Goal: Task Accomplishment & Management: Complete application form

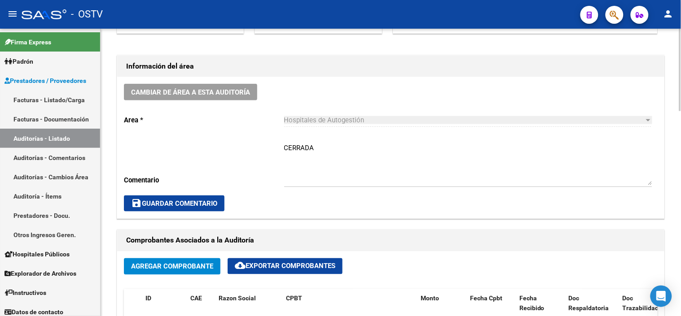
scroll to position [299, 0]
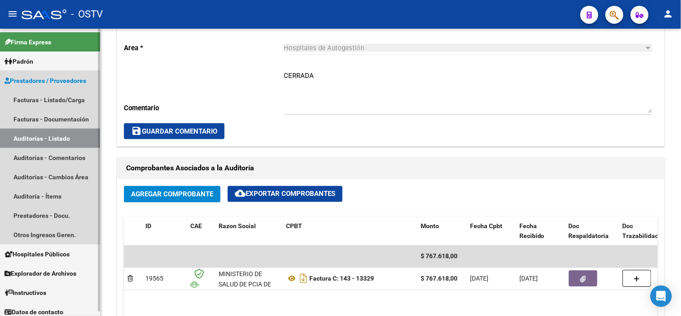
click at [66, 141] on link "Auditorías - Listado" at bounding box center [50, 138] width 100 height 19
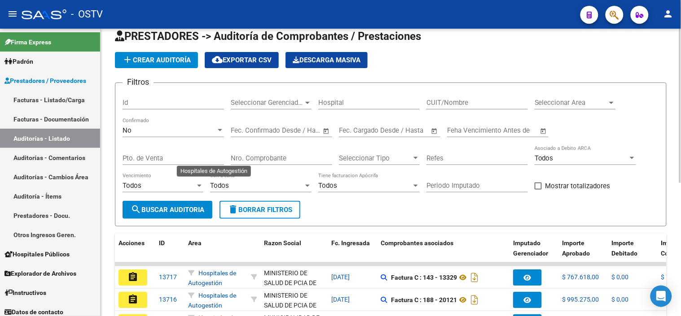
scroll to position [250, 0]
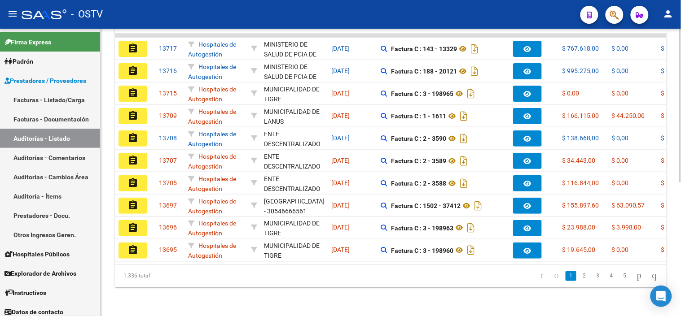
click at [680, 134] on div at bounding box center [680, 172] width 2 height 288
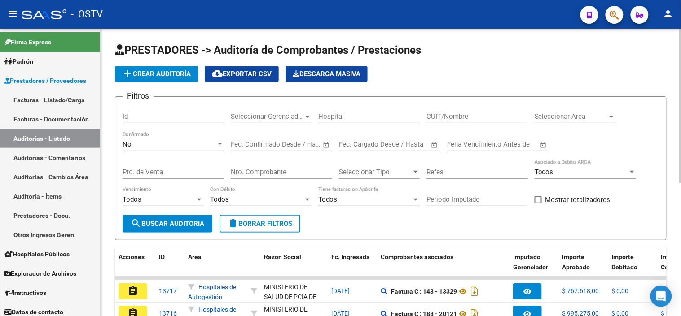
scroll to position [0, 0]
click at [162, 76] on span "add Crear Auditoría" at bounding box center [156, 74] width 69 height 8
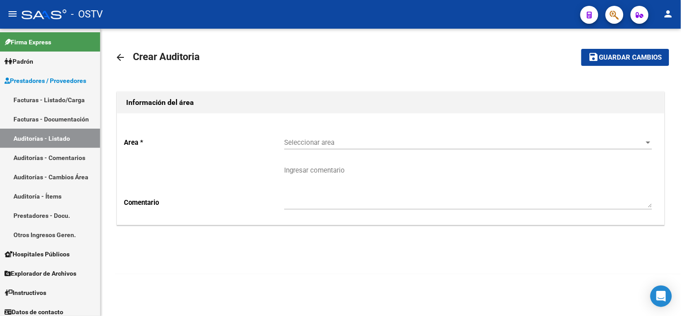
click at [311, 140] on span "Seleccionar area" at bounding box center [464, 143] width 360 height 8
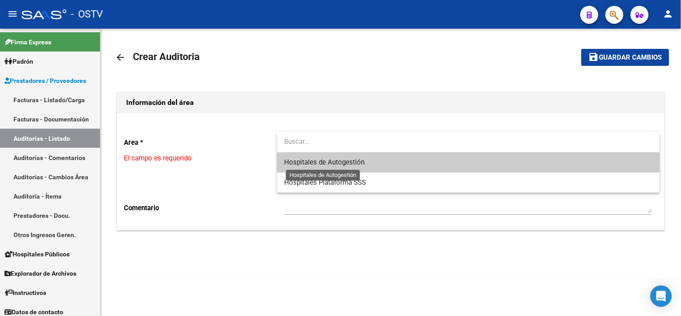
click at [310, 159] on span "Hospitales de Autogestión" at bounding box center [324, 162] width 80 height 8
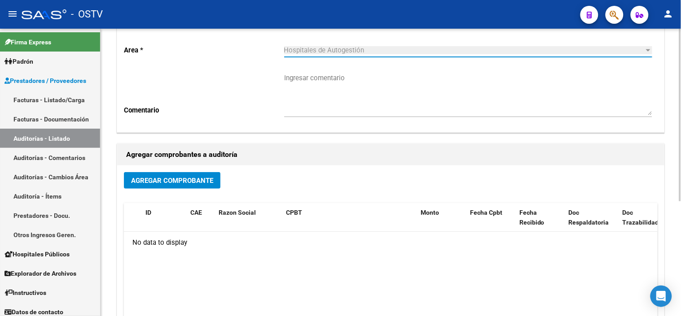
scroll to position [100, 0]
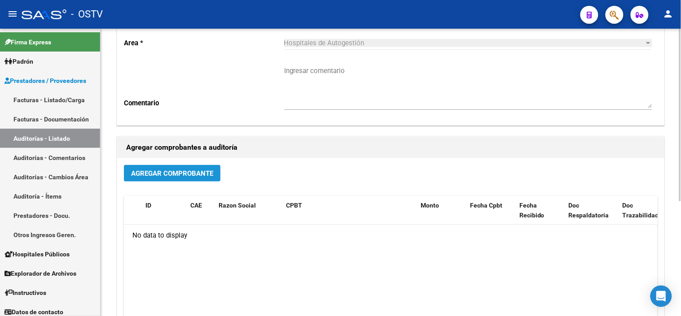
click at [188, 173] on span "Agregar Comprobante" at bounding box center [172, 174] width 82 height 8
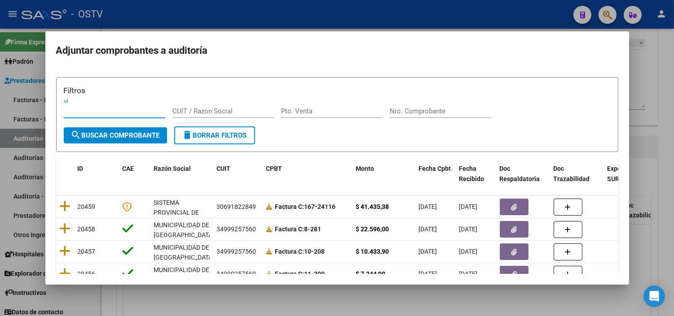
click at [423, 137] on form "Filtros id CUIT / Razon Social Pto. Venta Nro. Comprobante search Buscar Compro…" at bounding box center [337, 114] width 562 height 75
click at [416, 108] on input "Nro. Comprobante" at bounding box center [439, 111] width 101 height 8
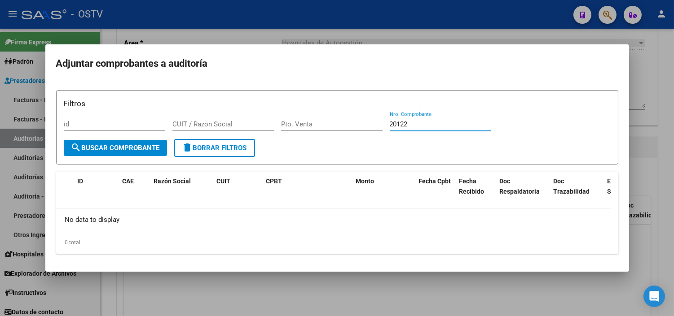
type input "20122"
click at [135, 150] on span "search Buscar Comprobante" at bounding box center [115, 148] width 89 height 8
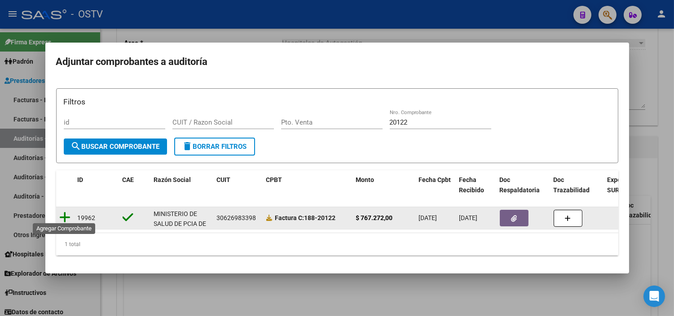
click at [65, 214] on icon at bounding box center [65, 217] width 11 height 13
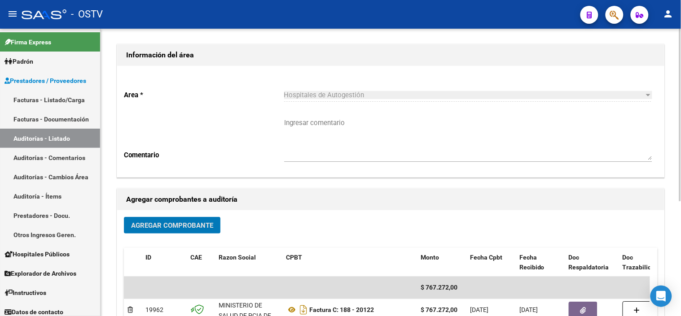
scroll to position [0, 0]
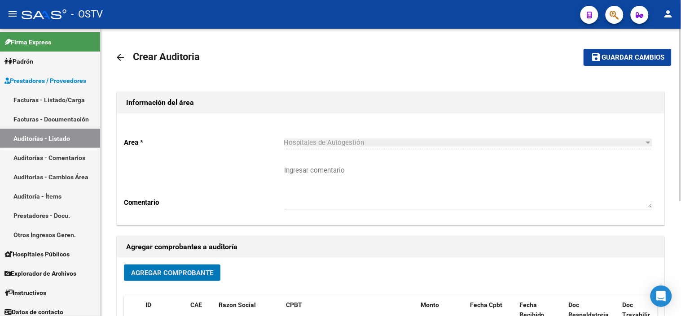
click at [599, 52] on mat-icon "save" at bounding box center [596, 57] width 11 height 11
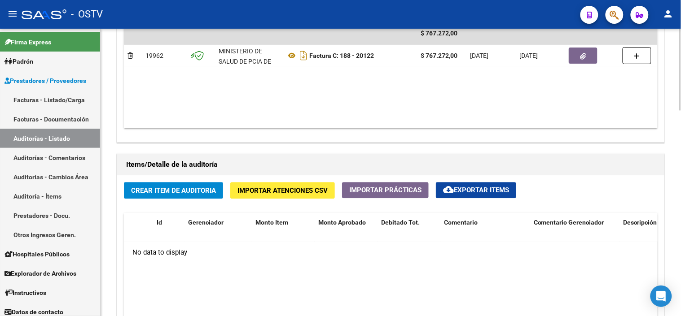
scroll to position [499, 0]
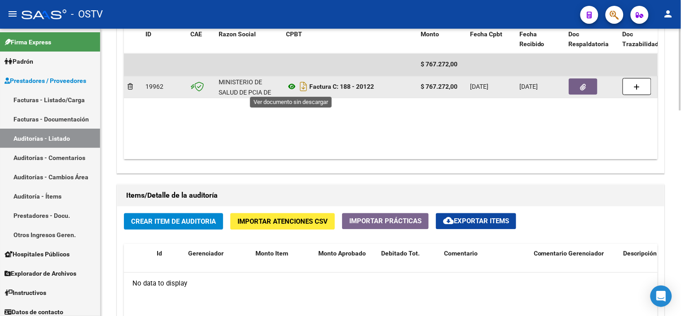
click at [290, 84] on icon at bounding box center [292, 86] width 12 height 11
click at [589, 88] on button "button" at bounding box center [583, 87] width 29 height 16
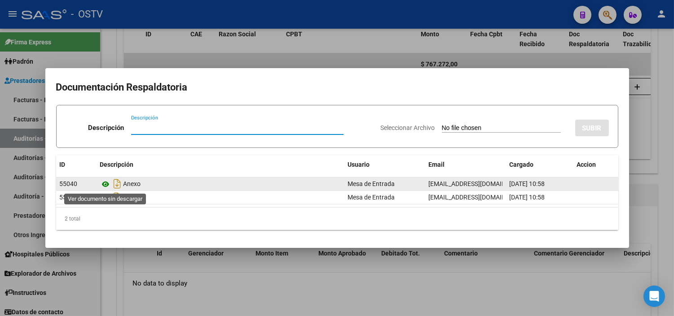
click at [106, 184] on icon at bounding box center [106, 184] width 12 height 11
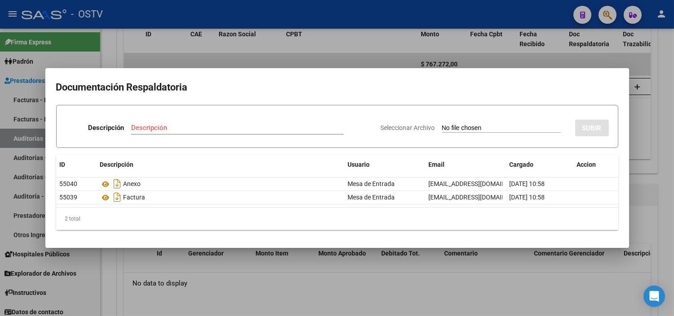
click at [257, 268] on div at bounding box center [337, 158] width 674 height 316
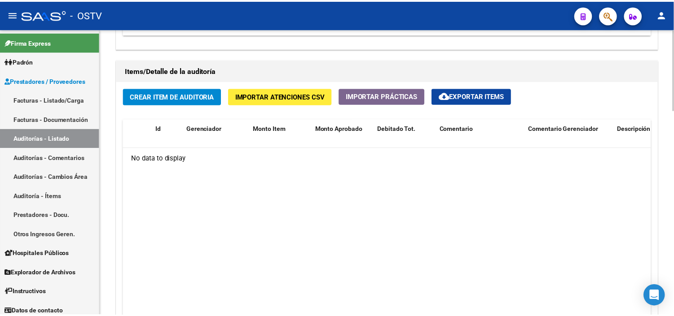
scroll to position [648, 0]
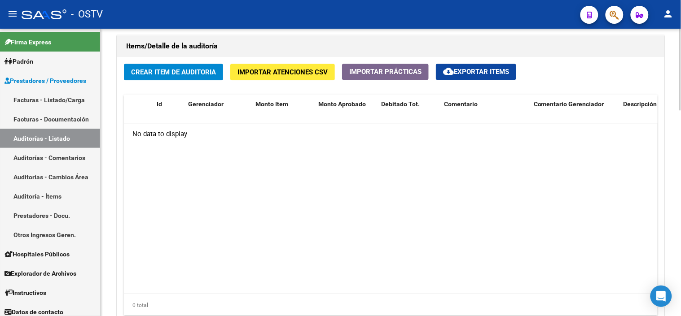
click at [166, 77] on button "Crear Item de Auditoria" at bounding box center [173, 72] width 99 height 17
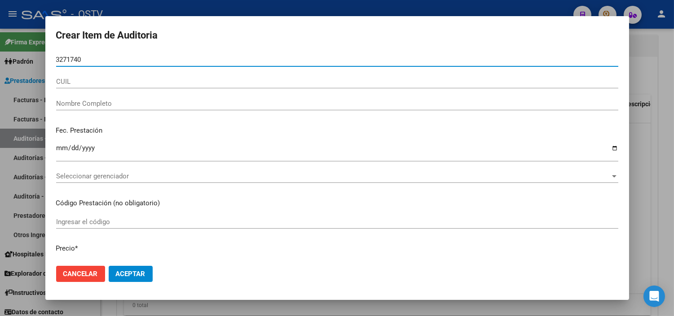
type input "32717409"
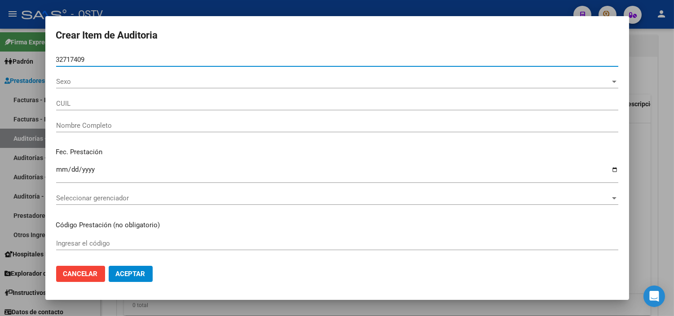
type input "20327174097"
type input "PONCE DARIO JAVIER"
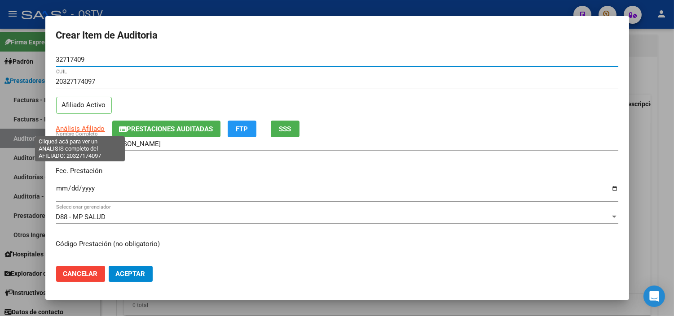
type input "32717409"
click at [79, 131] on span "Análisis Afiliado" at bounding box center [80, 129] width 49 height 8
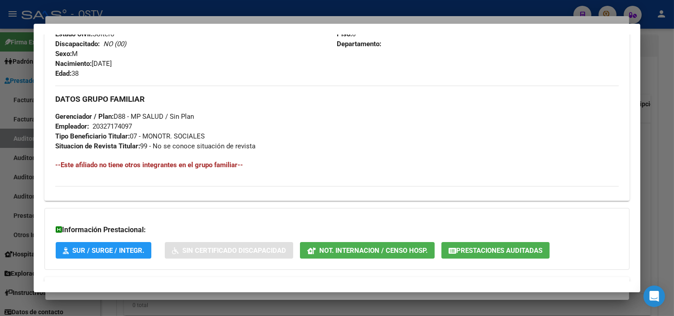
scroll to position [425, 0]
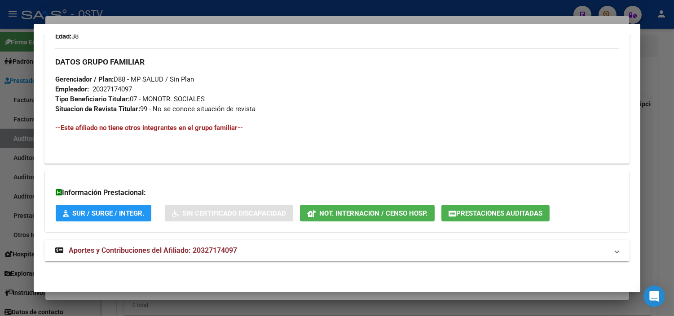
click at [131, 253] on span "Aportes y Contribuciones del Afiliado: 20327174097" at bounding box center [153, 250] width 168 height 9
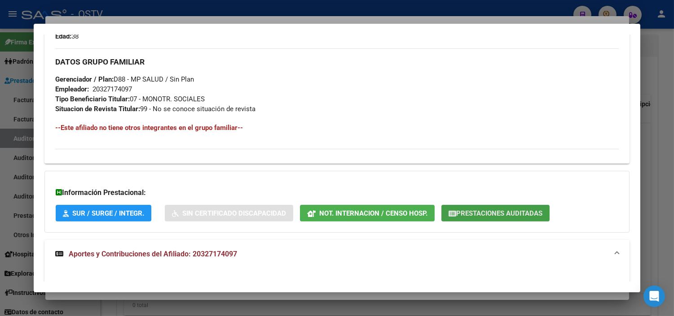
click at [500, 208] on button "Prestaciones Auditadas" at bounding box center [495, 213] width 108 height 17
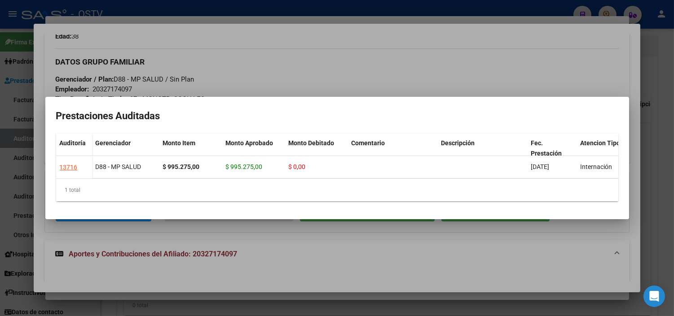
click at [263, 238] on div at bounding box center [337, 158] width 674 height 316
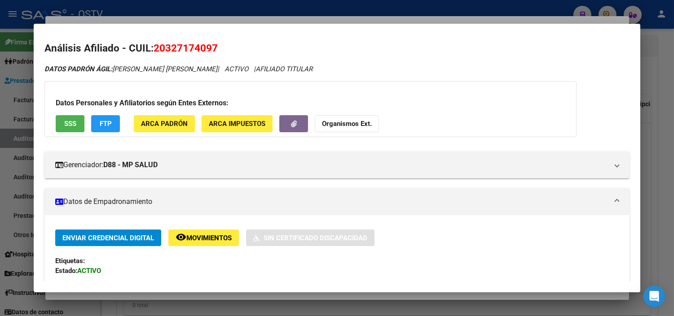
scroll to position [0, 0]
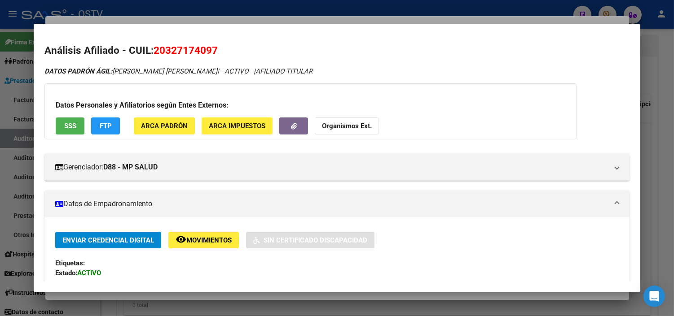
click at [72, 125] on span "SSS" at bounding box center [70, 127] width 12 height 8
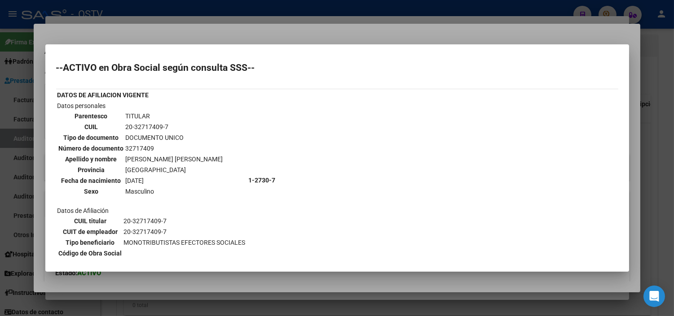
click at [160, 281] on div at bounding box center [337, 158] width 674 height 316
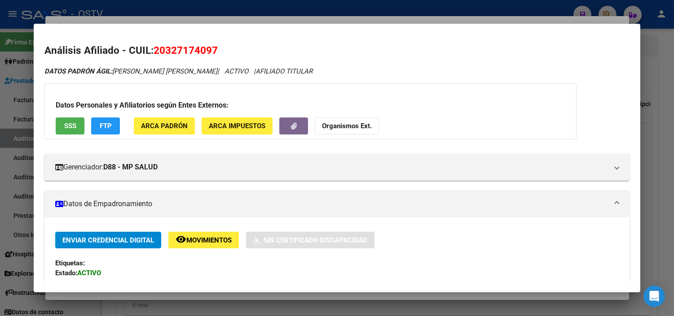
click at [159, 299] on div at bounding box center [337, 158] width 674 height 316
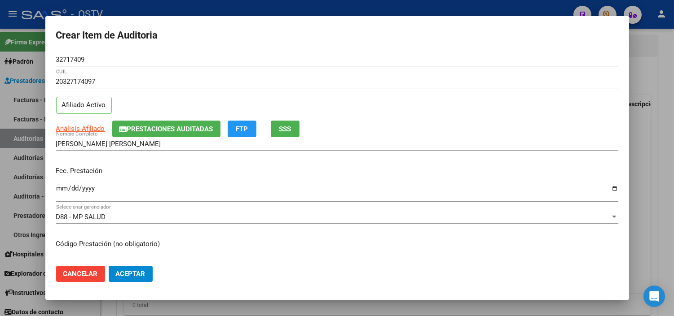
click at [59, 188] on input "Ingresar la fecha" at bounding box center [337, 192] width 562 height 14
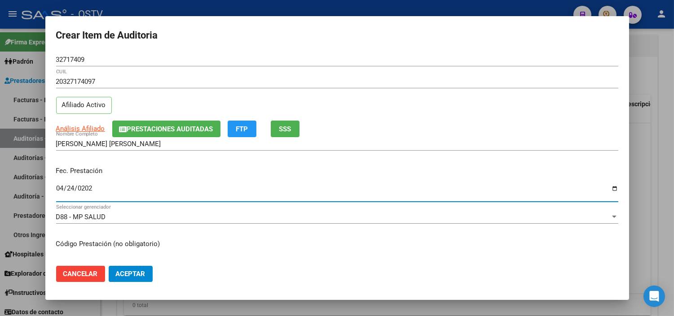
type input "2025-04-24"
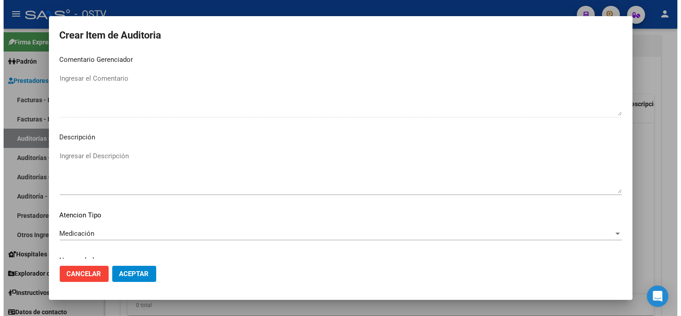
scroll to position [524, 0]
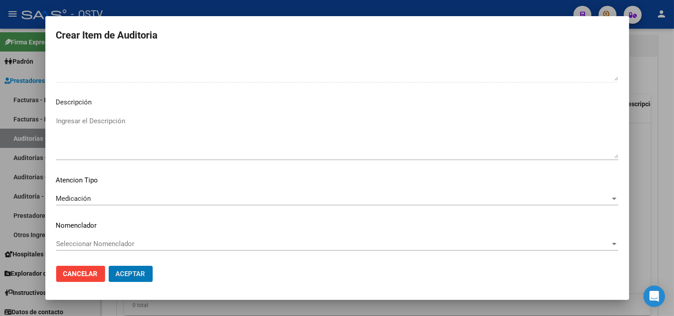
click at [109, 266] on button "Aceptar" at bounding box center [131, 274] width 44 height 16
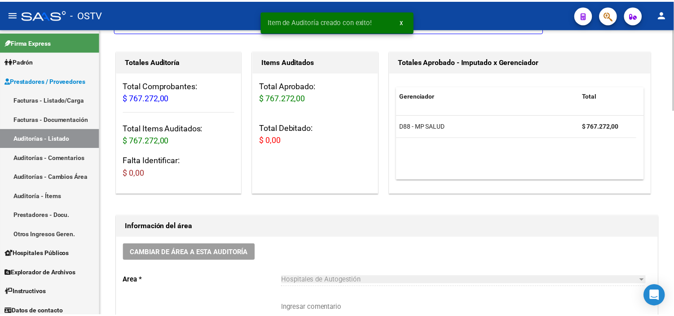
scroll to position [50, 0]
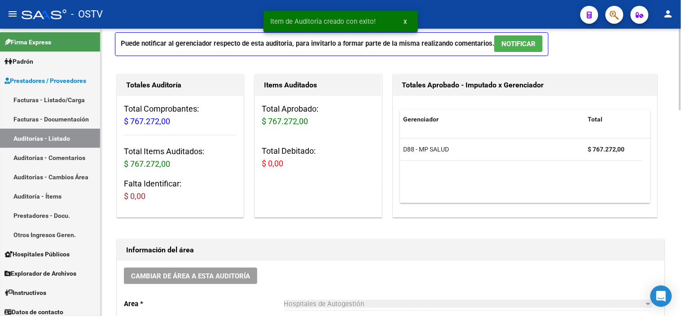
click at [508, 34] on p "Puede notificar al gerenciador respecto de esta auditoria, para invitarlo a for…" at bounding box center [331, 44] width 433 height 24
click at [508, 43] on span "NOTIFICAR" at bounding box center [518, 44] width 34 height 8
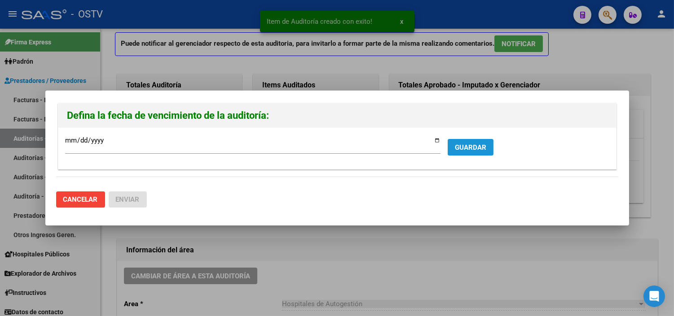
click at [451, 150] on button "GUARDAR" at bounding box center [470, 147] width 46 height 17
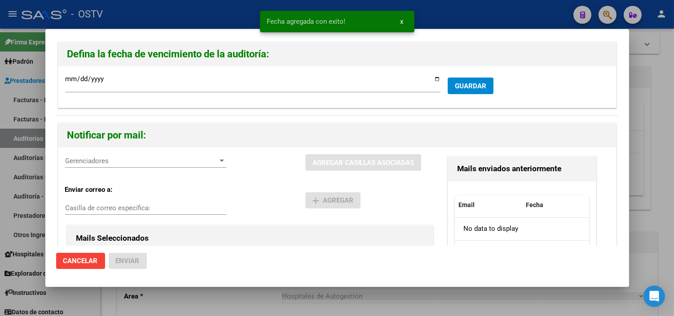
click at [135, 165] on div "Gerenciadores Gerenciadores" at bounding box center [145, 160] width 161 height 13
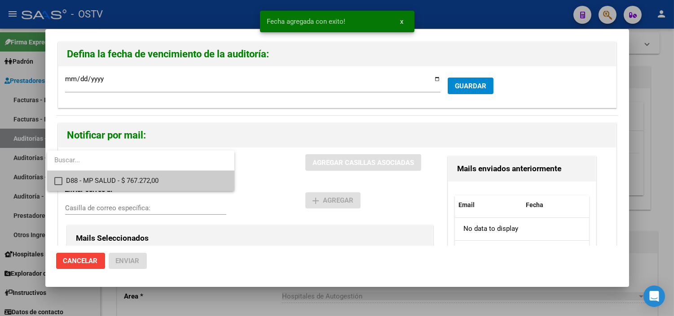
click at [124, 177] on span "D88 - MP SALUD - $ 767.272,00" at bounding box center [146, 181] width 161 height 20
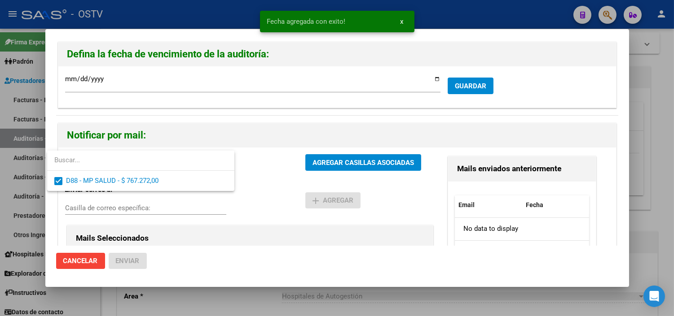
click at [333, 166] on div at bounding box center [337, 158] width 674 height 316
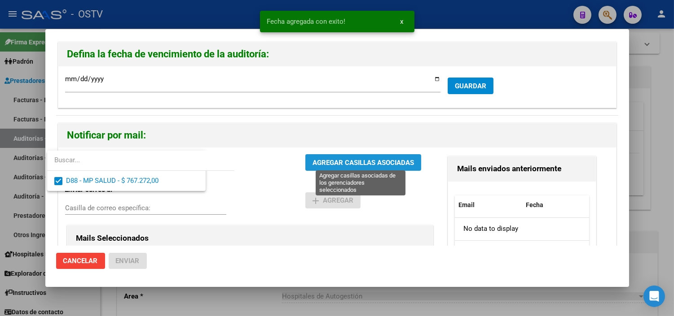
click at [333, 166] on span "AGREGAR CASILLAS ASOCIADAS" at bounding box center [362, 163] width 101 height 8
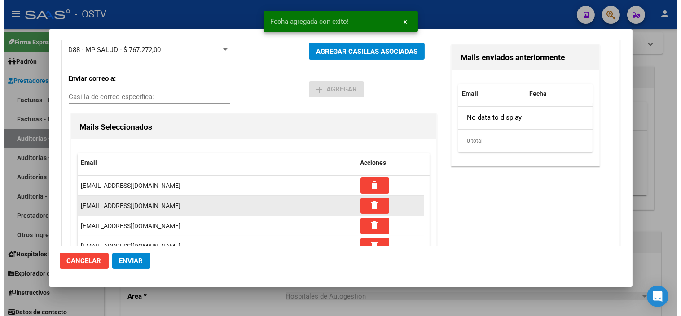
scroll to position [112, 0]
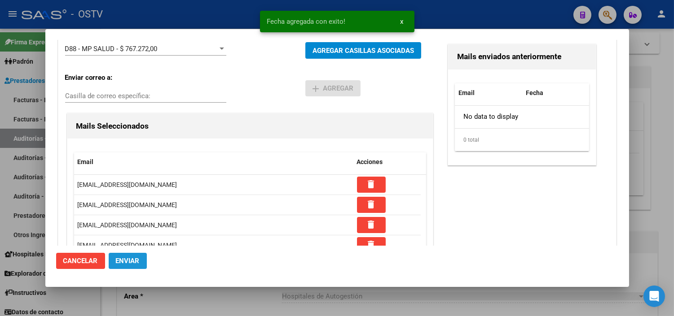
click at [127, 263] on span "Enviar" at bounding box center [128, 261] width 24 height 8
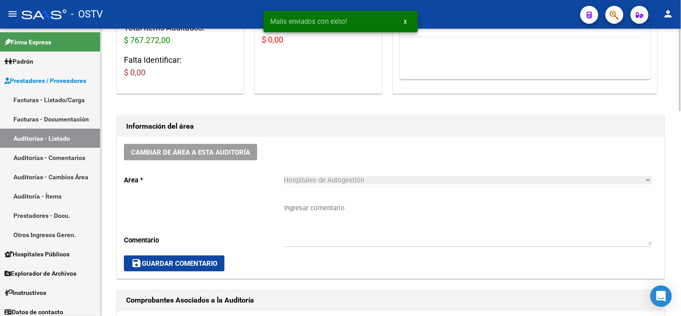
scroll to position [200, 0]
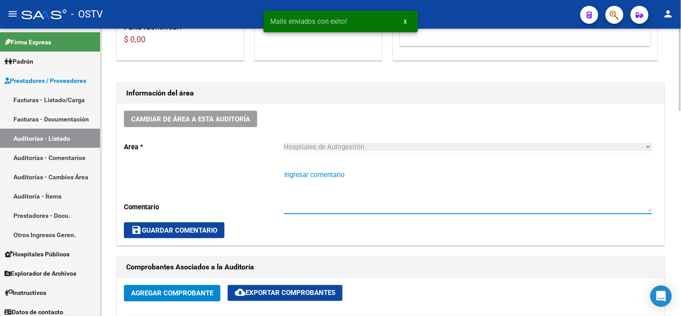
click at [306, 181] on textarea "Ingresar comentario" at bounding box center [468, 191] width 368 height 42
type textarea "c"
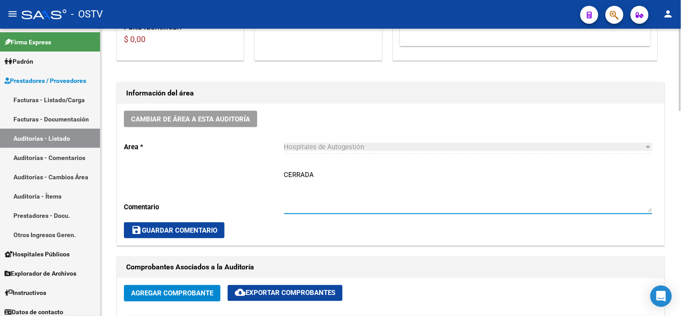
type textarea "CERRADA"
click at [215, 228] on span "save Guardar Comentario" at bounding box center [174, 231] width 86 height 8
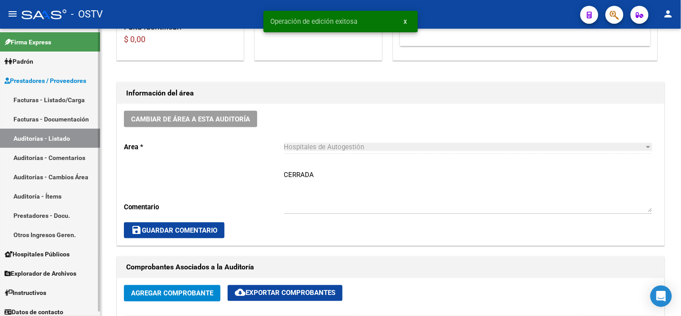
click at [32, 141] on link "Auditorías - Listado" at bounding box center [50, 138] width 100 height 19
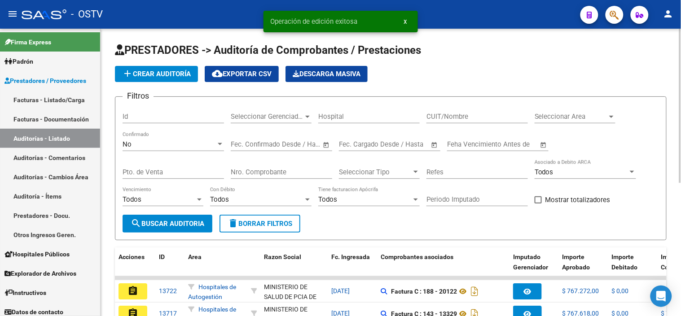
click at [172, 74] on span "add Crear Auditoría" at bounding box center [156, 74] width 69 height 8
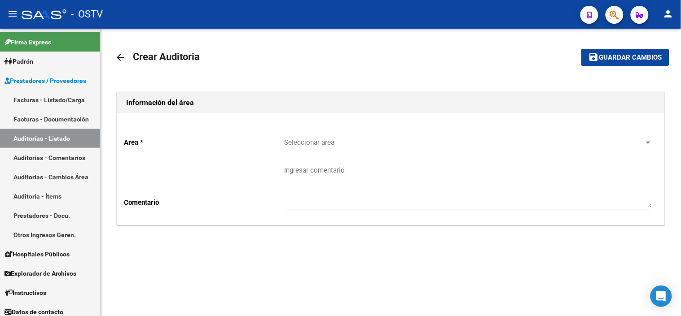
click at [324, 142] on span "Seleccionar area" at bounding box center [464, 143] width 360 height 8
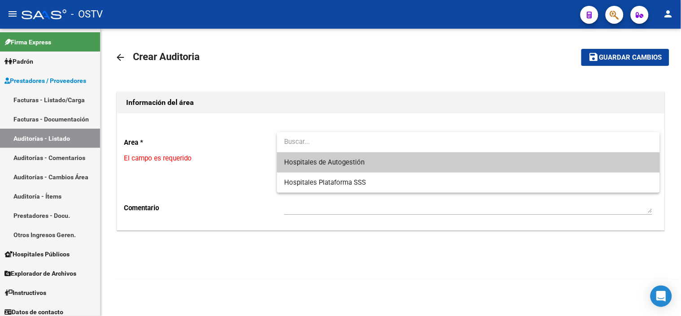
click at [324, 155] on span "Hospitales de Autogestión" at bounding box center [468, 163] width 368 height 20
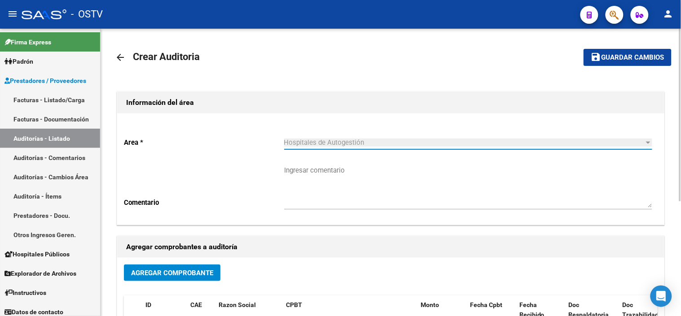
click at [165, 279] on button "Agregar Comprobante" at bounding box center [172, 273] width 96 height 17
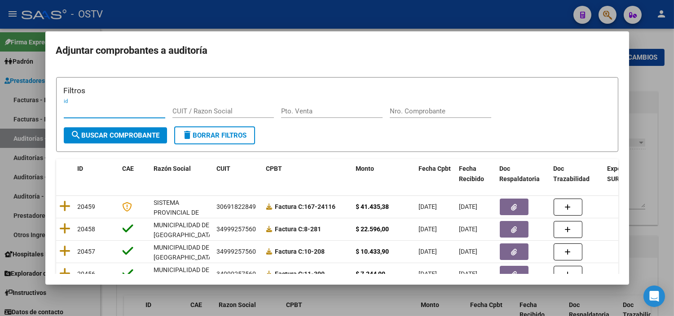
click at [418, 115] on input "Nro. Comprobante" at bounding box center [439, 111] width 101 height 8
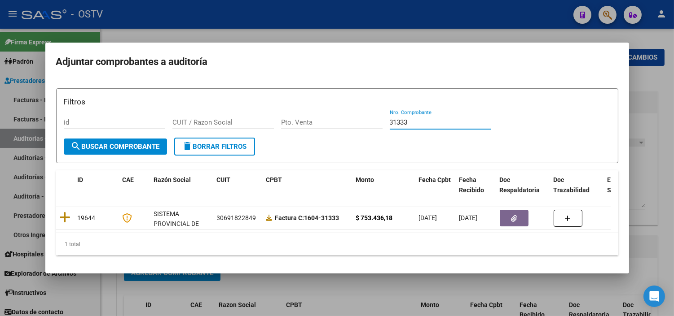
type input "31333"
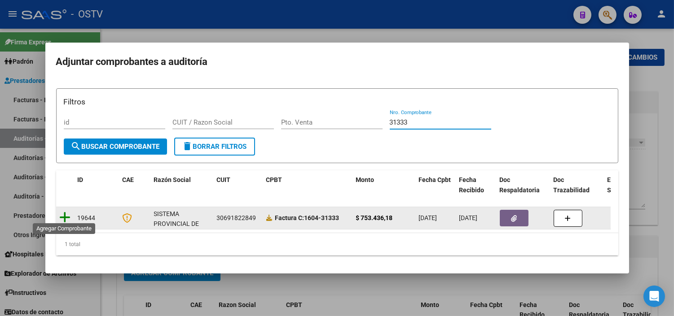
click at [60, 211] on icon at bounding box center [65, 217] width 11 height 13
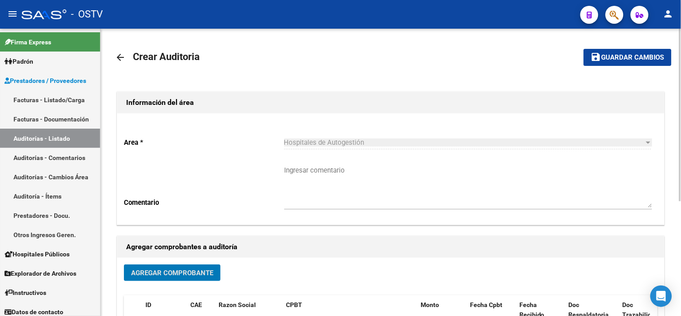
click at [622, 58] on span "Guardar cambios" at bounding box center [632, 58] width 63 height 8
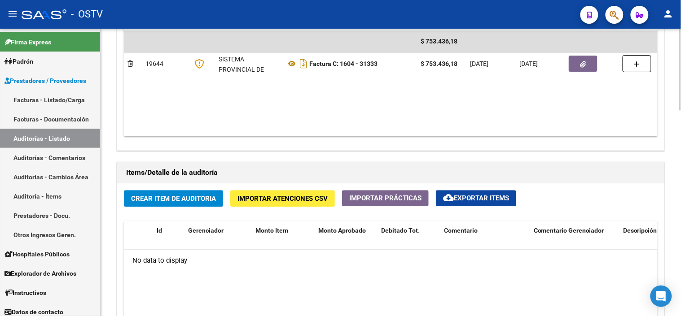
scroll to position [499, 0]
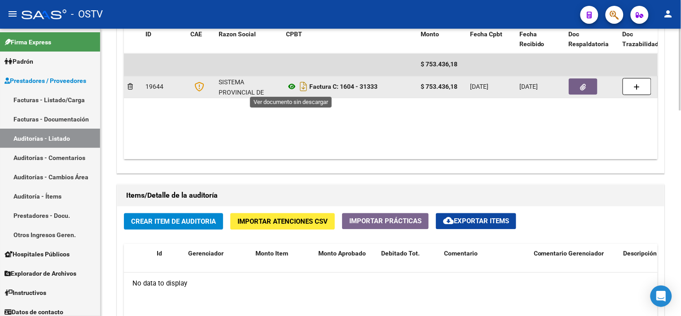
click at [293, 88] on icon at bounding box center [292, 86] width 12 height 11
click at [582, 84] on icon "button" at bounding box center [583, 87] width 6 height 7
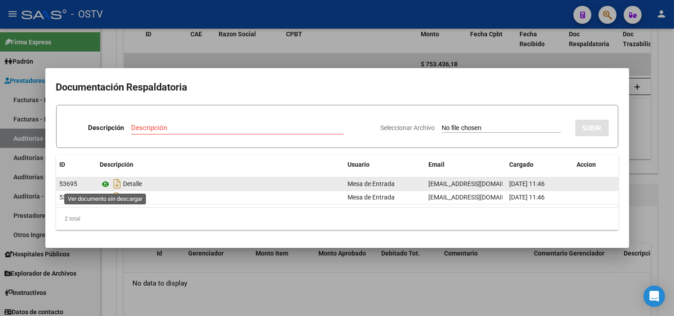
click at [108, 185] on icon at bounding box center [106, 184] width 12 height 11
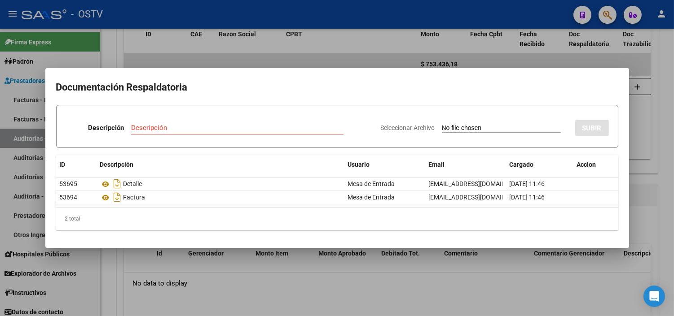
click at [177, 284] on div at bounding box center [337, 158] width 674 height 316
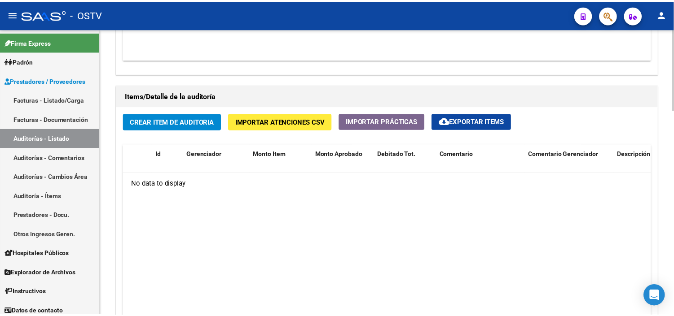
scroll to position [648, 0]
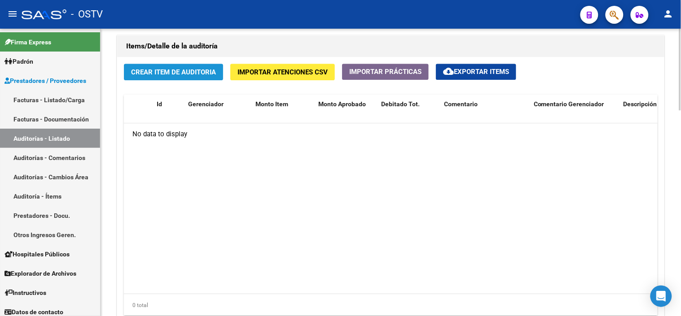
click at [164, 72] on span "Crear Item de Auditoria" at bounding box center [173, 72] width 85 height 8
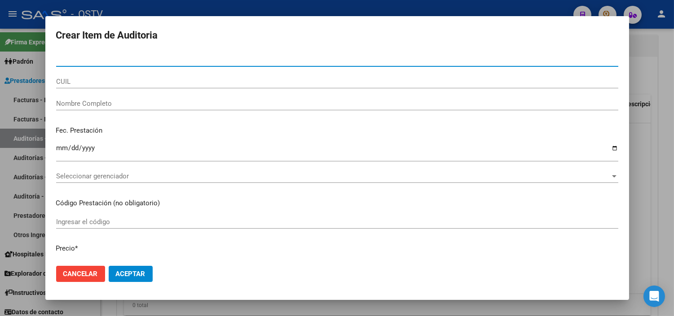
paste input "42795615"
type input "42795615"
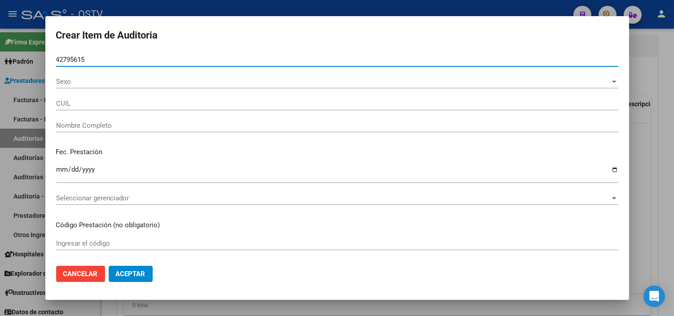
type input "20427956157"
type input "SANTIAGO MANUEL GOMEZ"
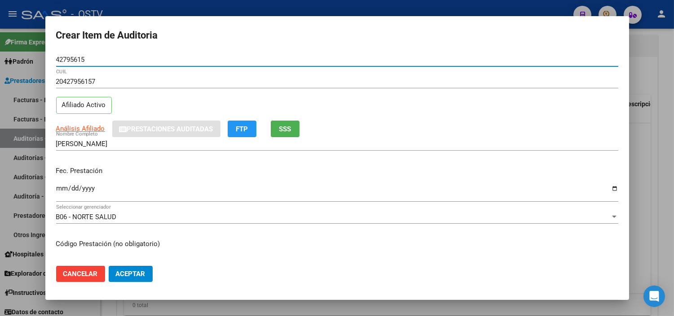
type input "42795615"
click at [68, 130] on span "Análisis Afiliado" at bounding box center [80, 129] width 49 height 8
type textarea "20427956157"
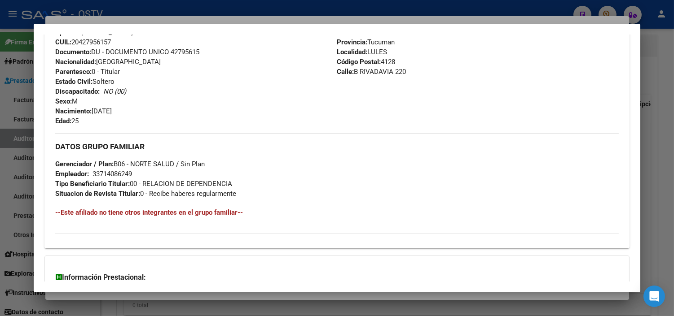
scroll to position [416, 0]
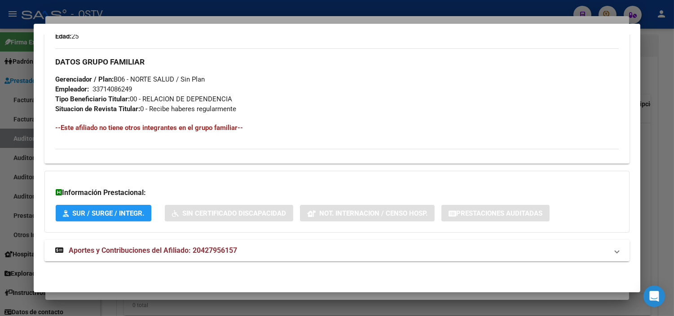
click at [139, 252] on span "Aportes y Contribuciones del Afiliado: 20427956157" at bounding box center [153, 250] width 168 height 9
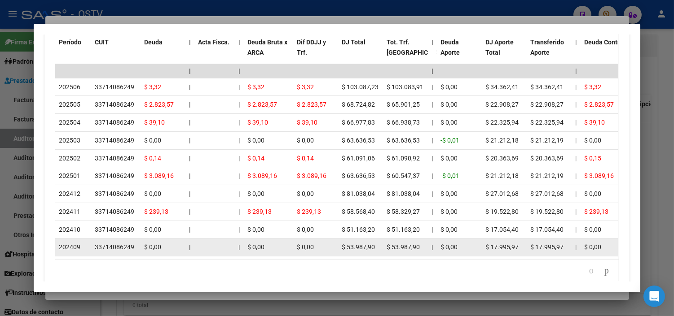
scroll to position [840, 0]
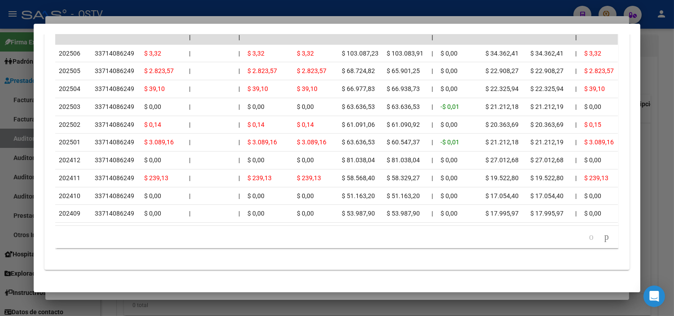
click at [60, 295] on div at bounding box center [337, 158] width 674 height 316
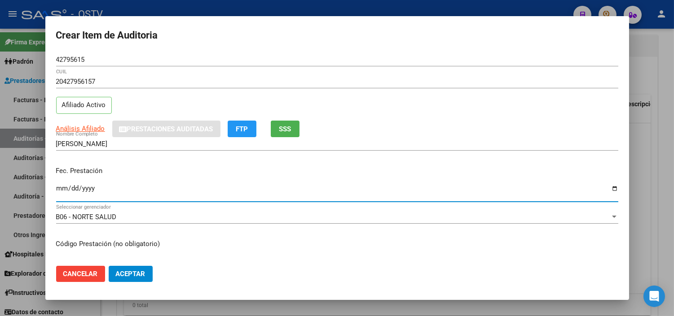
click at [61, 190] on input "Ingresar la fecha" at bounding box center [337, 192] width 562 height 14
type input "2025-04-30"
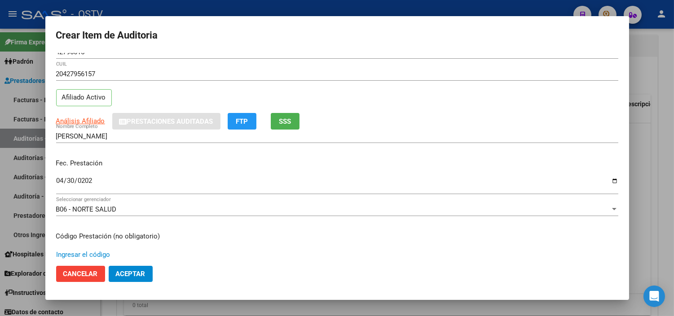
scroll to position [152, 0]
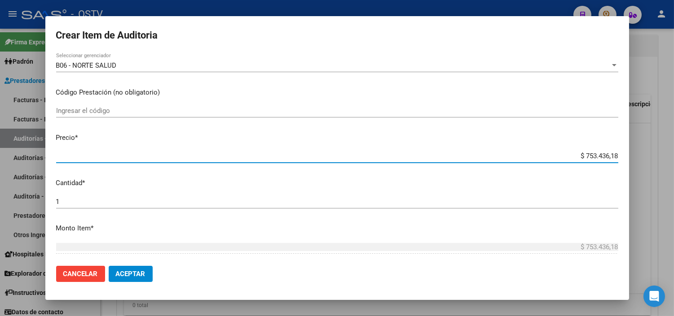
paste input "27.856,65"
type input "$ 27.856,65"
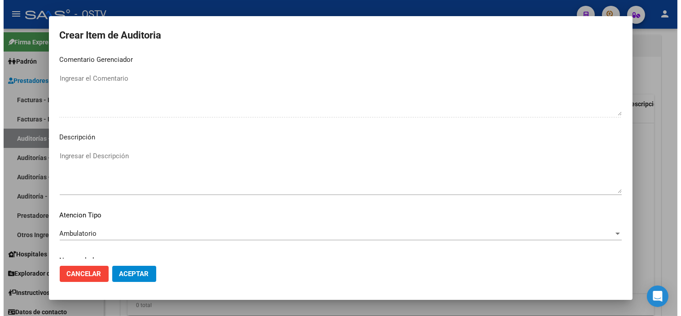
scroll to position [524, 0]
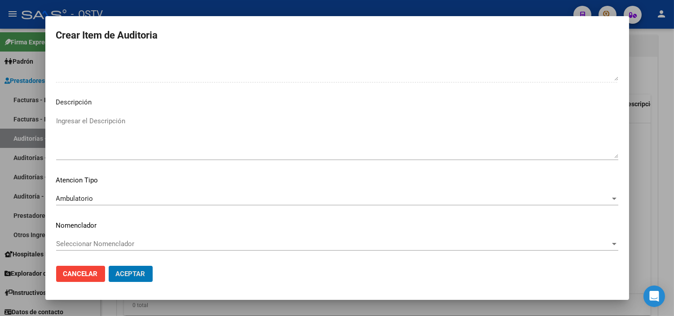
click at [109, 266] on button "Aceptar" at bounding box center [131, 274] width 44 height 16
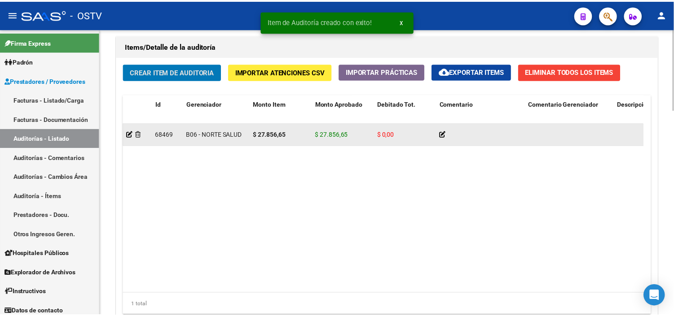
scroll to position [648, 0]
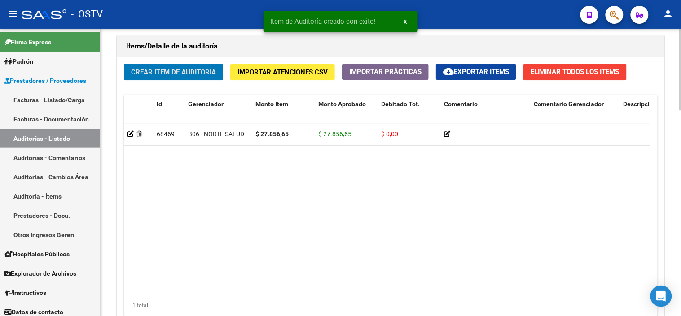
click at [165, 74] on span "Crear Item de Auditoria" at bounding box center [173, 72] width 85 height 8
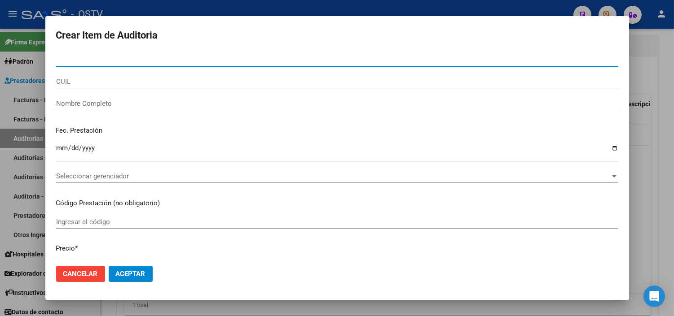
paste input "41818838"
type input "41818838"
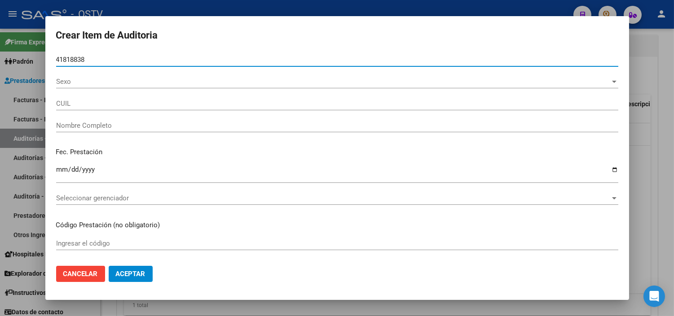
type input "20418188384"
type input "PEREZ JESUS MATIAS"
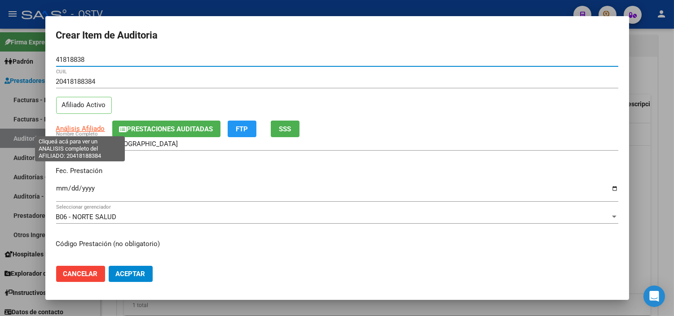
type input "41818838"
click at [73, 126] on span "Análisis Afiliado" at bounding box center [80, 129] width 49 height 8
type textarea "20418188384"
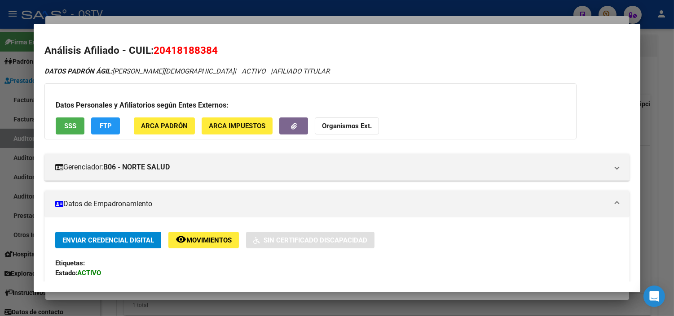
click at [58, 125] on button "SSS" at bounding box center [70, 126] width 29 height 17
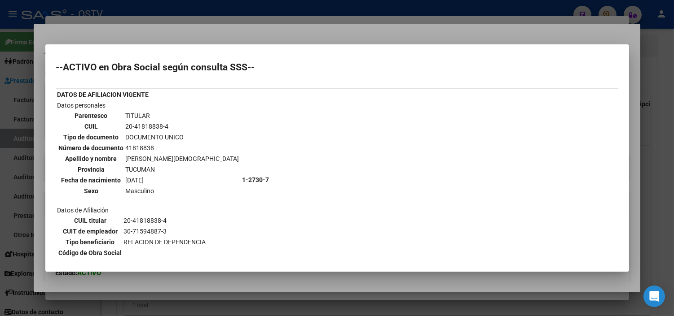
scroll to position [0, 0]
click at [129, 285] on div at bounding box center [337, 158] width 674 height 316
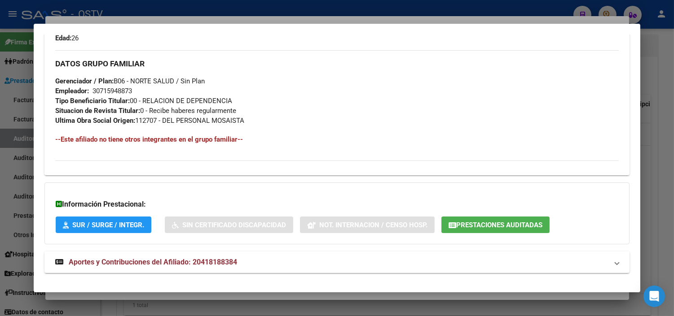
scroll to position [436, 0]
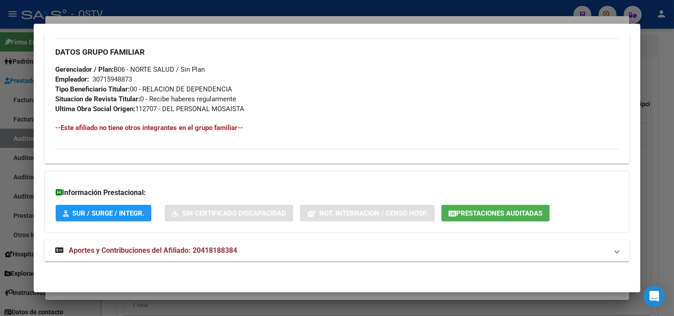
click at [107, 254] on span "Aportes y Contribuciones del Afiliado: 20418188384" at bounding box center [153, 250] width 168 height 9
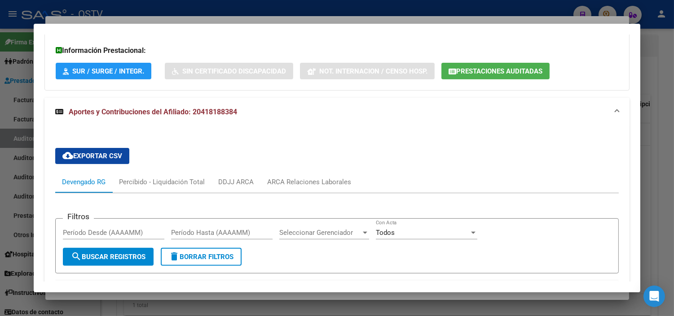
scroll to position [499, 0]
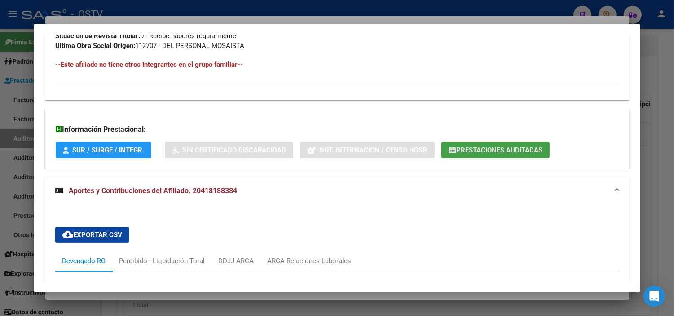
click at [473, 153] on span "Prestaciones Auditadas" at bounding box center [499, 150] width 86 height 8
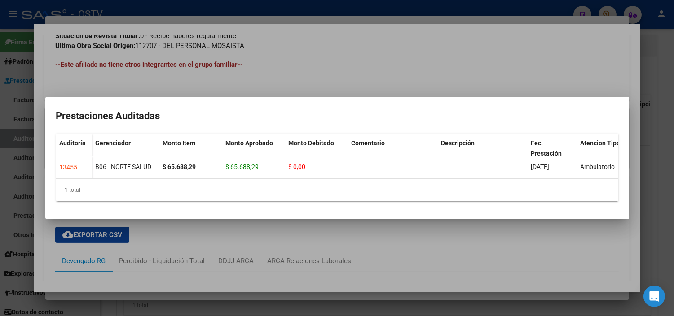
click at [243, 297] on div at bounding box center [337, 158] width 674 height 316
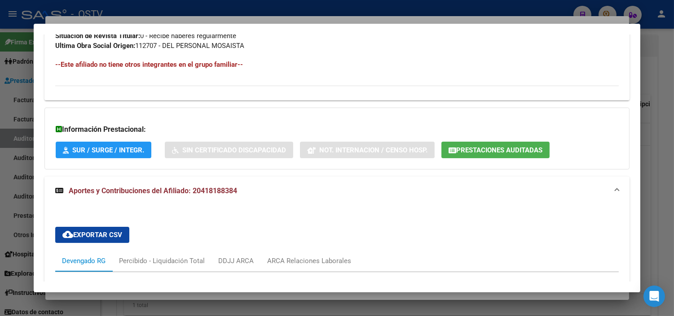
click at [238, 297] on div at bounding box center [337, 158] width 674 height 316
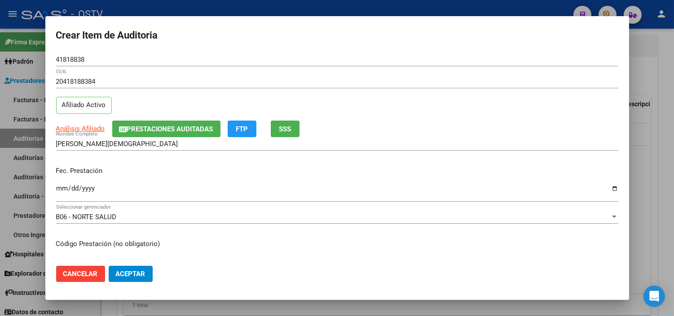
click at [59, 189] on input "Ingresar la fecha" at bounding box center [337, 192] width 562 height 14
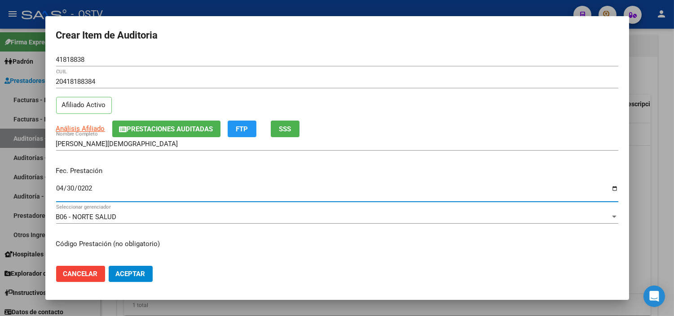
type input "2025-04-30"
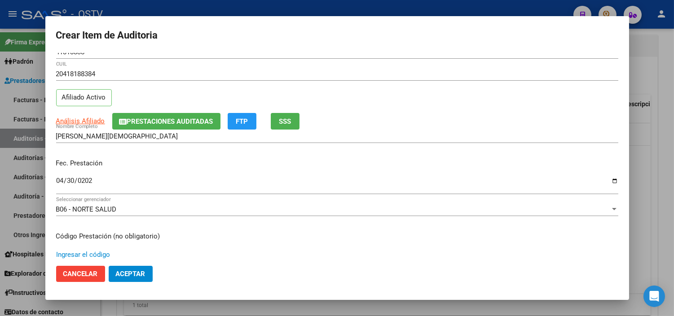
scroll to position [152, 0]
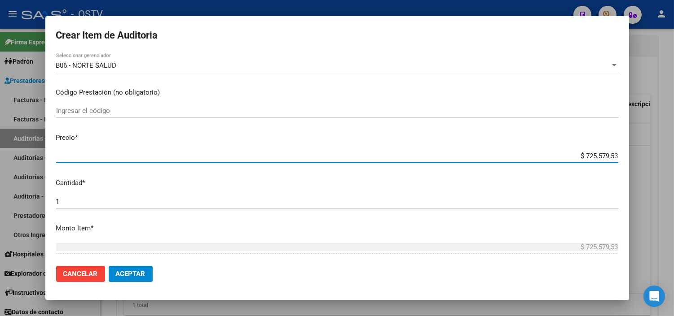
paste input "111.426,60"
type input "$ 111.426,60"
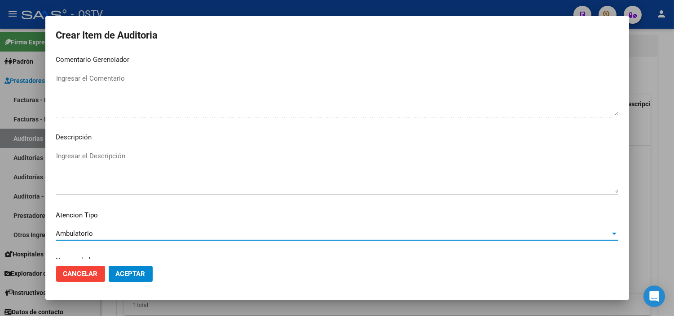
scroll to position [524, 0]
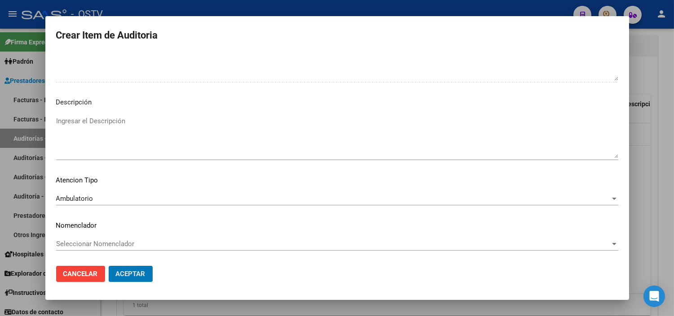
click at [109, 266] on button "Aceptar" at bounding box center [131, 274] width 44 height 16
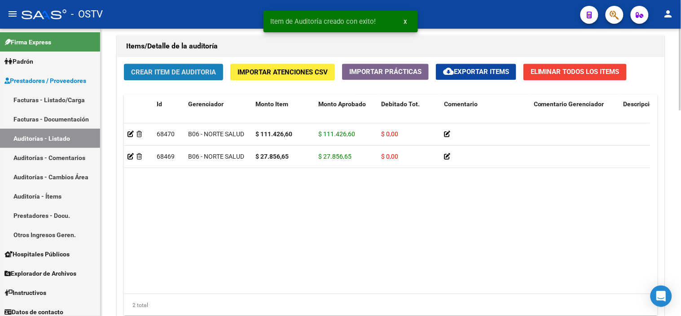
click at [163, 73] on span "Crear Item de Auditoria" at bounding box center [173, 72] width 85 height 8
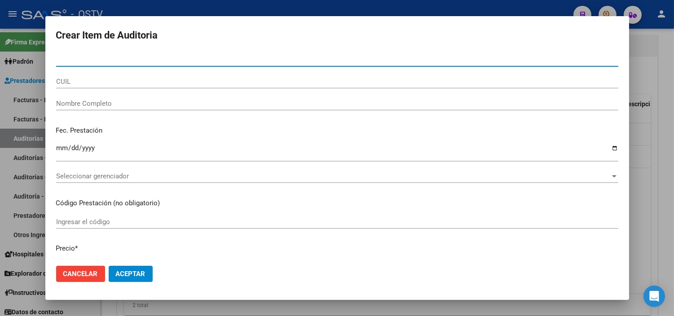
paste input "31619951"
type input "31619951"
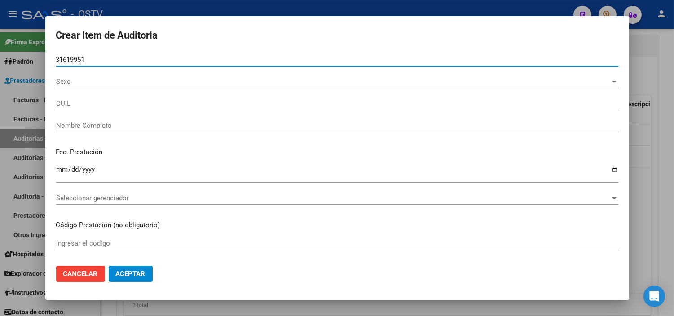
type input "20316199519"
type input "SIERRA JULIO ROBERTO"
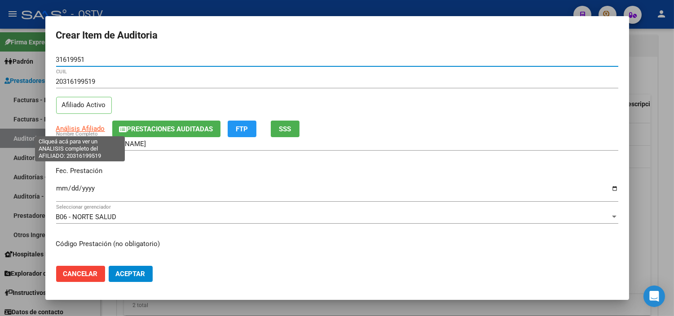
type input "31619951"
click at [78, 129] on span "Análisis Afiliado" at bounding box center [80, 129] width 49 height 8
type textarea "20316199519"
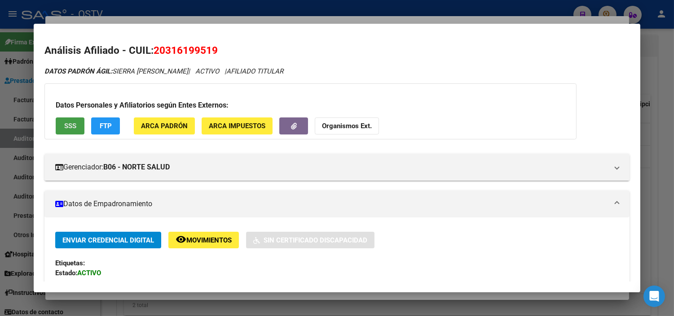
click at [66, 126] on span "SSS" at bounding box center [70, 127] width 12 height 8
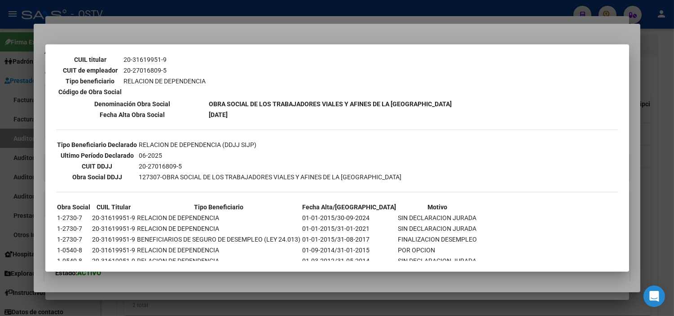
scroll to position [183, 0]
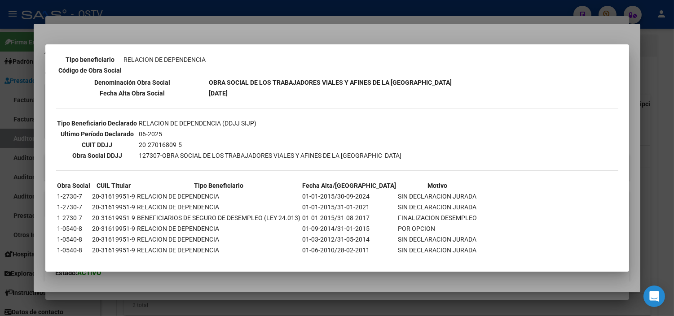
click at [216, 289] on div at bounding box center [337, 158] width 674 height 316
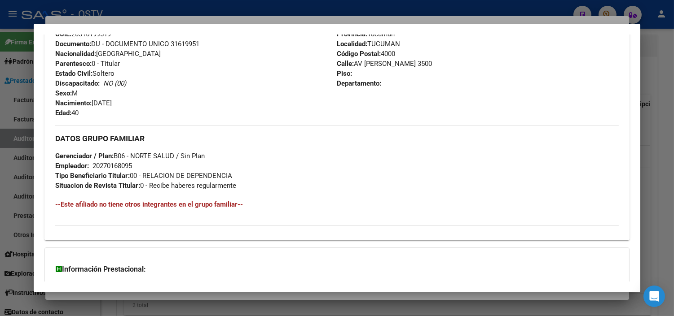
scroll to position [425, 0]
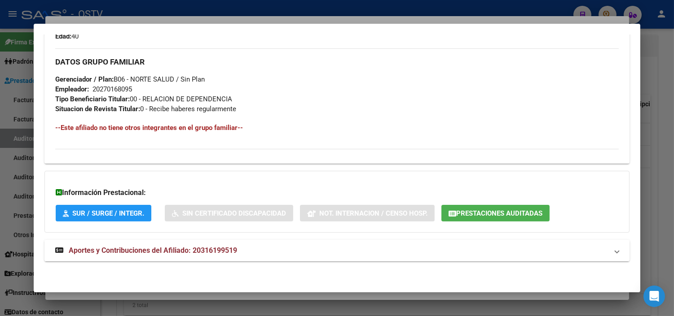
click at [187, 253] on span "Aportes y Contribuciones del Afiliado: 20316199519" at bounding box center [153, 250] width 168 height 9
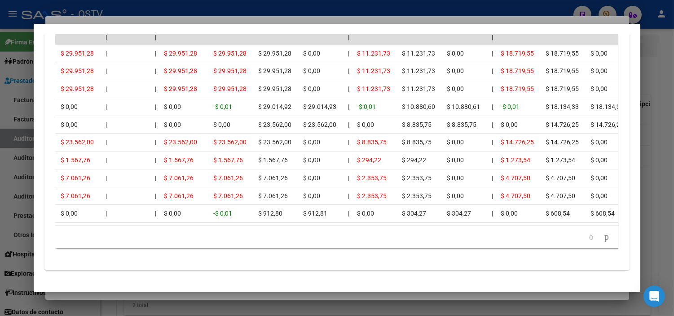
scroll to position [0, 0]
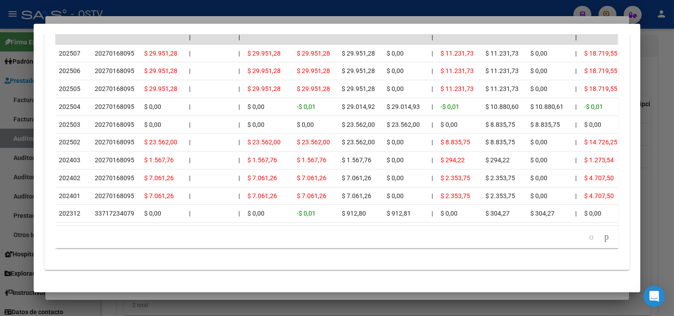
click at [151, 297] on div at bounding box center [337, 158] width 674 height 316
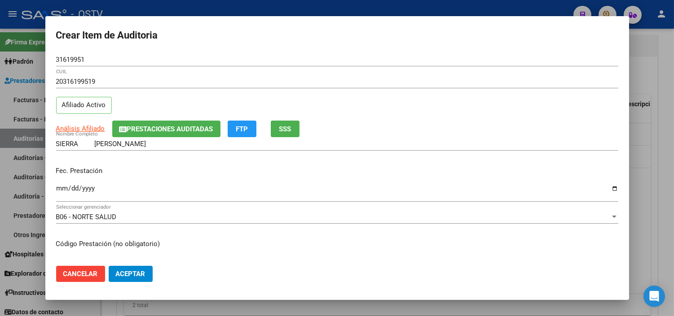
click at [61, 190] on input "Ingresar la fecha" at bounding box center [337, 192] width 562 height 14
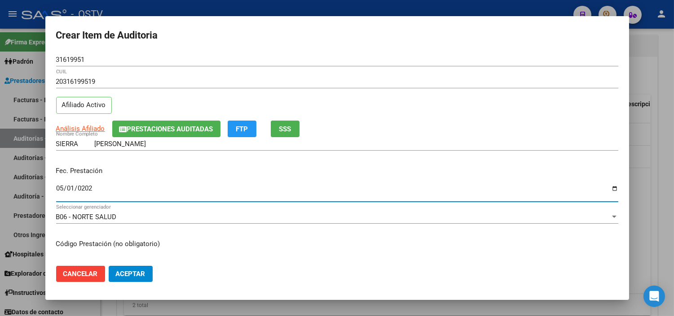
type input "2025-05-01"
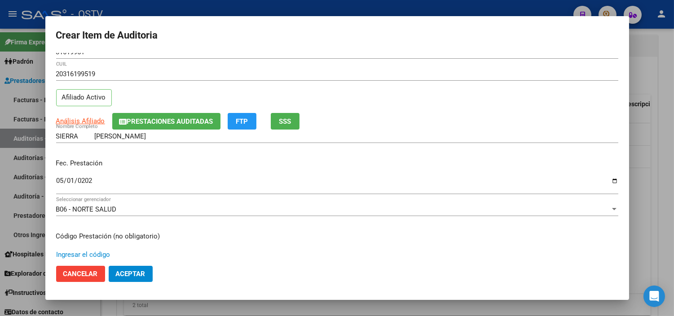
scroll to position [152, 0]
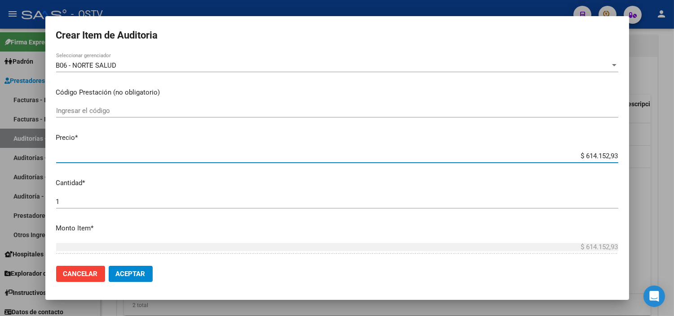
paste input "55.713,30"
type input "$ 55.713,30"
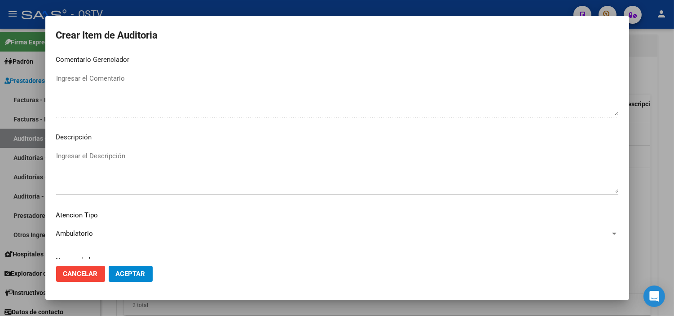
scroll to position [524, 0]
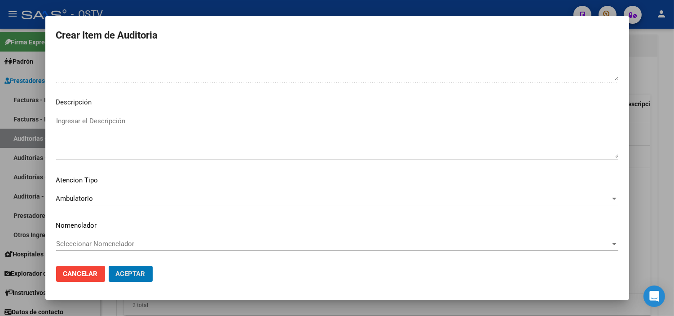
click at [109, 266] on button "Aceptar" at bounding box center [131, 274] width 44 height 16
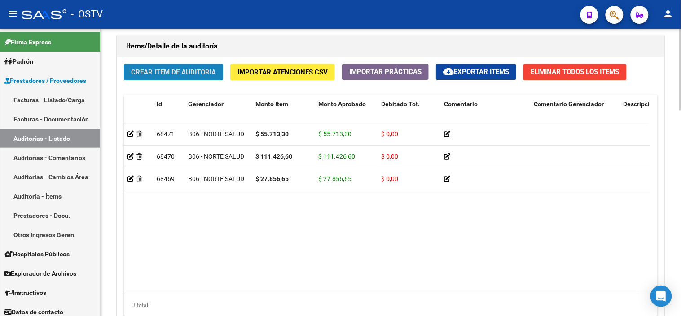
click at [144, 72] on span "Crear Item de Auditoria" at bounding box center [173, 72] width 85 height 8
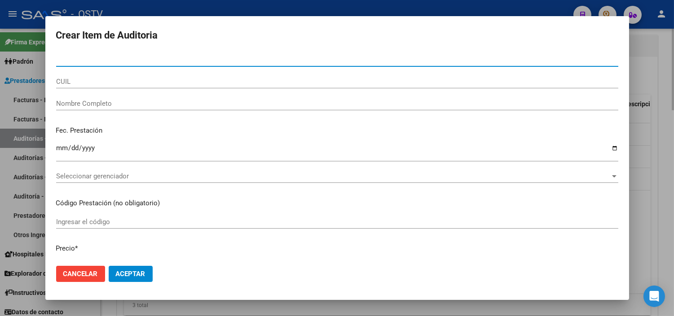
paste input "31619951"
type input "31619951"
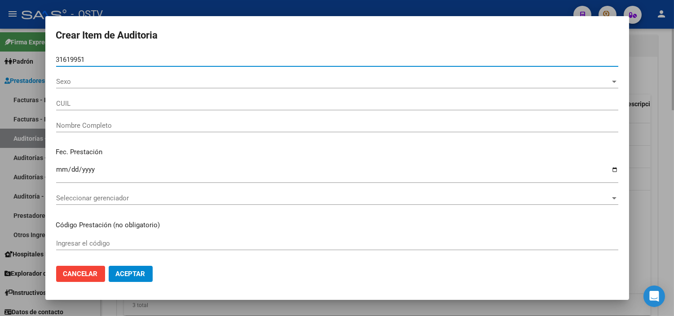
type input "20316199519"
type input "SIERRA JULIO ROBERTO"
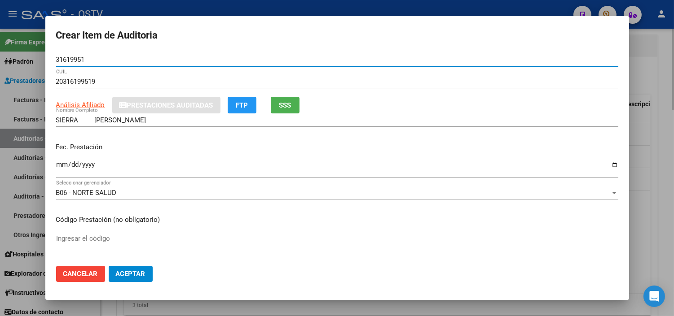
type input "31619951"
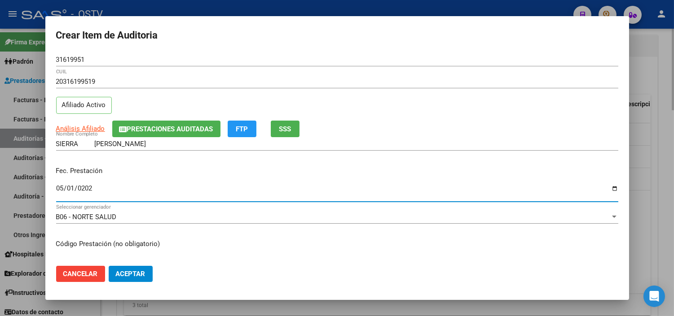
type input "2025-05-01"
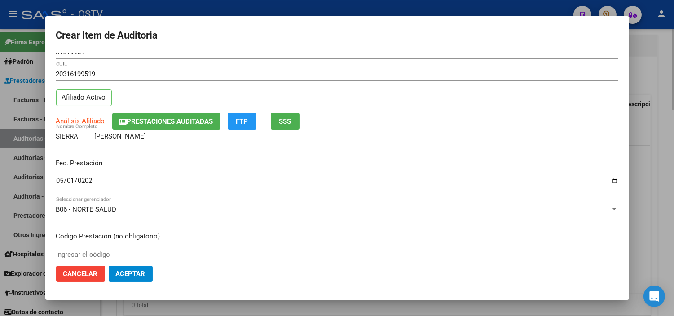
scroll to position [152, 0]
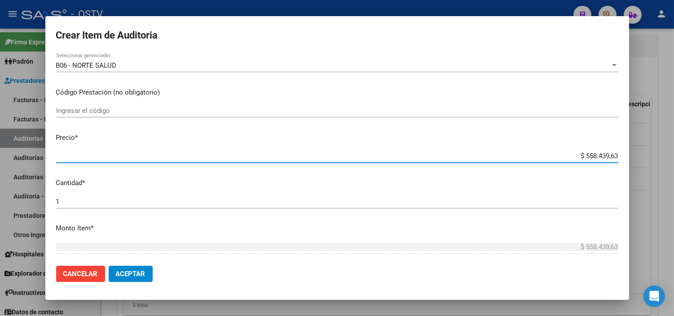
paste input "21.068,05"
type input "$ 21.068,05"
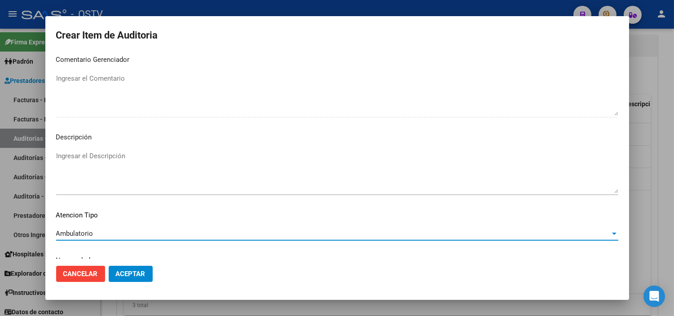
scroll to position [524, 0]
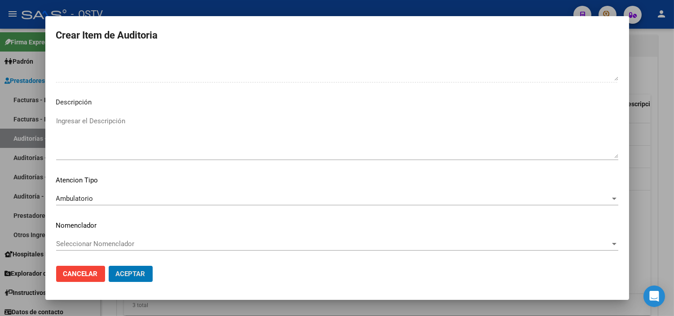
click at [109, 266] on button "Aceptar" at bounding box center [131, 274] width 44 height 16
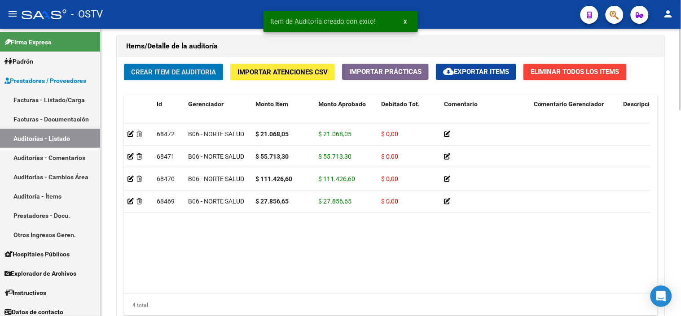
click at [156, 68] on button "Crear Item de Auditoria" at bounding box center [173, 72] width 99 height 17
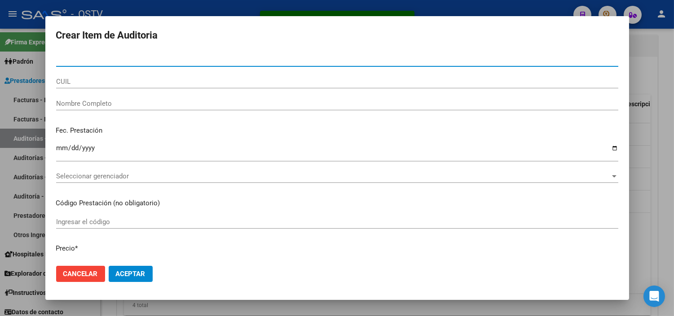
paste input "42795615"
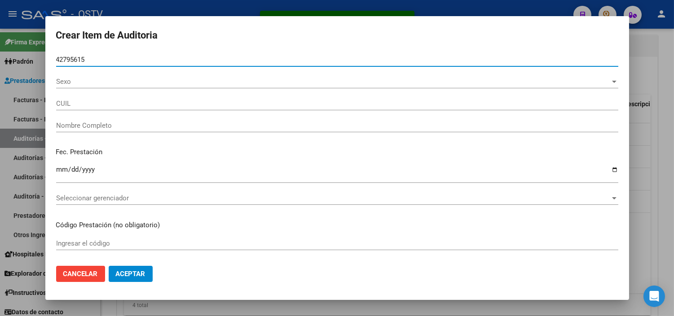
type input "42795615"
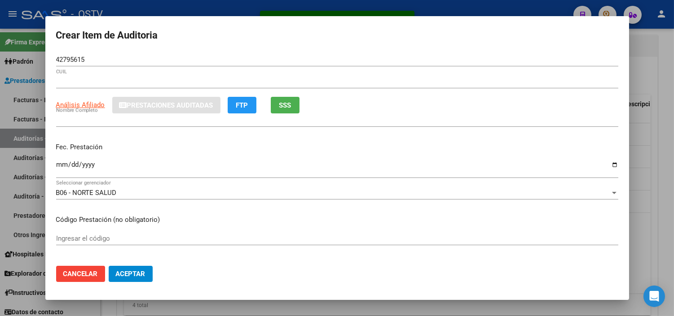
type input "20427956157"
type input "SANTIAGO MANUEL GOMEZ"
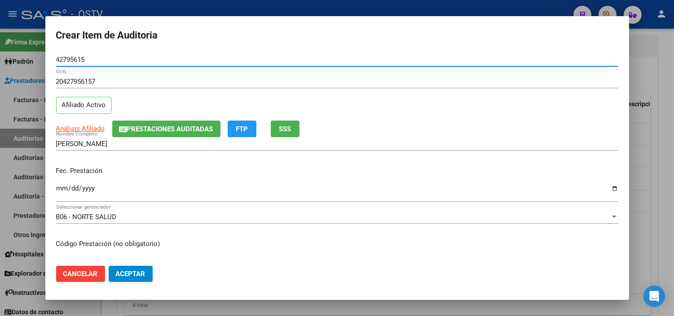
click at [59, 189] on input "Ingresar la fecha" at bounding box center [337, 192] width 562 height 14
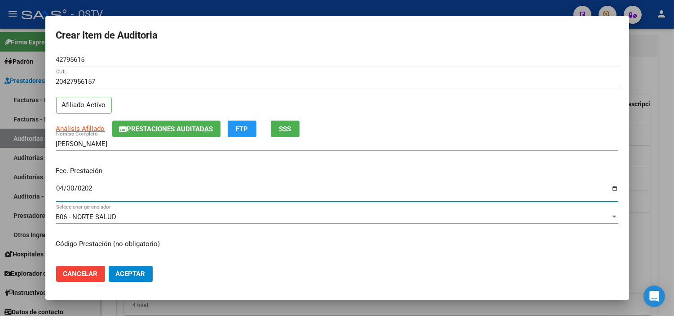
type input "2025-04-30"
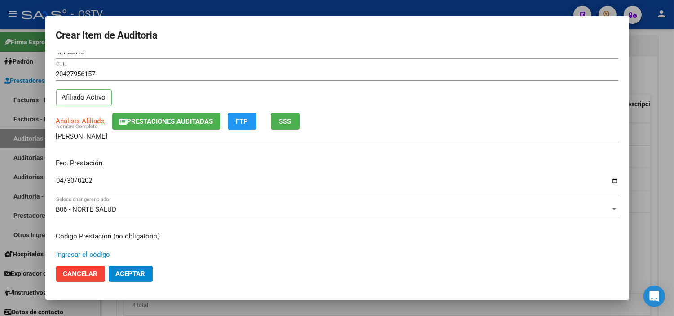
scroll to position [152, 0]
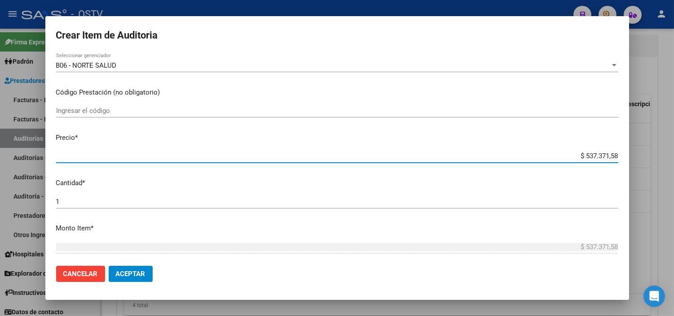
paste input "12.383,33"
type input "$ 12.383,33"
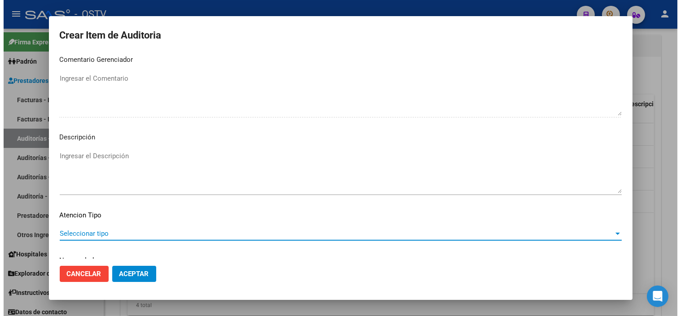
scroll to position [524, 0]
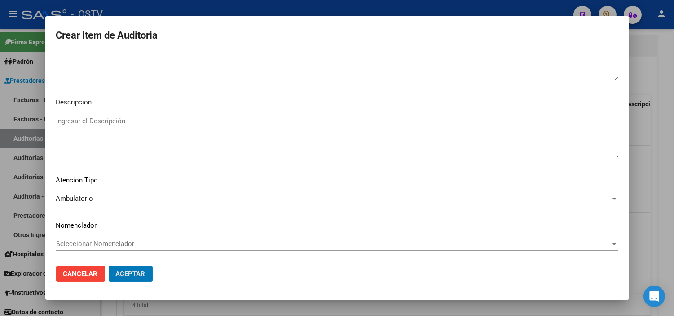
click at [109, 266] on button "Aceptar" at bounding box center [131, 274] width 44 height 16
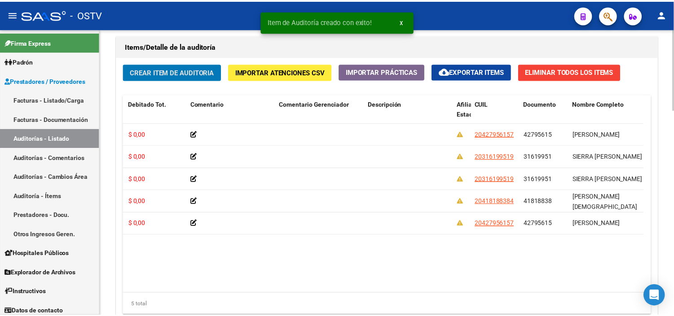
scroll to position [0, 253]
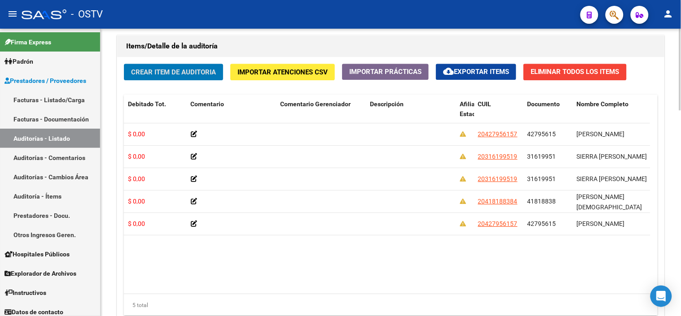
click at [146, 69] on span "Crear Item de Auditoria" at bounding box center [173, 72] width 85 height 8
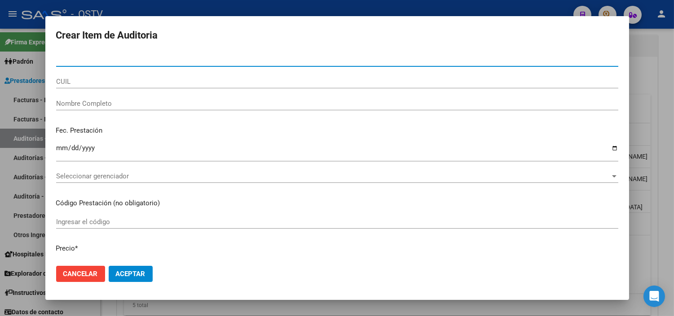
paste input "42795615"
type input "42795615"
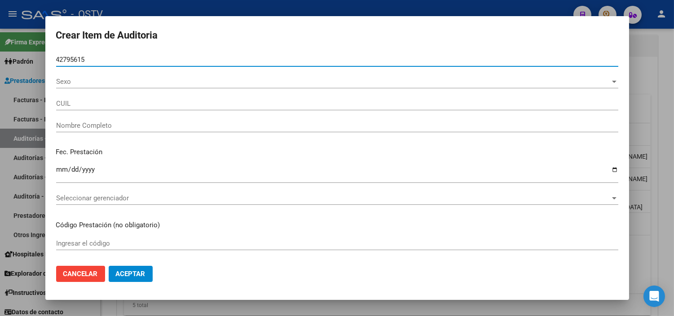
type input "20427956157"
type input "SANTIAGO MANUEL GOMEZ"
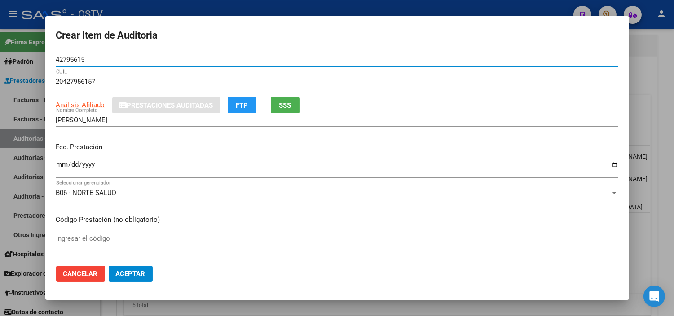
type input "42795615"
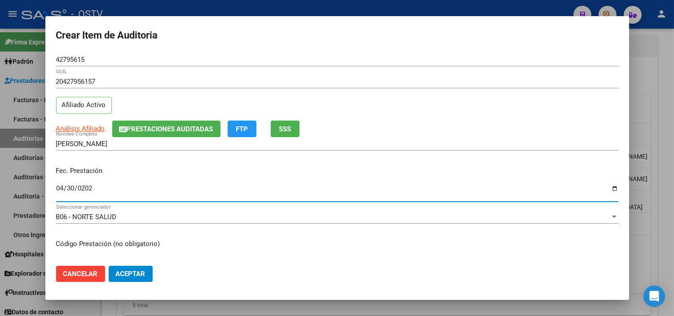
type input "2025-04-30"
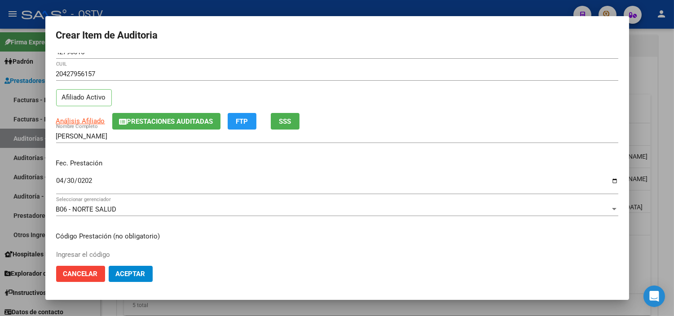
scroll to position [152, 0]
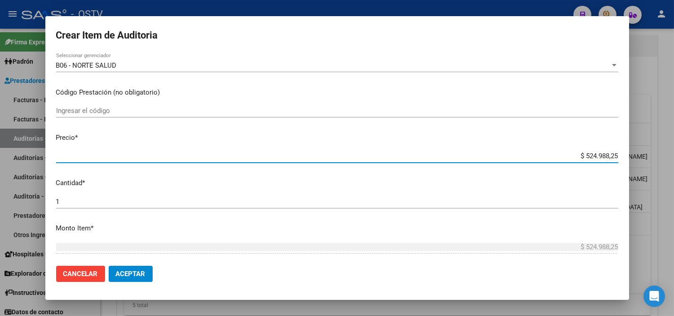
paste input "12.383,33"
type input "$ 12.383,33"
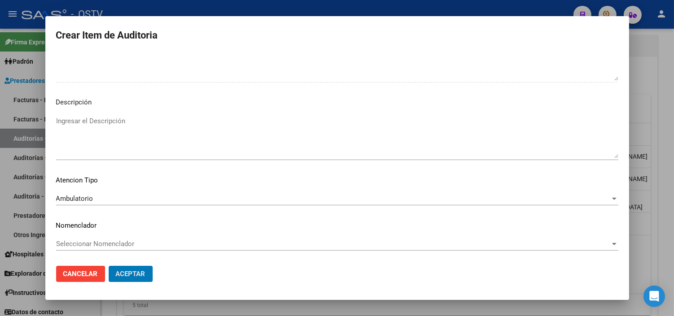
scroll to position [0, 0]
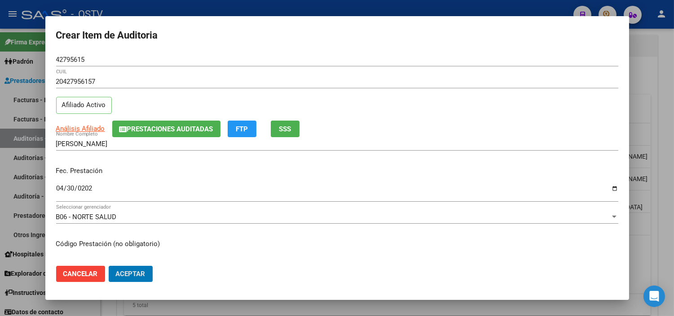
click at [109, 266] on button "Aceptar" at bounding box center [131, 274] width 44 height 16
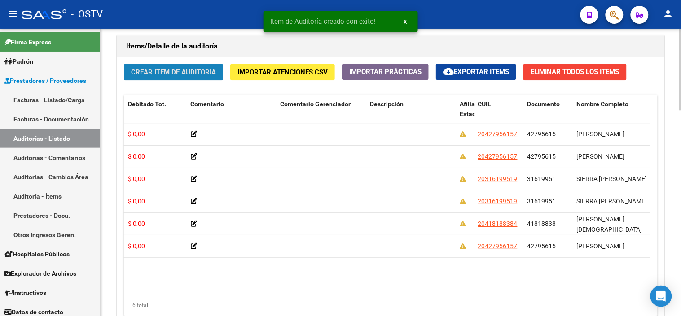
click at [148, 70] on span "Crear Item de Auditoria" at bounding box center [173, 72] width 85 height 8
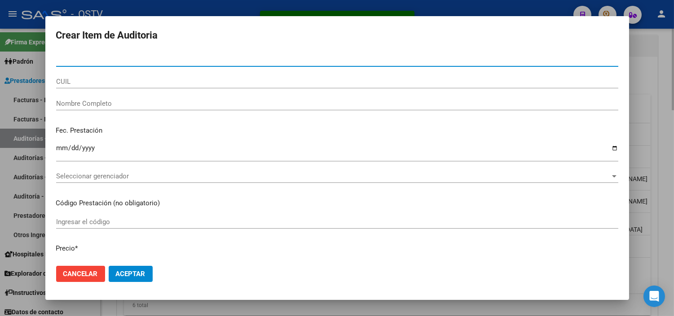
paste input "42795615"
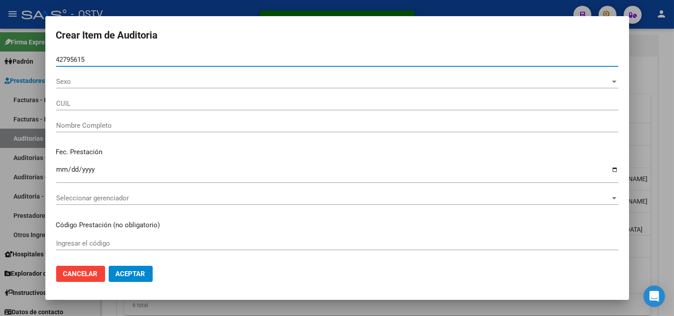
type input "42795615"
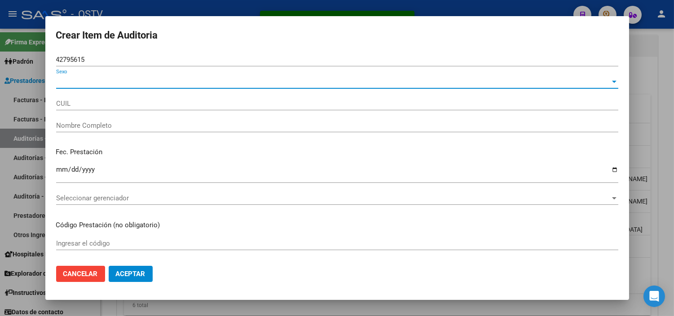
type input "20427956157"
type input "SANTIAGO MANUEL GOMEZ"
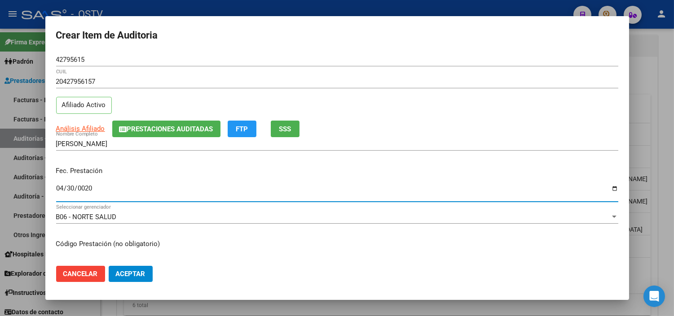
type input "0205-04-30"
type input "2025-04-30"
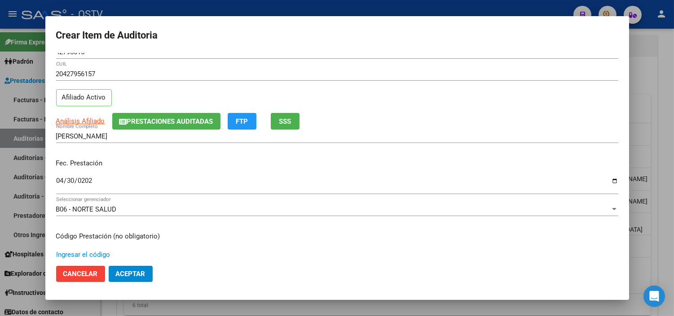
scroll to position [152, 0]
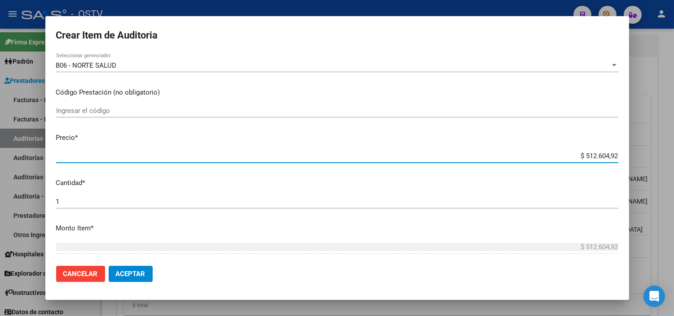
paste input "12.383,33"
type input "$ 12.383,33"
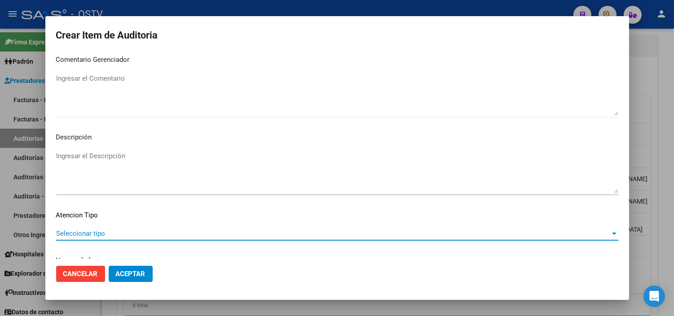
scroll to position [524, 0]
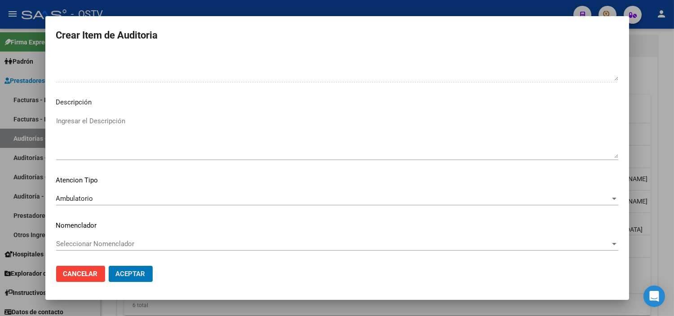
click at [109, 266] on button "Aceptar" at bounding box center [131, 274] width 44 height 16
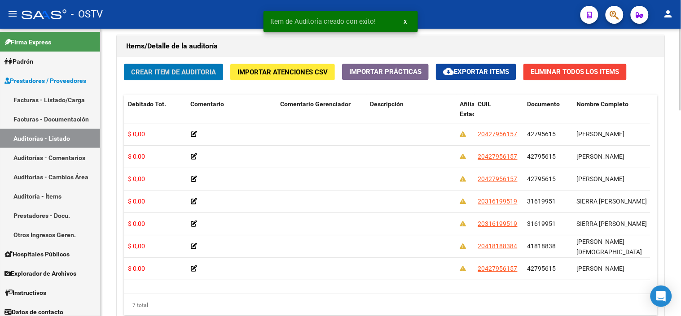
click at [149, 75] on span "Crear Item de Auditoria" at bounding box center [173, 72] width 85 height 8
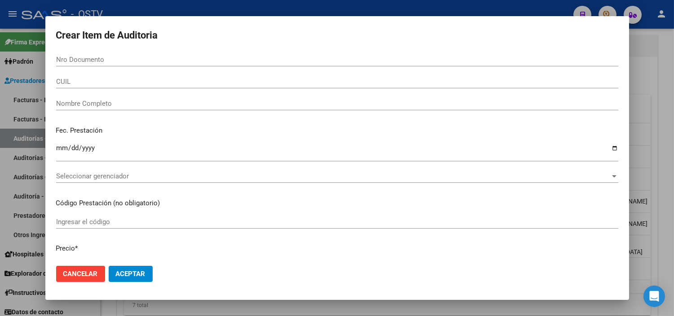
click at [71, 65] on div "Crear Item de Auditoria Nro Documento CUIL Nombre Completo Fec. Prestación Ingr…" at bounding box center [336, 158] width 583 height 284
click at [72, 60] on div "Crear Item de Auditoria Nro Documento CUIL Nombre Completo Fec. Prestación Ingr…" at bounding box center [336, 158] width 583 height 284
click at [74, 270] on div "Crear Item de Auditoria Nro Documento CUIL Nombre Completo Fec. Prestación Ingr…" at bounding box center [336, 158] width 583 height 284
click at [97, 306] on div at bounding box center [337, 158] width 674 height 316
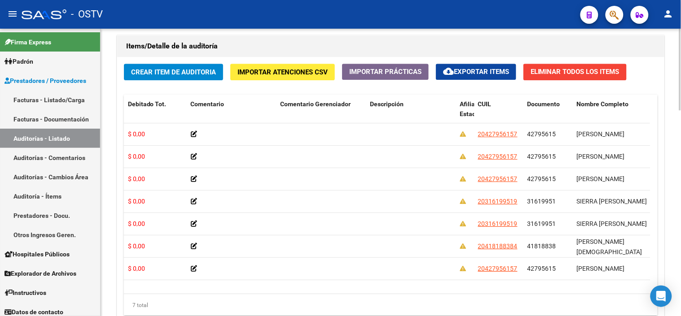
click at [211, 74] on span "Crear Item de Auditoria" at bounding box center [173, 72] width 85 height 8
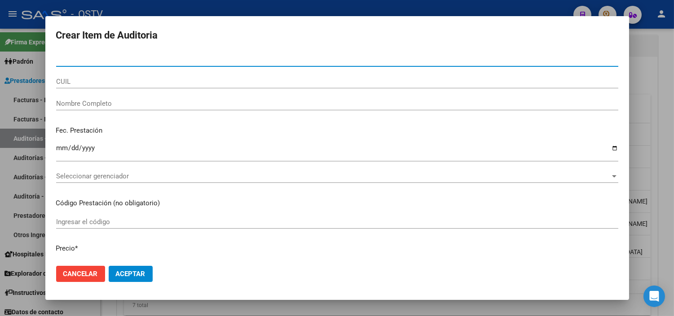
paste input "42795615"
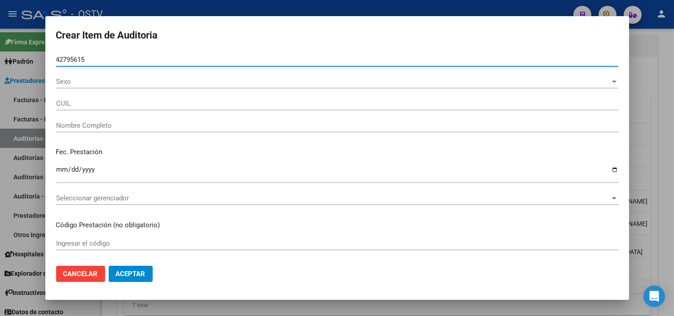
type input "42795615"
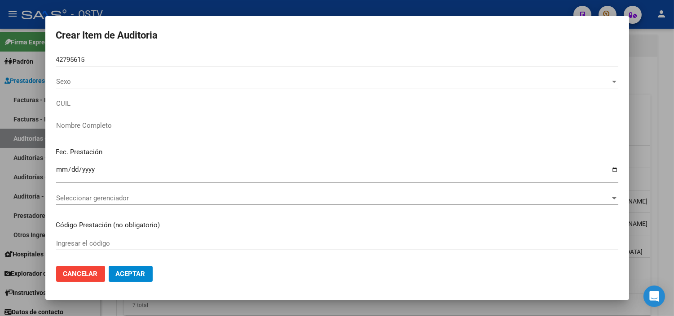
type input "20427956157"
type input "SANTIAGO MANUEL GOMEZ"
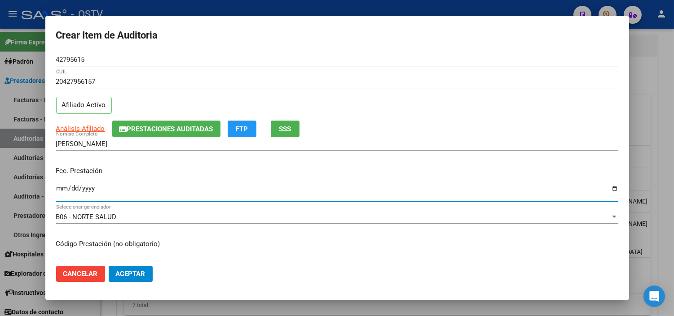
click at [64, 188] on input "Ingresar la fecha" at bounding box center [337, 192] width 562 height 14
type input "2025-04-30"
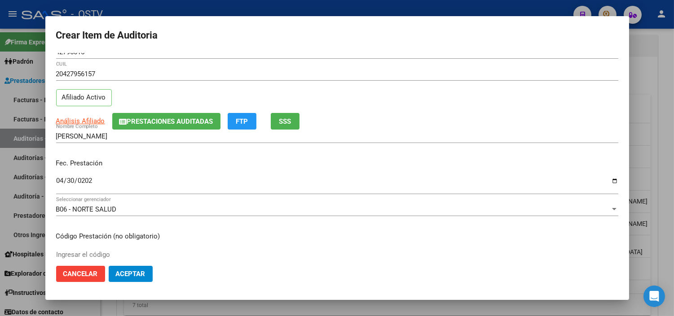
scroll to position [152, 0]
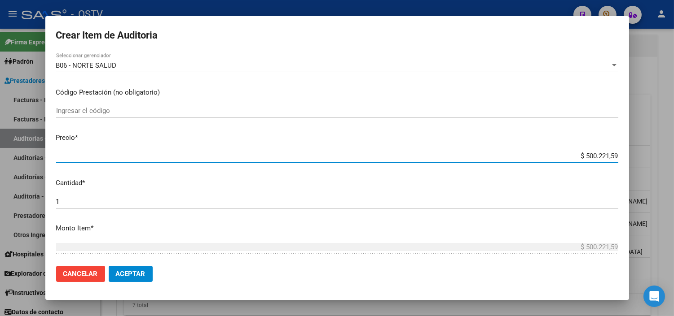
paste input "12.383,33"
type input "$ 12.383,33"
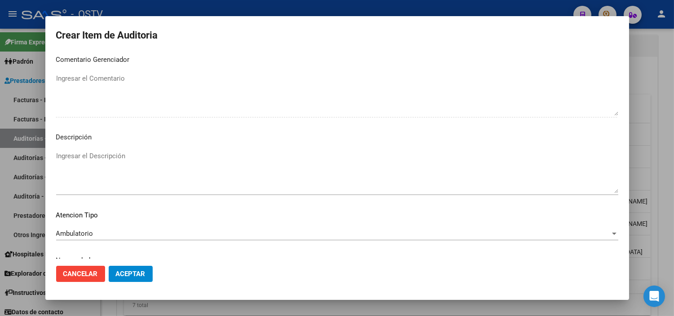
scroll to position [524, 0]
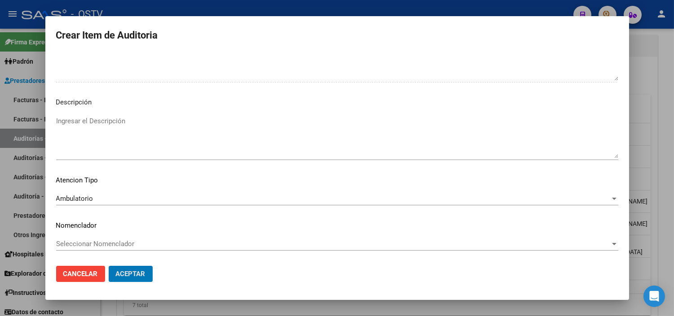
click at [109, 266] on button "Aceptar" at bounding box center [131, 274] width 44 height 16
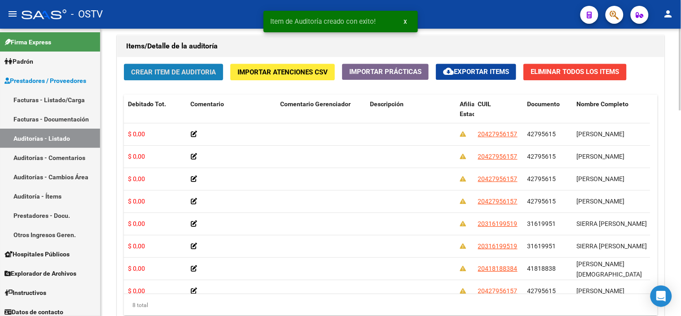
click at [173, 70] on span "Crear Item de Auditoria" at bounding box center [173, 72] width 85 height 8
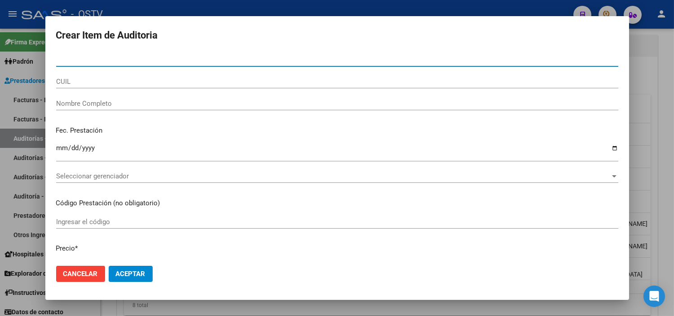
paste input "42795615"
type input "42795615"
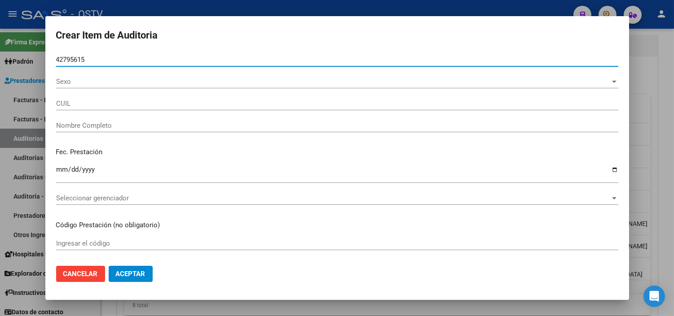
type input "20427956157"
type input "SANTIAGO MANUEL GOMEZ"
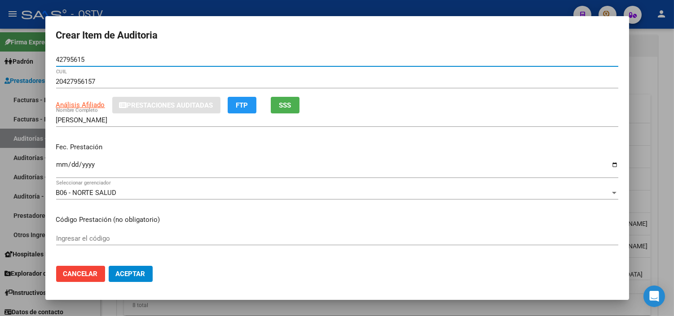
type input "42795615"
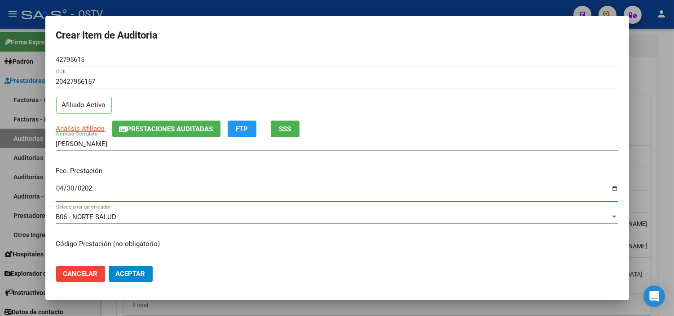
type input "2025-04-30"
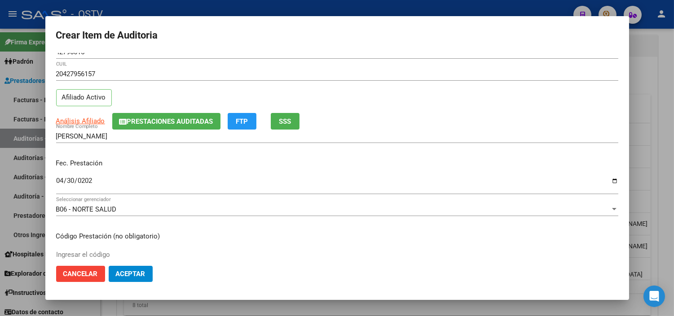
scroll to position [152, 0]
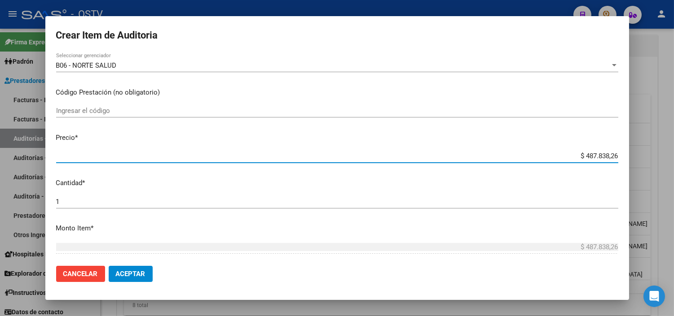
paste input "12.383,33"
type input "$ 12.383,33"
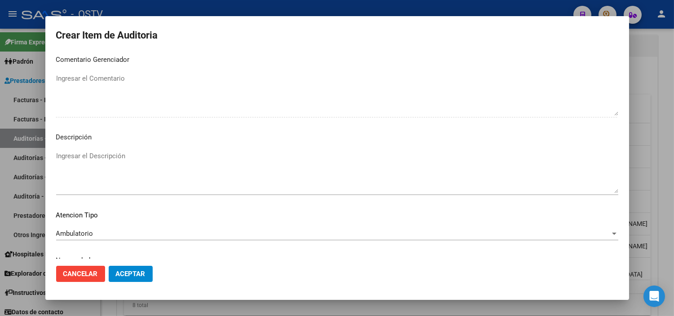
scroll to position [524, 0]
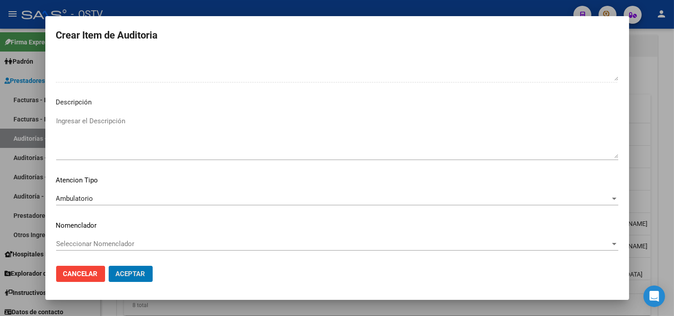
click at [109, 266] on button "Aceptar" at bounding box center [131, 274] width 44 height 16
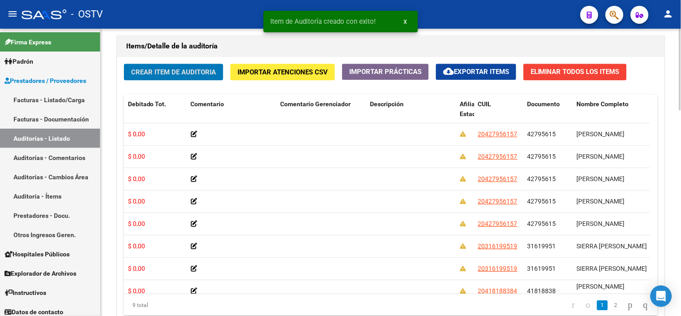
click at [167, 74] on span "Crear Item de Auditoria" at bounding box center [173, 72] width 85 height 8
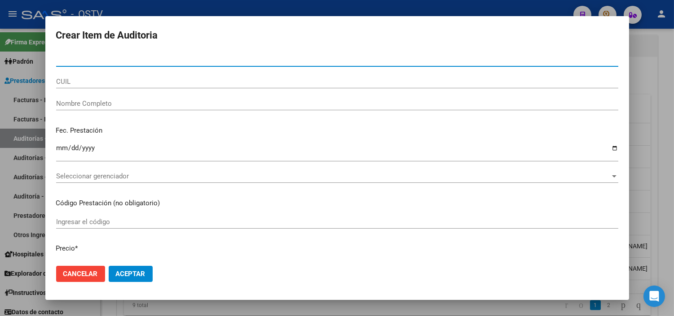
paste input "42795615"
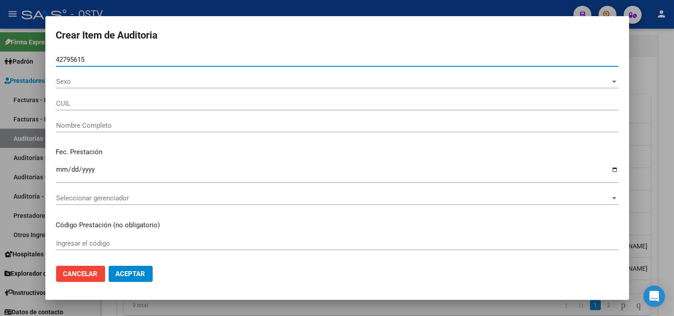
type input "42795615"
click at [134, 311] on div at bounding box center [337, 158] width 674 height 316
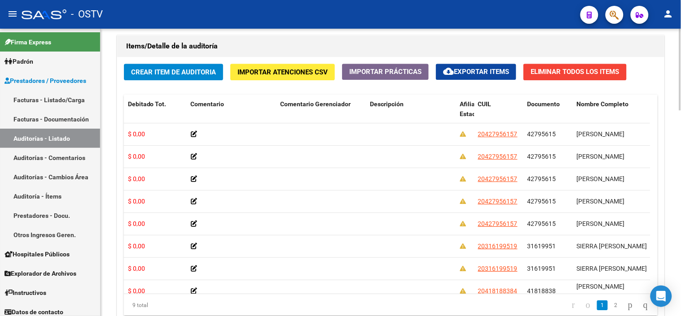
click at [172, 74] on span "Crear Item de Auditoria" at bounding box center [173, 72] width 85 height 8
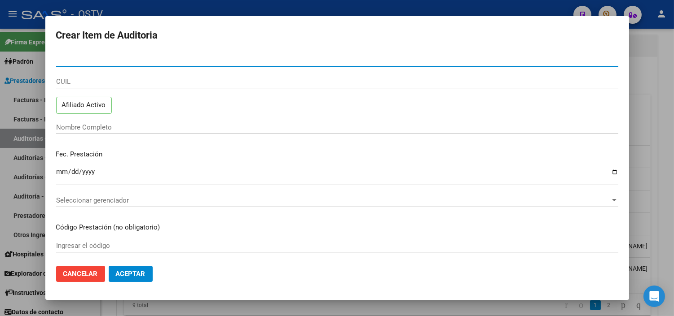
paste input "42795615"
type input "42795615"
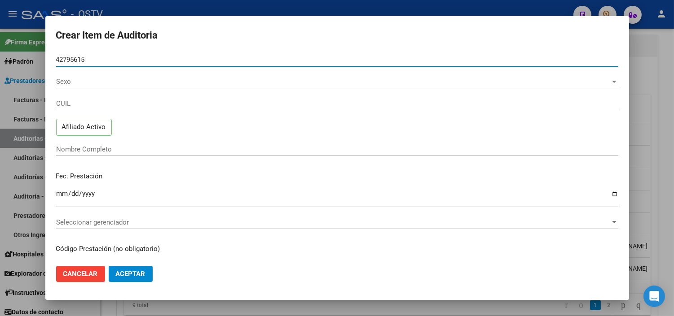
type input "20427956157"
type input "SANTIAGO MANUEL GOMEZ"
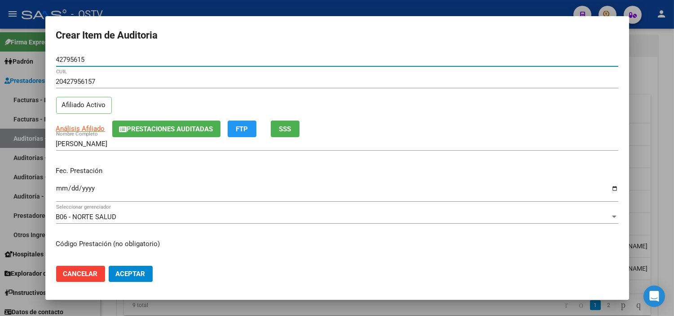
type input "42795615"
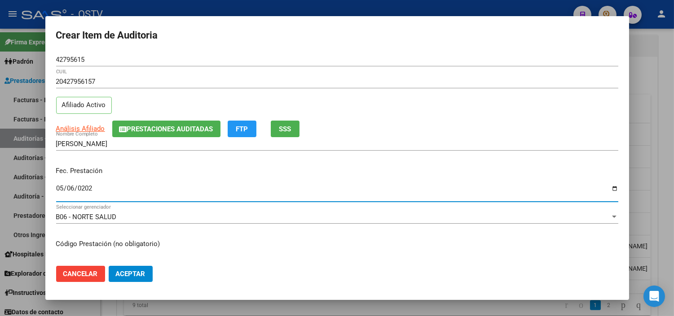
type input "2025-05-06"
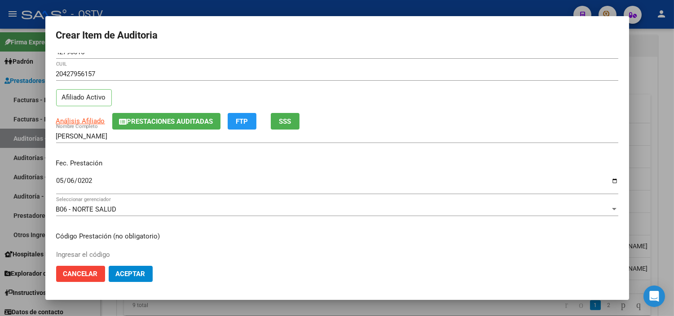
scroll to position [152, 0]
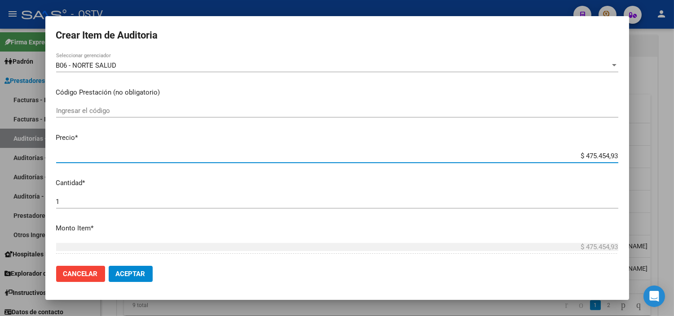
paste input "27.856,65"
type input "$ 27.856,65"
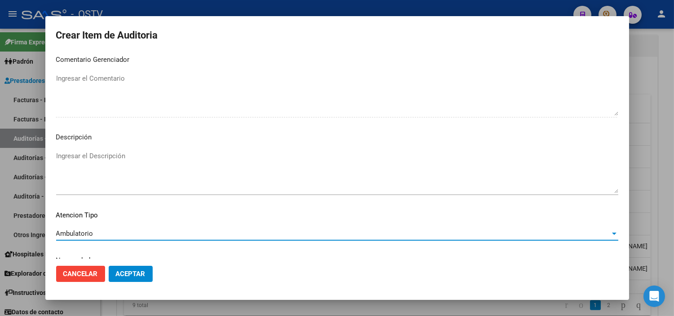
scroll to position [524, 0]
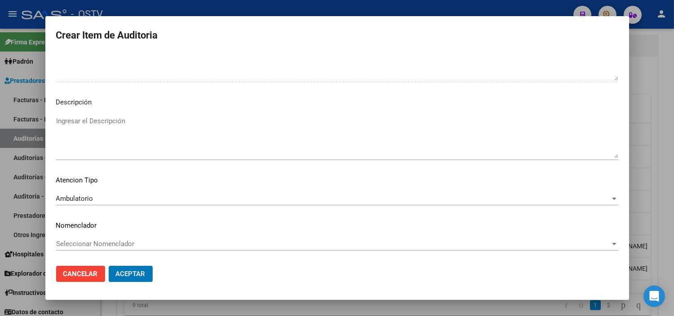
click at [109, 266] on button "Aceptar" at bounding box center [131, 274] width 44 height 16
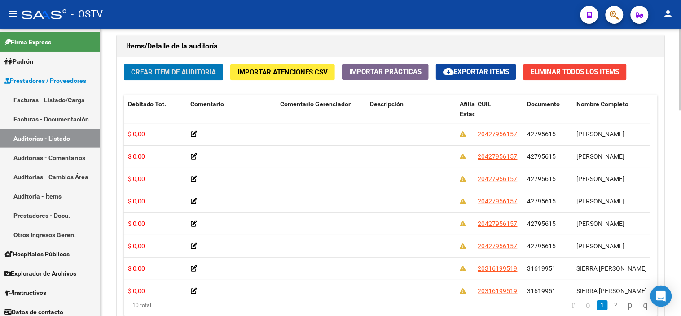
click at [144, 72] on span "Crear Item de Auditoria" at bounding box center [173, 72] width 85 height 8
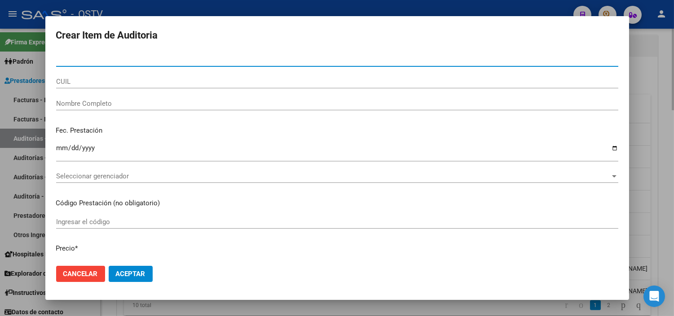
paste input "42795615"
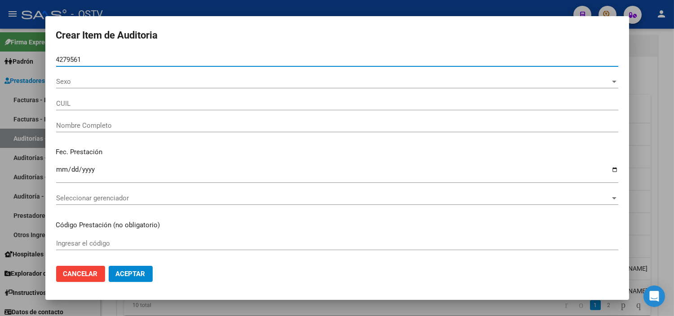
type input "42795615"
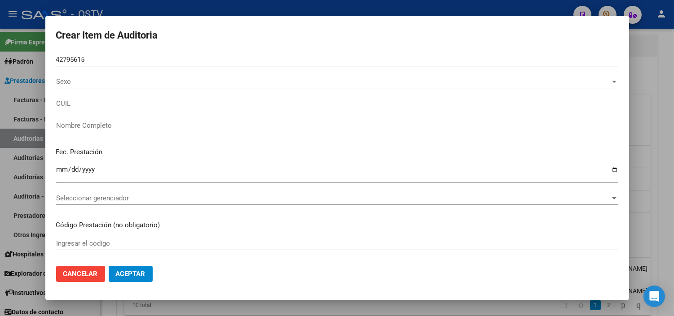
click at [81, 308] on div at bounding box center [337, 158] width 674 height 316
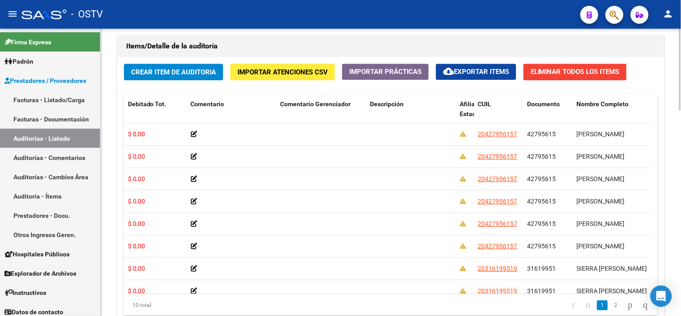
click at [159, 74] on span "Crear Item de Auditoria" at bounding box center [173, 72] width 85 height 8
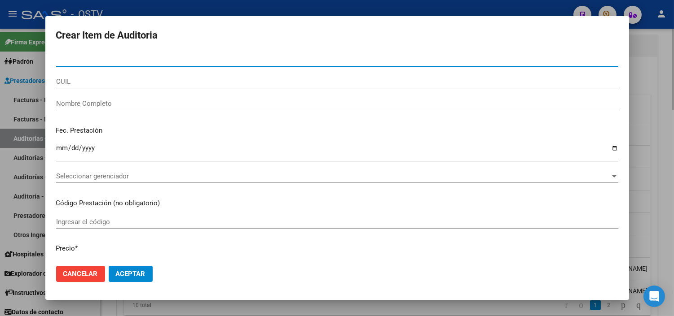
paste input "42795615"
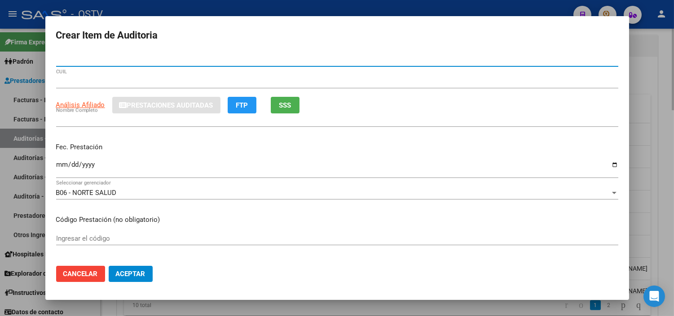
type input "42795615"
type input "20427956157"
type input "SANTIAGO MANUEL GOMEZ"
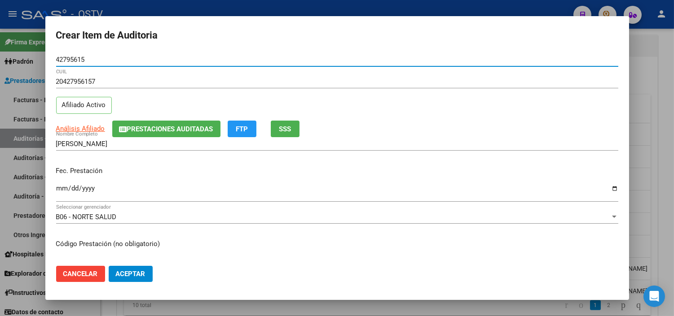
type input "42795615"
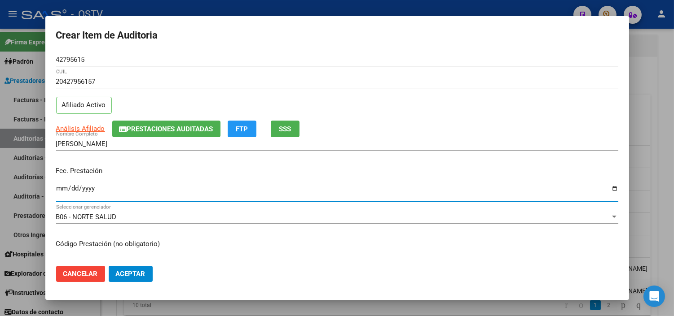
click at [62, 190] on input "Ingresar la fecha" at bounding box center [337, 192] width 562 height 14
type input "2025-05-07"
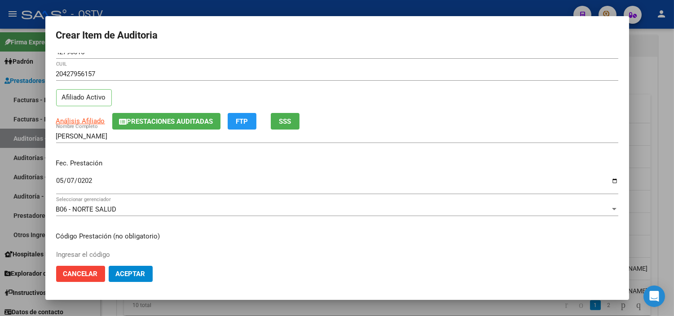
scroll to position [152, 0]
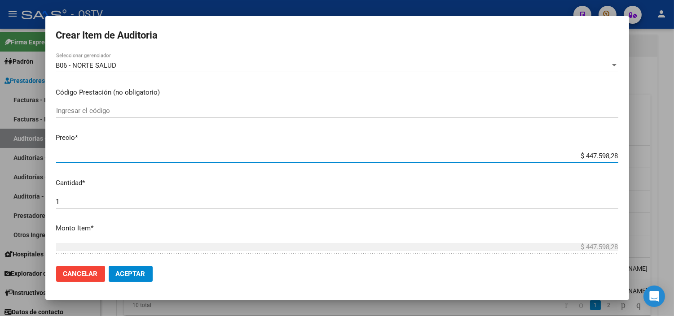
paste input "12.383,33"
type input "$ 12.383,33"
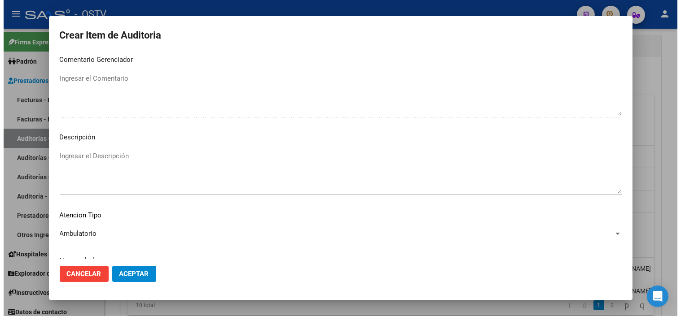
scroll to position [524, 0]
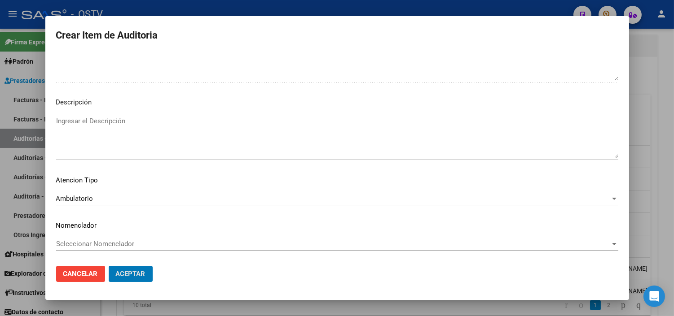
click at [109, 266] on button "Aceptar" at bounding box center [131, 274] width 44 height 16
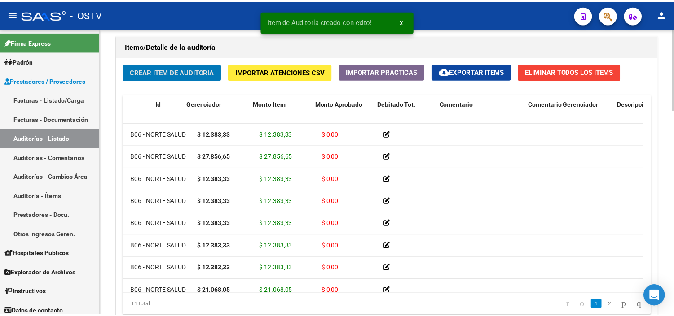
scroll to position [0, 0]
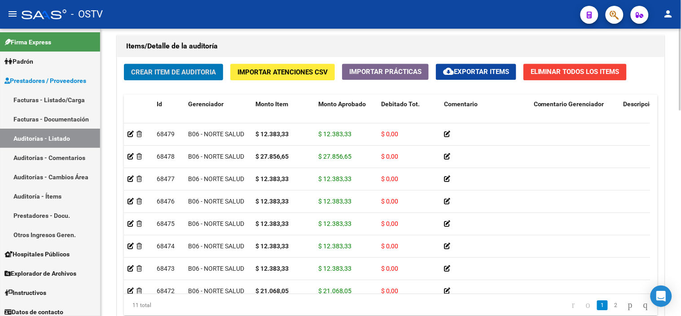
click at [147, 74] on span "Crear Item de Auditoria" at bounding box center [173, 72] width 85 height 8
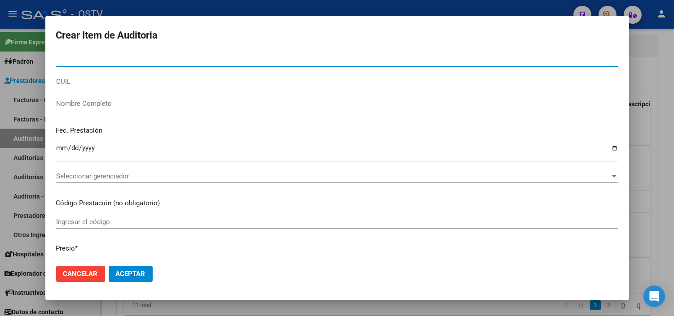
paste input "21745871"
type input "21745871"
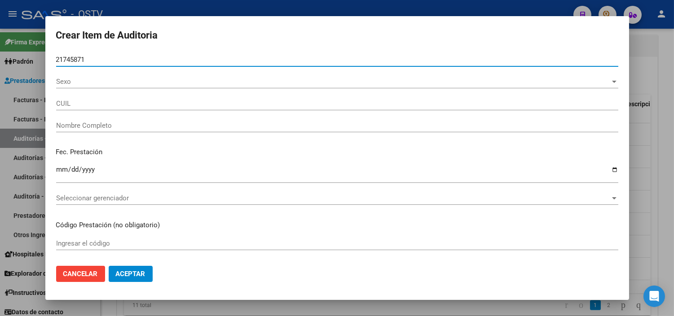
type input "20217458715"
type input "HERNANDEZ FELIX SANTIAGO"
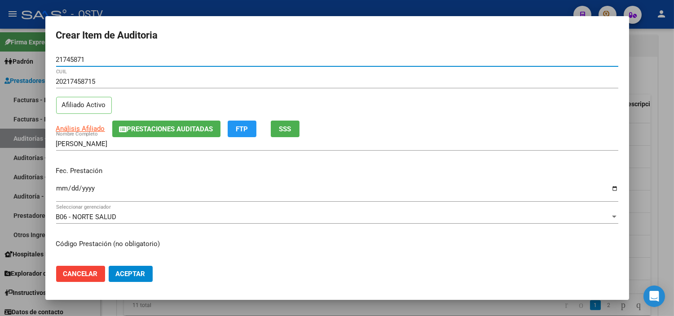
type input "21745871"
click at [58, 189] on input "Ingresar la fecha" at bounding box center [337, 192] width 562 height 14
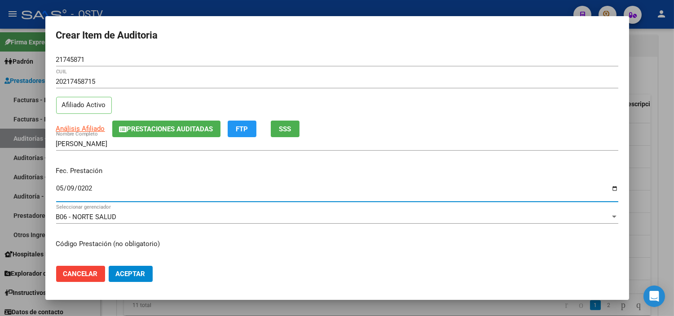
type input "2025-05-09"
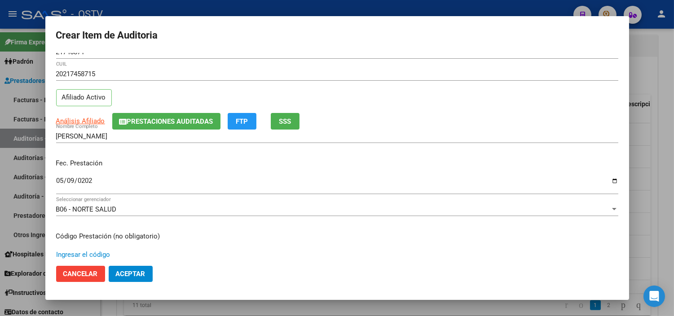
scroll to position [152, 0]
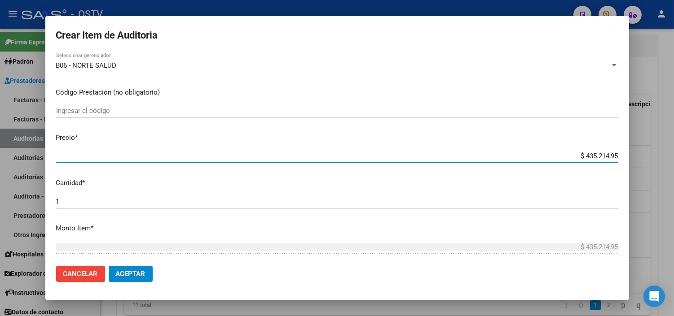
paste input "12.383,33"
type input "$ 12.383,33"
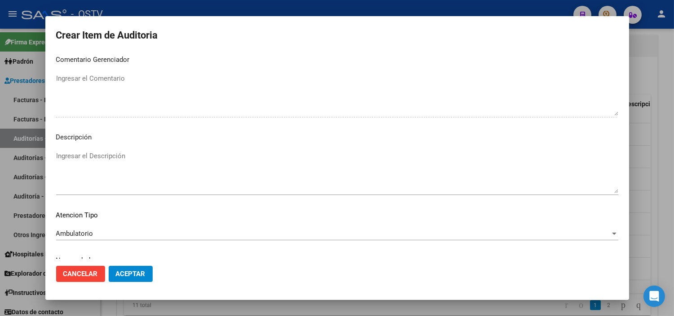
scroll to position [524, 0]
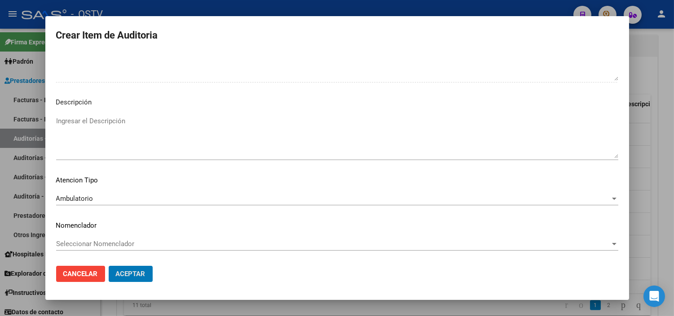
click at [109, 266] on button "Aceptar" at bounding box center [131, 274] width 44 height 16
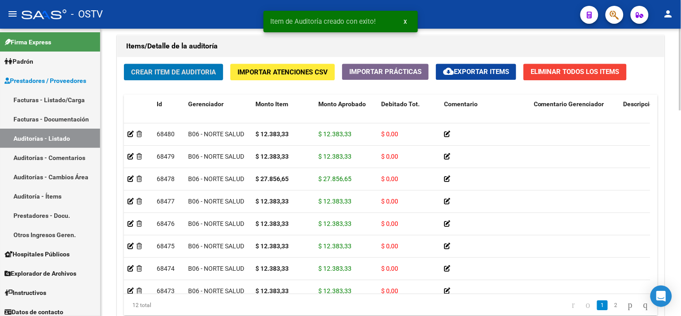
click at [159, 68] on span "Crear Item de Auditoria" at bounding box center [173, 72] width 85 height 8
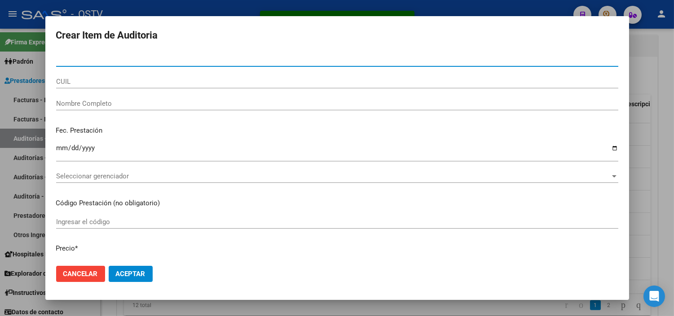
paste input "21745871"
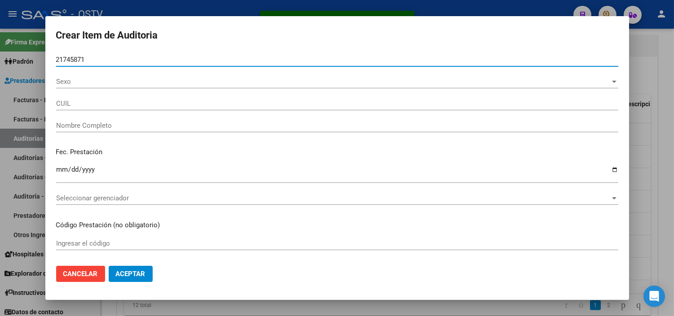
type input "21745871"
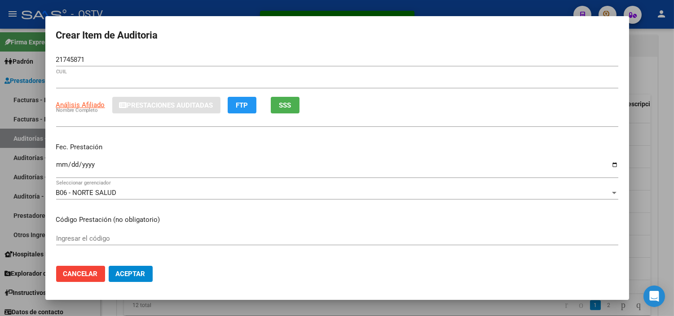
type input "20217458715"
type input "HERNANDEZ FELIX SANTIAGO"
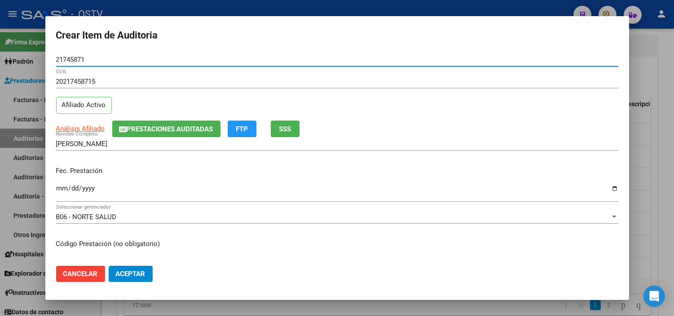
click at [61, 191] on input "Ingresar la fecha" at bounding box center [337, 192] width 562 height 14
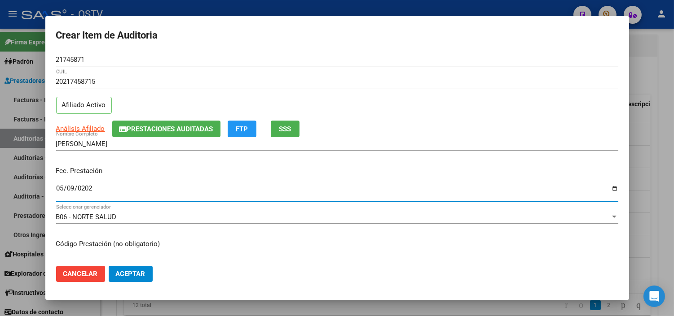
type input "2025-05-09"
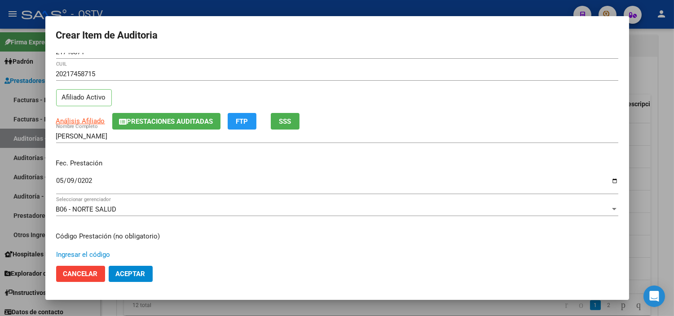
scroll to position [152, 0]
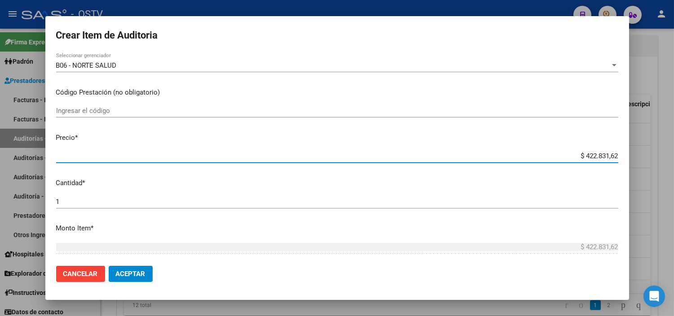
paste input "12.383,33"
type input "$ 12.383,33"
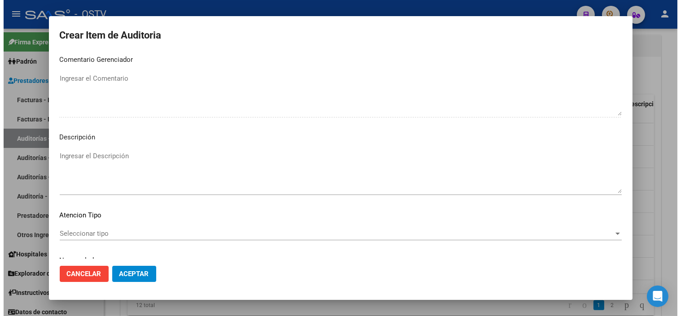
scroll to position [524, 0]
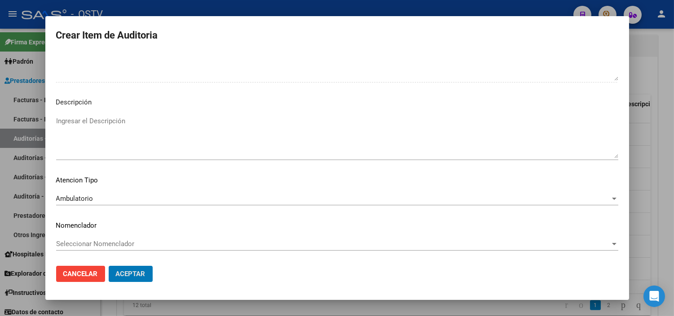
click at [109, 266] on button "Aceptar" at bounding box center [131, 274] width 44 height 16
click at [90, 272] on span "Cancelar" at bounding box center [80, 274] width 35 height 8
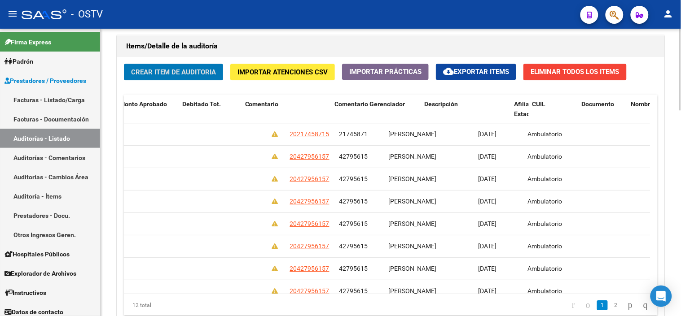
scroll to position [0, 0]
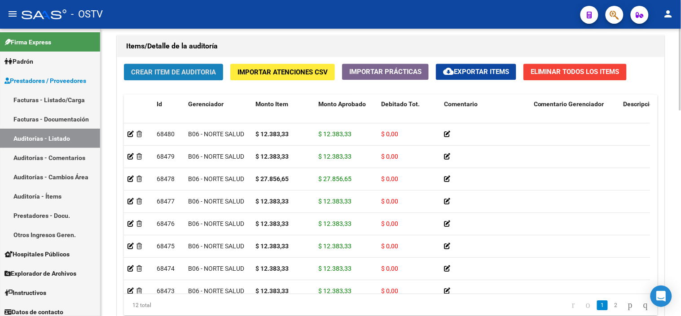
click at [161, 72] on span "Crear Item de Auditoria" at bounding box center [173, 72] width 85 height 8
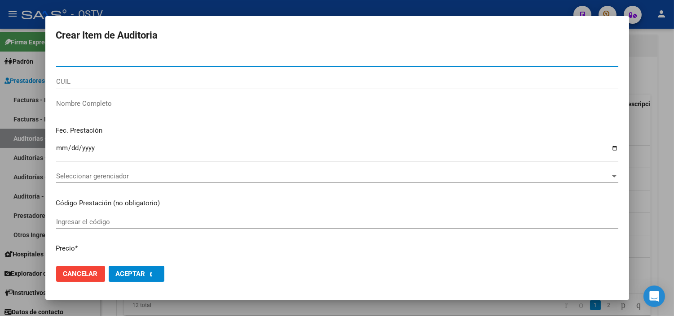
paste input "21745871"
type input "21745871"
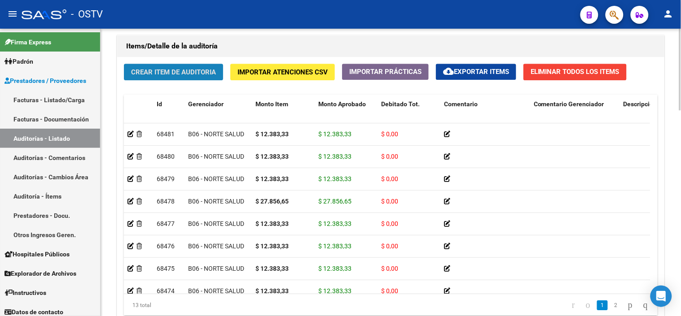
click at [154, 75] on span "Crear Item de Auditoria" at bounding box center [173, 72] width 85 height 8
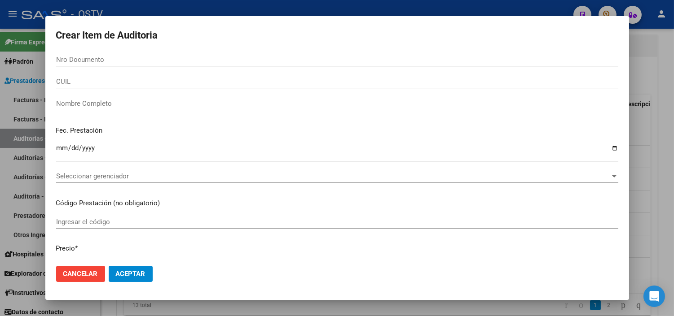
click at [79, 60] on div "Crear Item de Auditoria Nro Documento CUIL Nombre Completo Fec. Prestación Ingr…" at bounding box center [336, 158] width 583 height 284
click at [81, 310] on div at bounding box center [337, 158] width 674 height 316
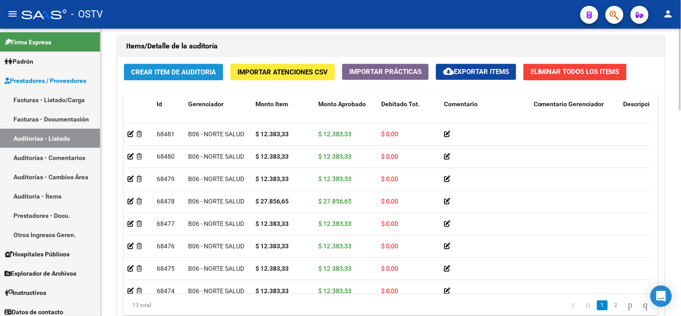
click at [171, 73] on span "Crear Item de Auditoria" at bounding box center [173, 72] width 85 height 8
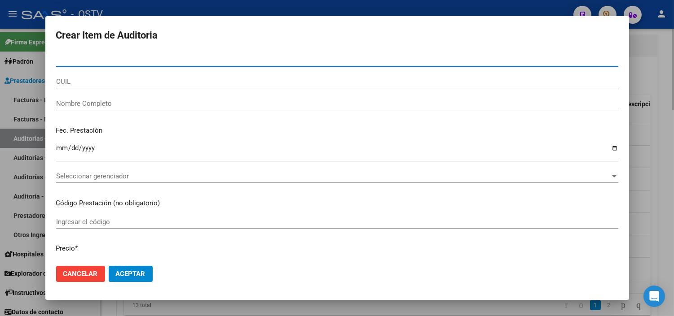
paste input "21745871"
type input "21745871"
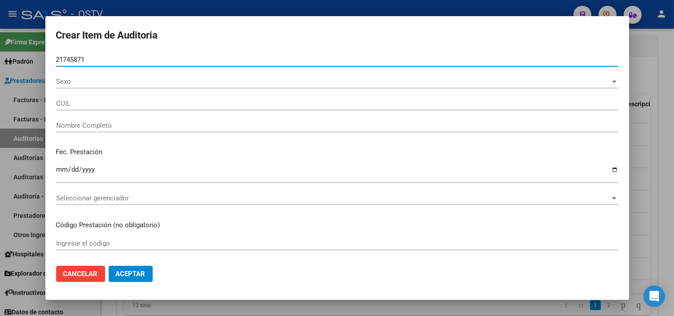
type input "20217458715"
type input "HERNANDEZ FELIX SANTIAGO"
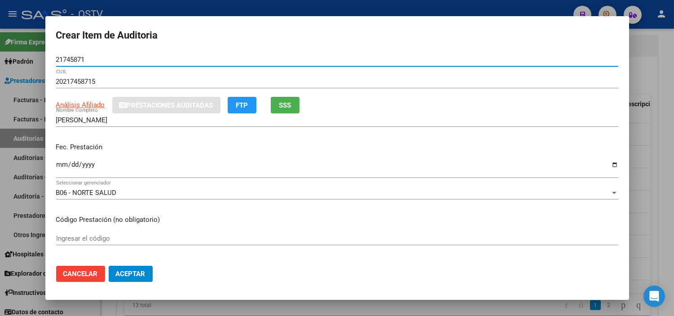
type input "21745871"
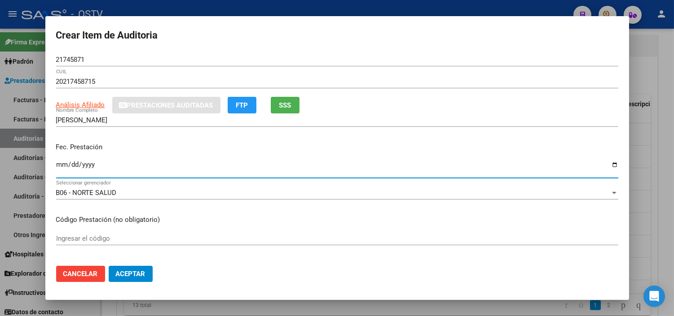
click at [60, 162] on input "Ingresar la fecha" at bounding box center [337, 168] width 562 height 14
type input "2025-05-09"
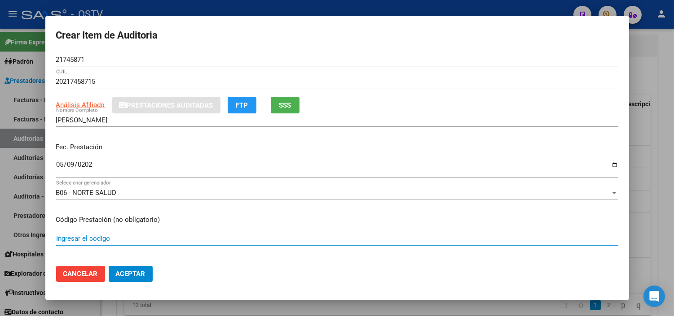
scroll to position [128, 0]
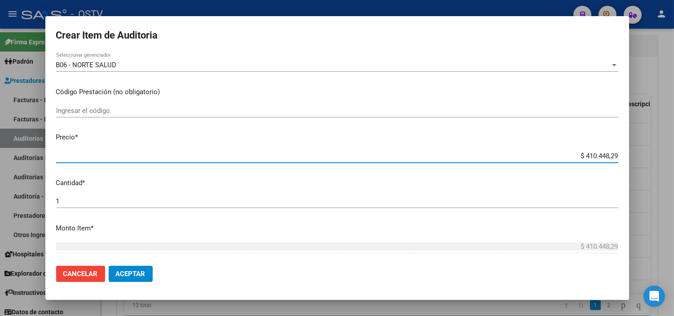
paste input "12.383,33"
type input "$ 12.383,33"
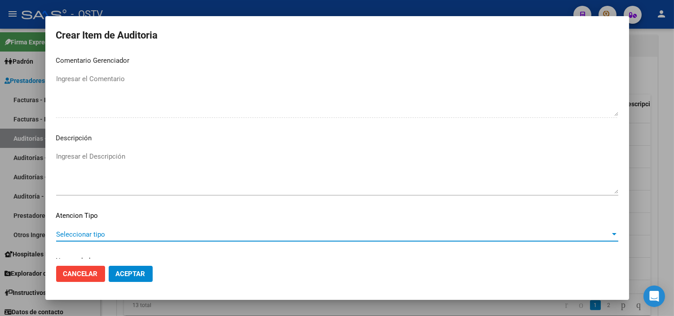
scroll to position [500, 0]
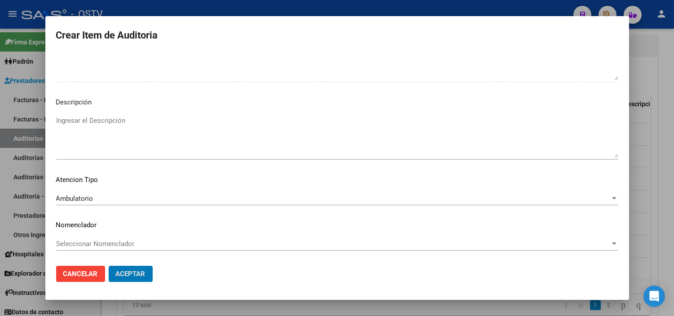
click at [109, 266] on button "Aceptar" at bounding box center [131, 274] width 44 height 16
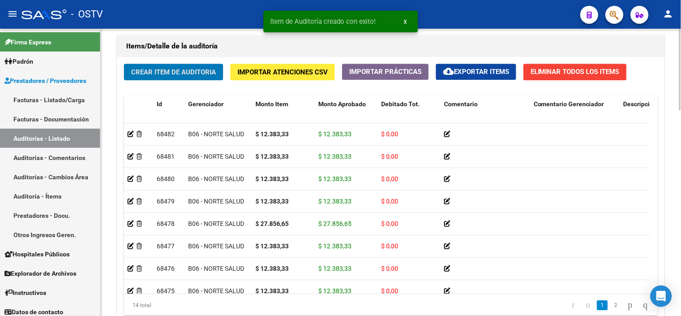
click at [149, 78] on button "Crear Item de Auditoria" at bounding box center [173, 72] width 99 height 17
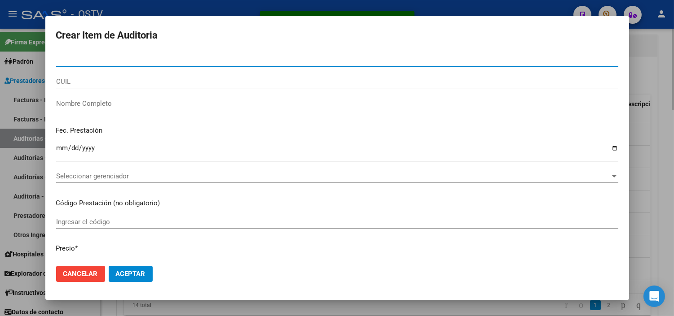
paste input "21745871"
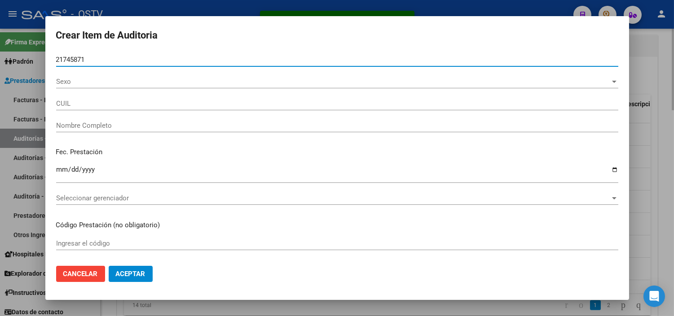
type input "21745871"
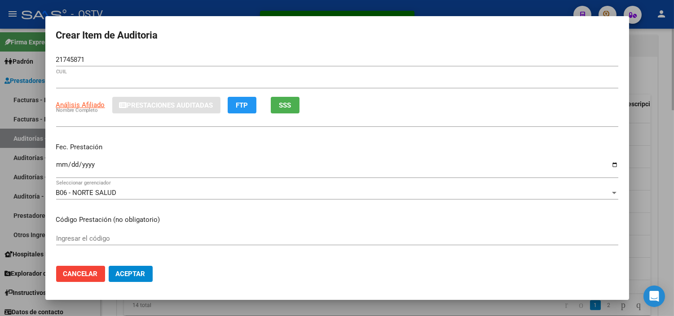
type input "20217458715"
type input "HERNANDEZ FELIX SANTIAGO"
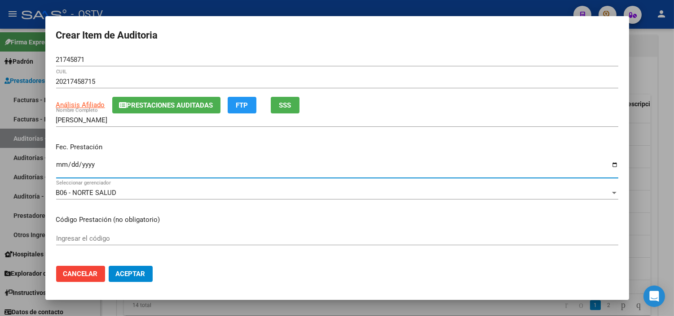
click at [59, 165] on input "Ingresar la fecha" at bounding box center [337, 168] width 562 height 14
type input "2025-05-09"
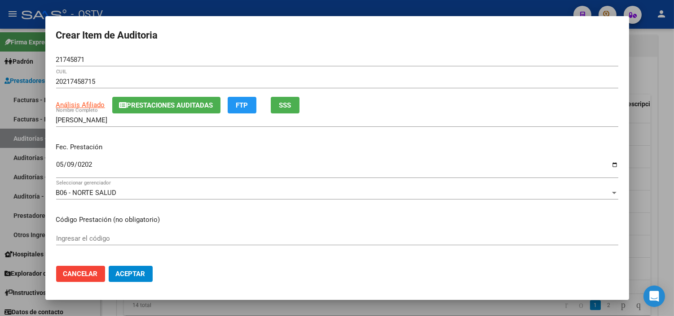
scroll to position [128, 0]
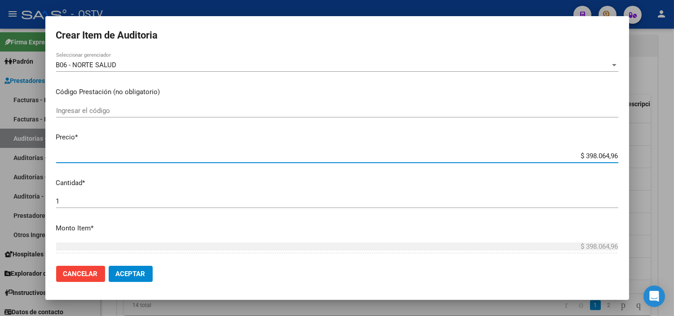
paste input "12.383,33"
type input "$ 12.383,33"
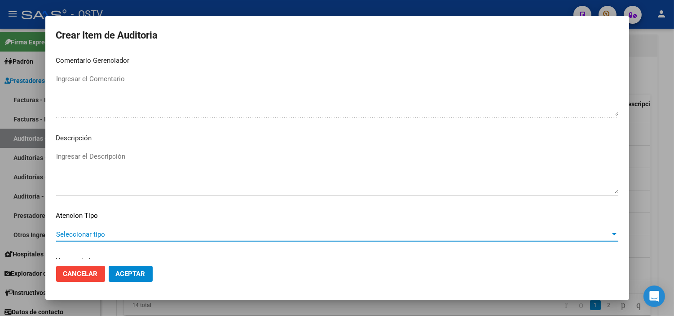
scroll to position [500, 0]
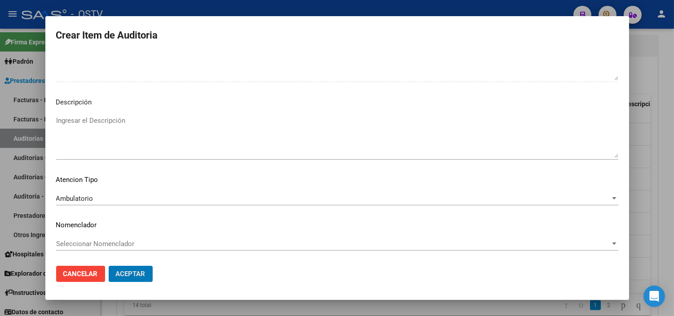
click at [109, 266] on button "Aceptar" at bounding box center [131, 274] width 44 height 16
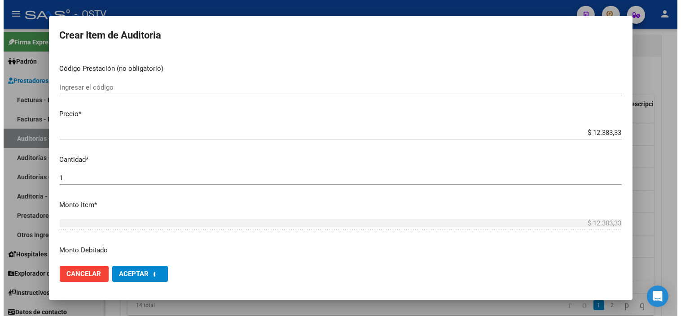
scroll to position [0, 0]
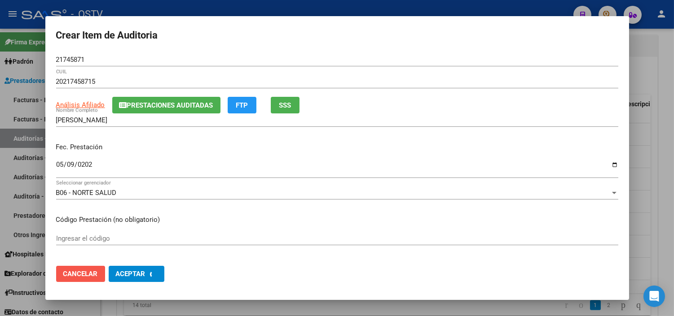
click at [88, 272] on span "Cancelar" at bounding box center [80, 274] width 35 height 8
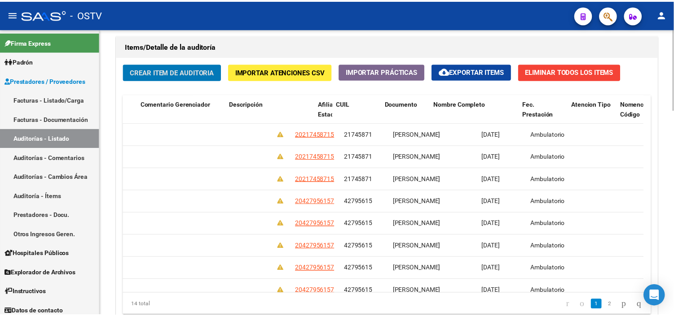
scroll to position [0, 473]
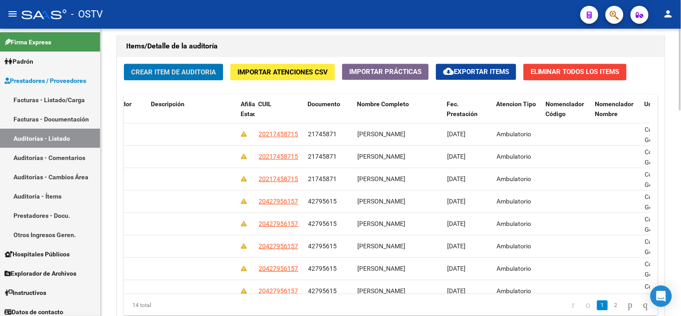
click at [212, 75] on span "Crear Item de Auditoria" at bounding box center [173, 72] width 85 height 8
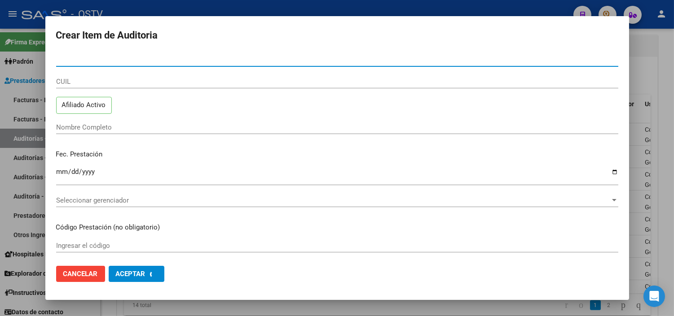
paste input "21745871"
type input "21745871"
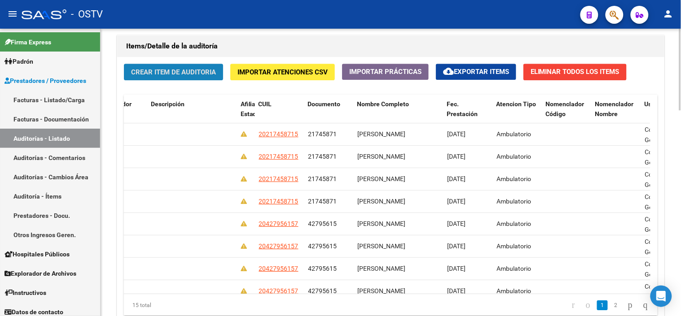
click at [144, 74] on span "Crear Item de Auditoria" at bounding box center [173, 72] width 85 height 8
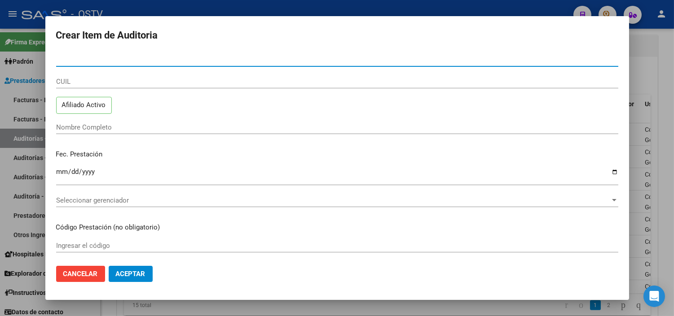
paste input "21745871"
type input "21745871"
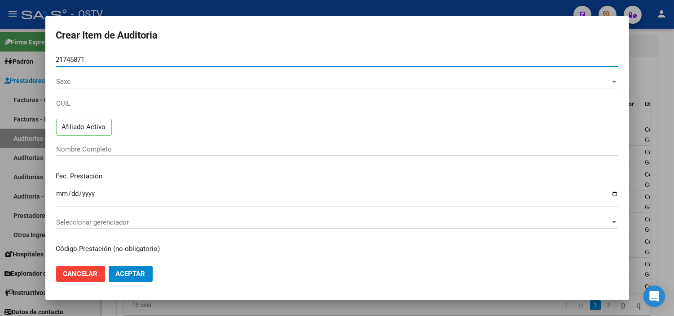
type input "20217458715"
type input "HERNANDEZ FELIX SANTIAGO"
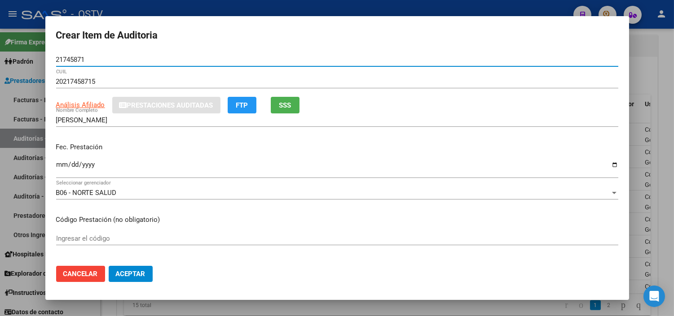
type input "21745871"
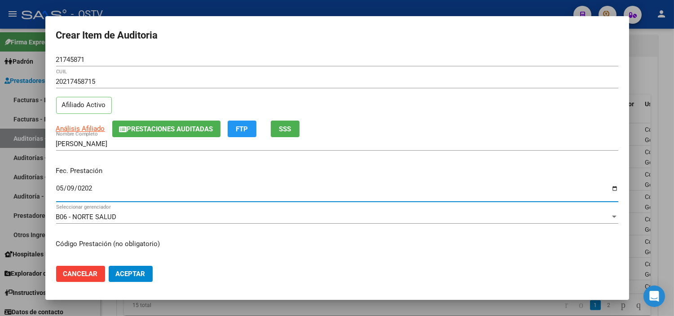
type input "2025-05-09"
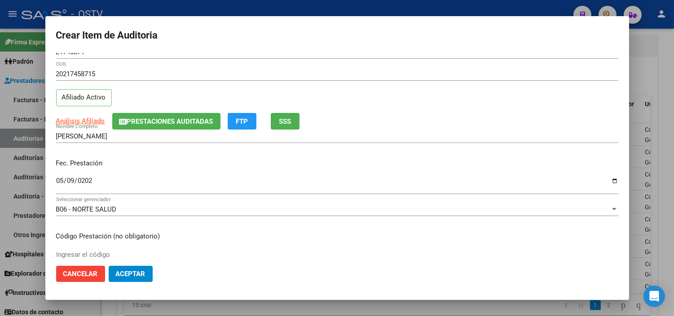
scroll to position [152, 0]
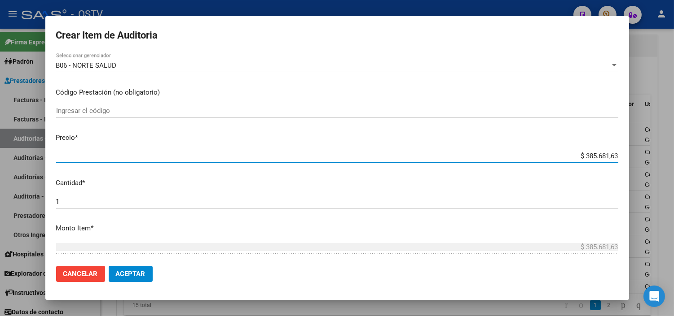
paste input "12.383,3"
type input "$ 12.383,33"
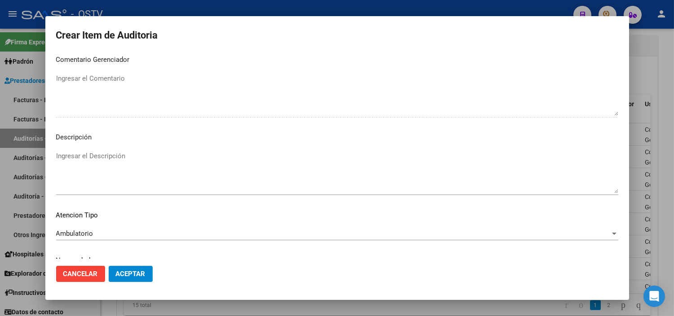
scroll to position [524, 0]
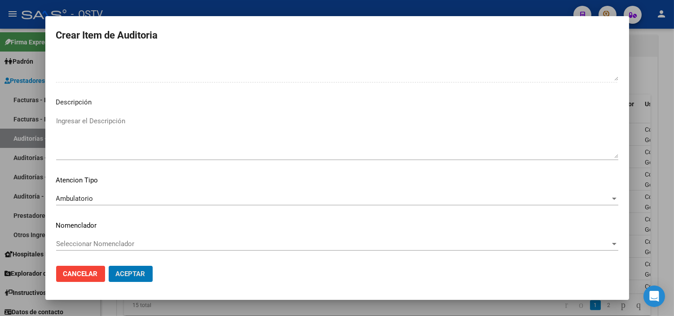
click at [109, 266] on button "Aceptar" at bounding box center [131, 274] width 44 height 16
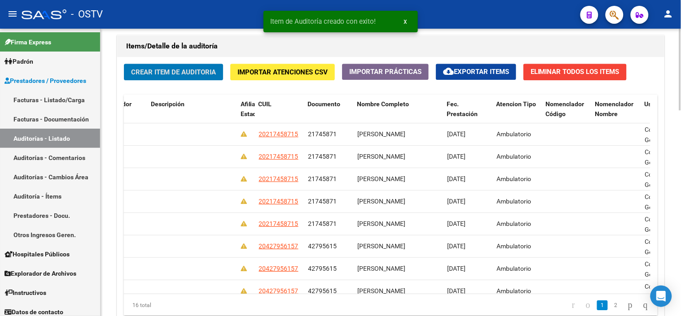
click at [203, 69] on span "Crear Item de Auditoria" at bounding box center [173, 72] width 85 height 8
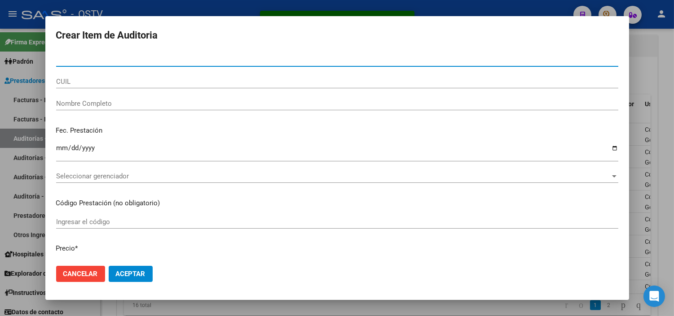
paste input "21745871"
type input "21745871"
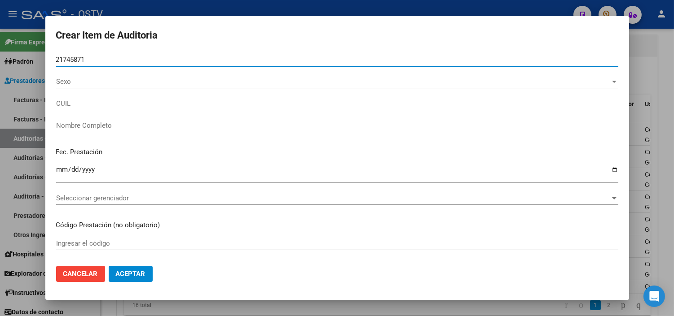
type input "20217458715"
type input "HERNANDEZ FELIX SANTIAGO"
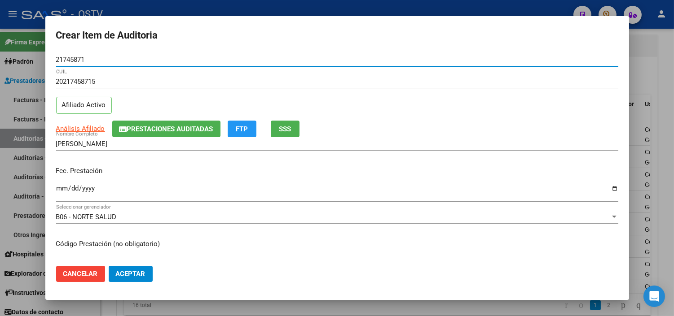
type input "21745871"
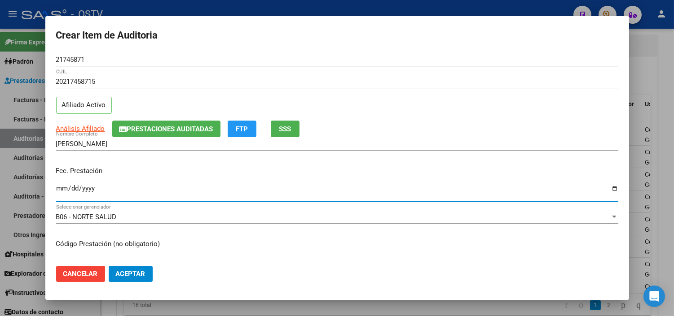
click at [58, 186] on input "Ingresar la fecha" at bounding box center [337, 192] width 562 height 14
type input "2025-05-09"
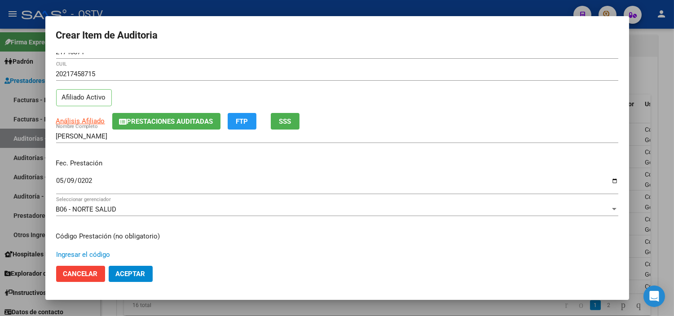
scroll to position [152, 0]
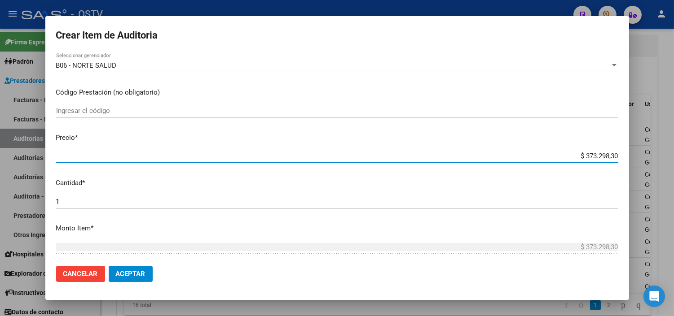
paste input "27.856,65"
type input "$ 27.856,65"
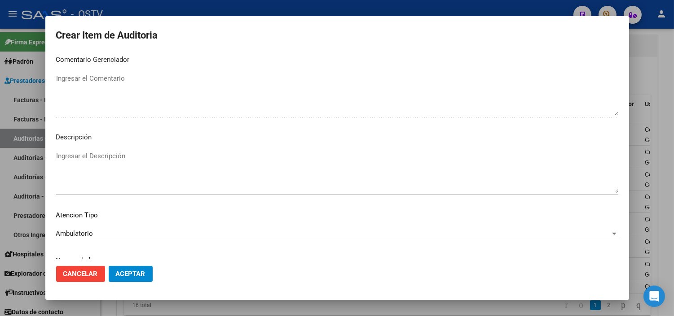
scroll to position [524, 0]
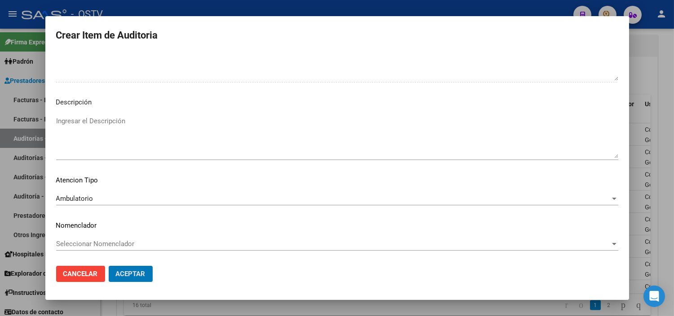
click at [109, 266] on button "Aceptar" at bounding box center [131, 274] width 44 height 16
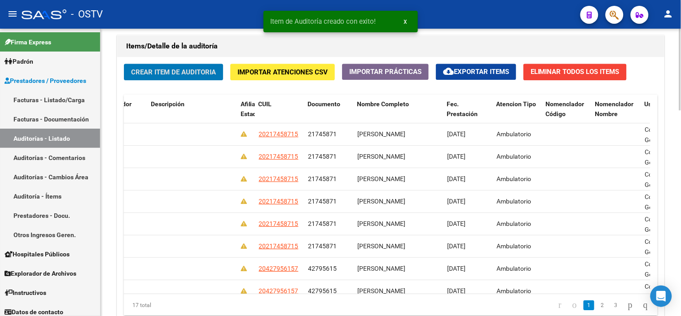
click at [162, 71] on span "Crear Item de Auditoria" at bounding box center [173, 72] width 85 height 8
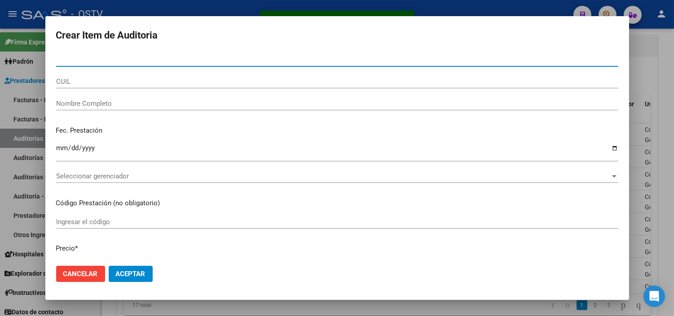
paste input "42795615"
type input "42795615"
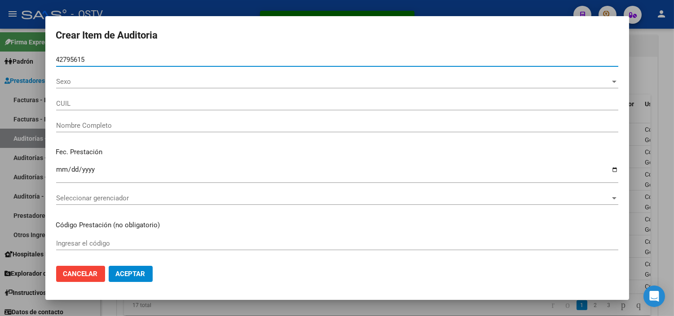
type input "20427956157"
type input "SANTIAGO MANUEL GOMEZ"
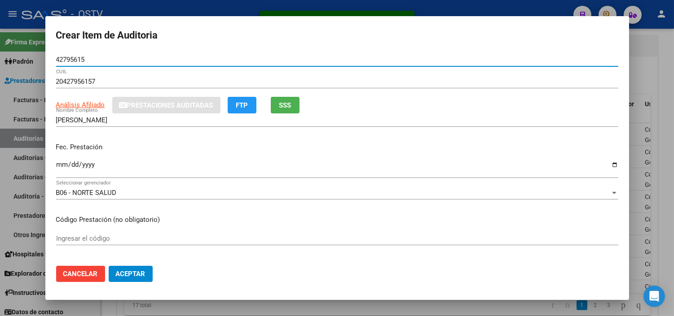
type input "42795615"
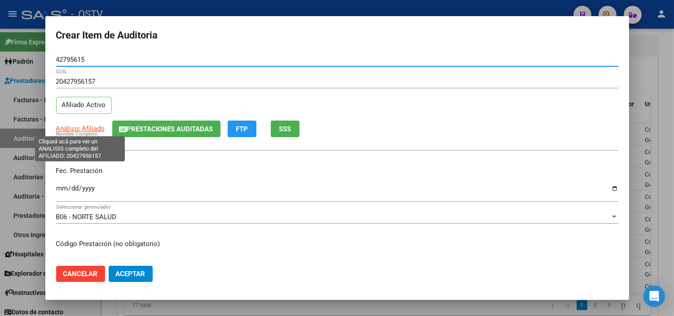
click at [90, 128] on span "Análisis Afiliado" at bounding box center [80, 129] width 49 height 8
type textarea "20427956157"
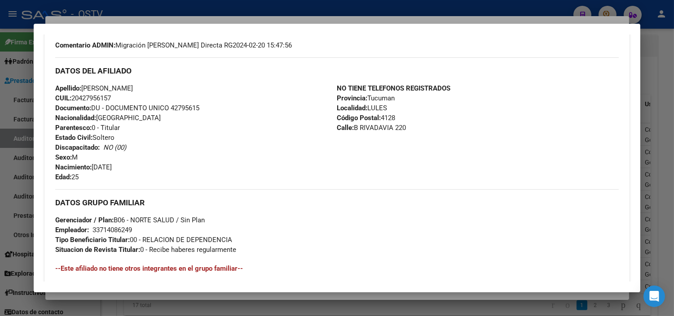
scroll to position [416, 0]
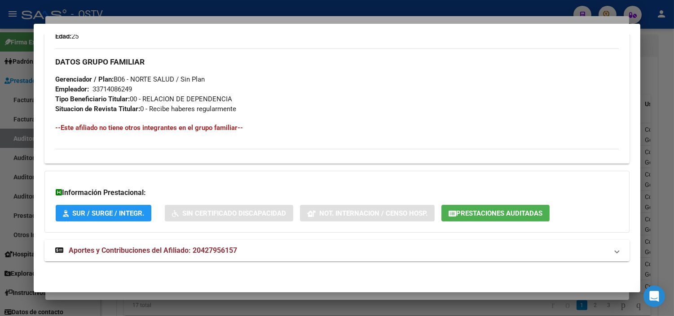
click at [128, 251] on span "Aportes y Contribuciones del Afiliado: 20427956157" at bounding box center [153, 250] width 168 height 9
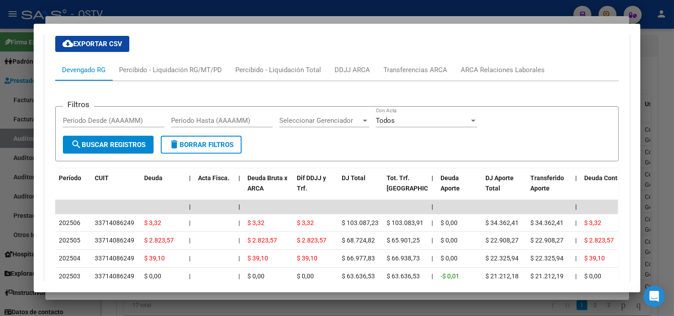
scroll to position [818, 0]
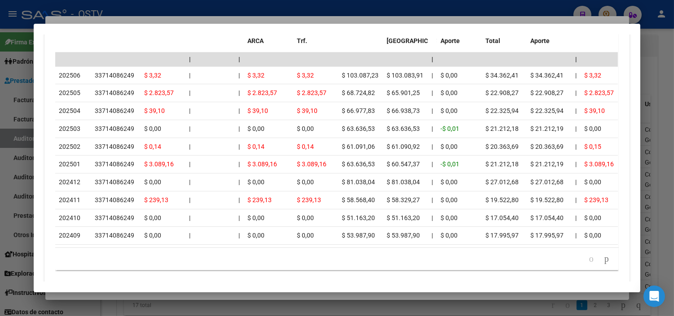
click at [132, 295] on div at bounding box center [337, 158] width 674 height 316
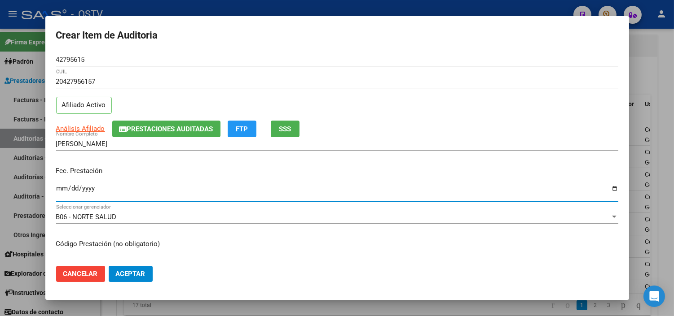
click at [63, 185] on input "Ingresar la fecha" at bounding box center [337, 192] width 562 height 14
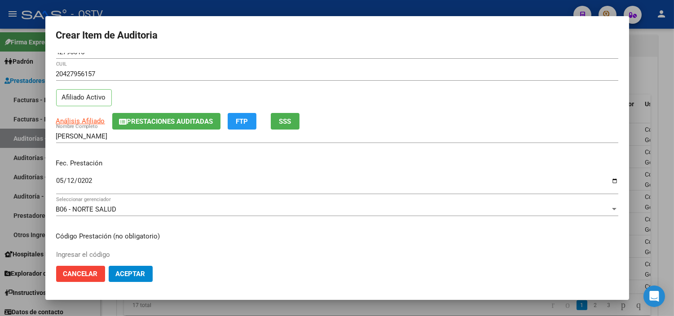
scroll to position [152, 0]
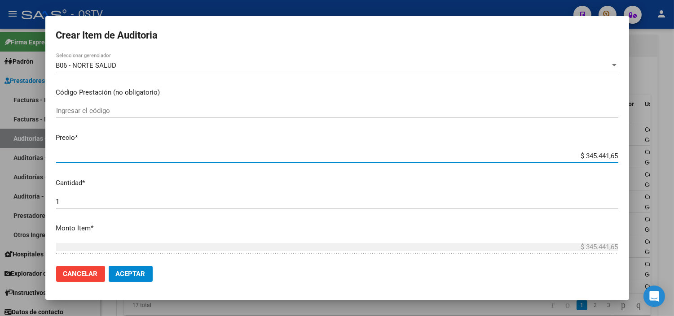
paste input "20427956157"
drag, startPoint x: 556, startPoint y: 159, endPoint x: 640, endPoint y: 159, distance: 83.9
click at [640, 159] on div "Crear Item de Auditoria 42795615 Nro Documento 20427956157 CUIL Afiliado Activo…" at bounding box center [337, 158] width 674 height 316
paste input "12.383,33"
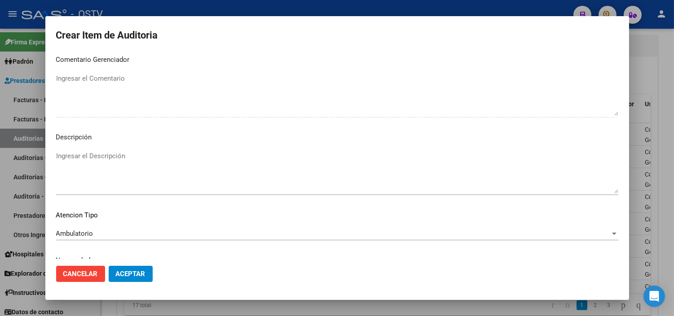
scroll to position [524, 0]
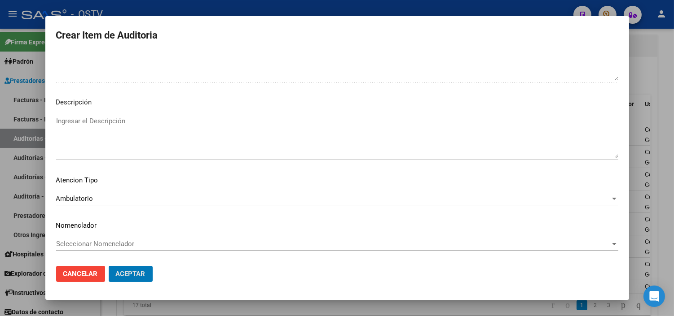
click at [109, 266] on button "Aceptar" at bounding box center [131, 274] width 44 height 16
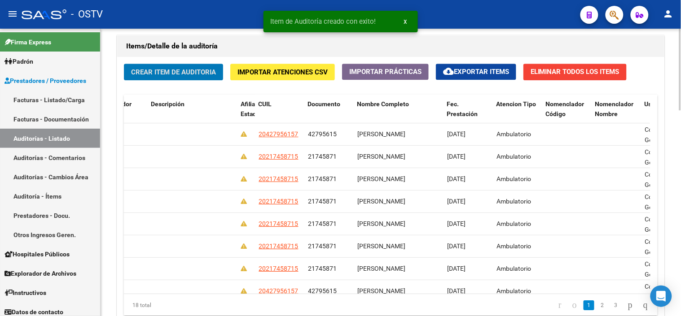
click at [153, 74] on span "Crear Item de Auditoria" at bounding box center [173, 72] width 85 height 8
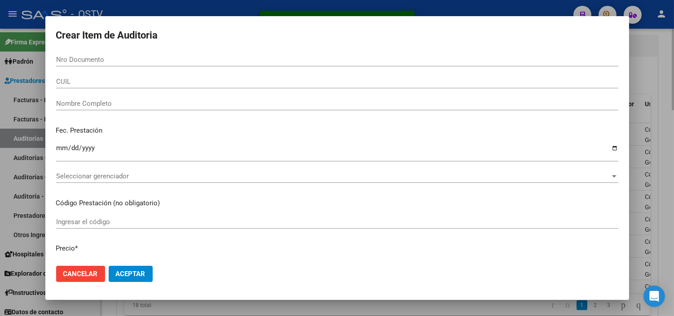
paste input "21745871"
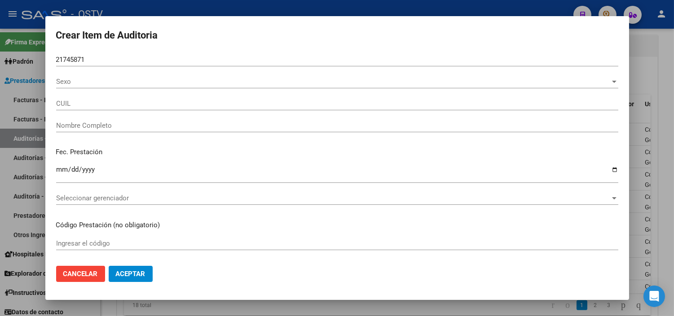
click at [121, 307] on div at bounding box center [337, 158] width 674 height 316
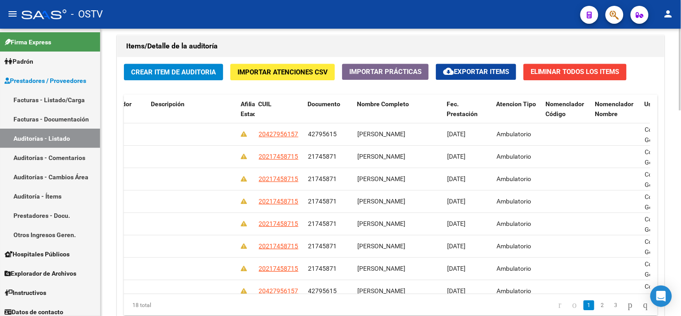
click at [188, 74] on span "Crear Item de Auditoria" at bounding box center [173, 72] width 85 height 8
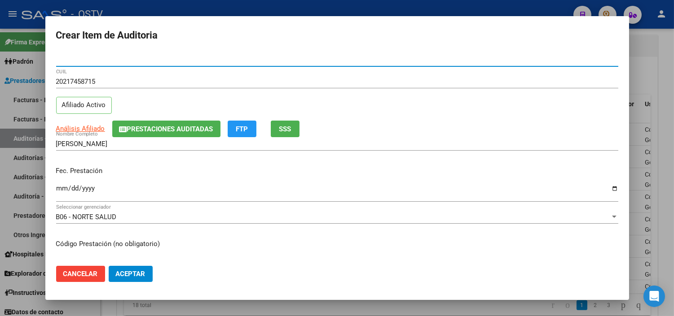
paste input "21745871"
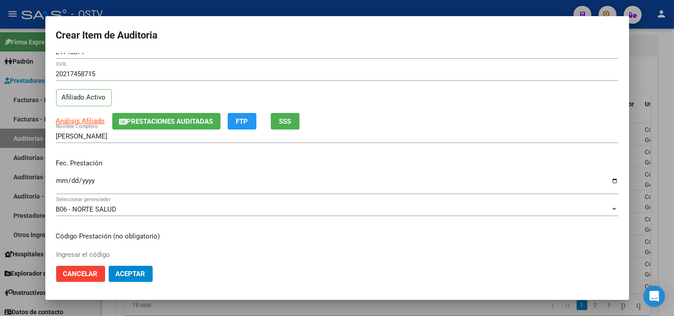
scroll to position [152, 0]
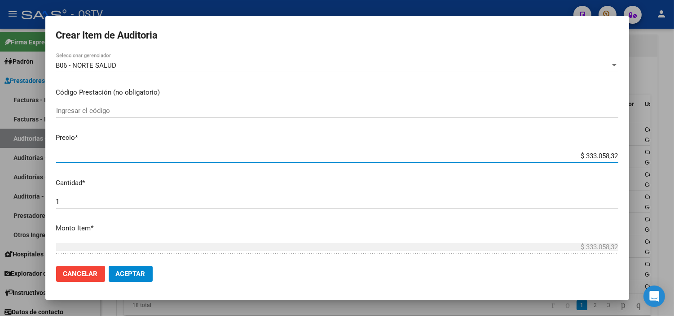
paste input "27.856,65"
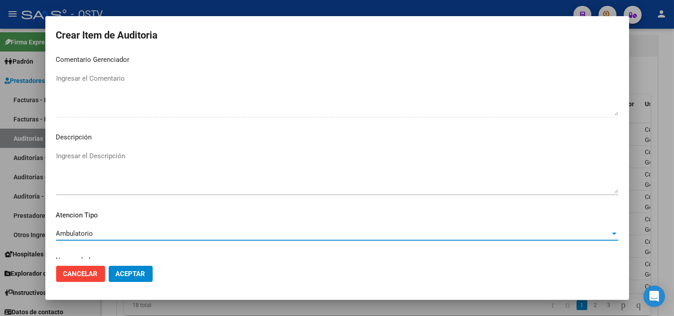
scroll to position [524, 0]
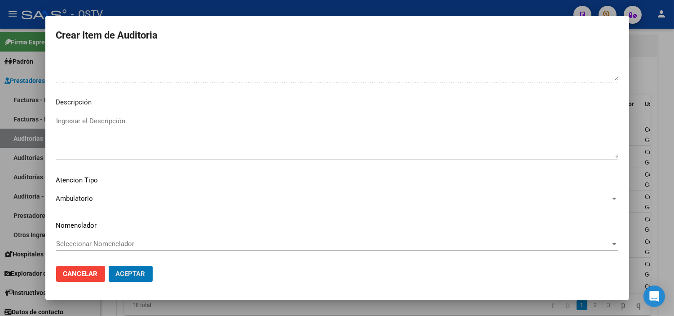
click at [109, 266] on button "Aceptar" at bounding box center [131, 274] width 44 height 16
click at [88, 276] on span "Cancelar" at bounding box center [80, 274] width 35 height 8
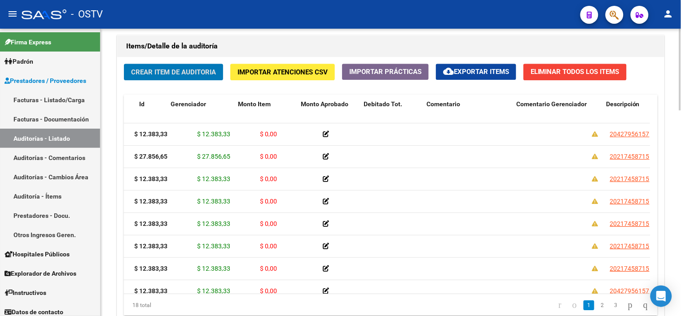
scroll to position [0, 0]
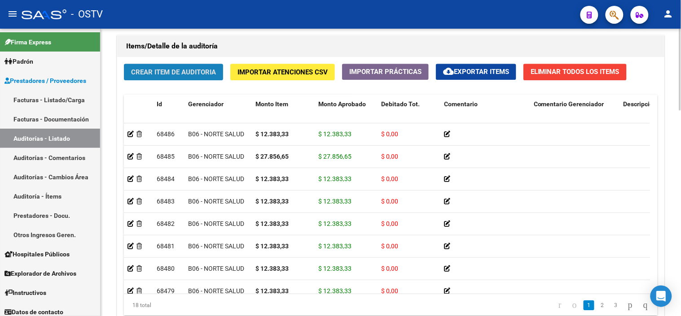
click at [152, 74] on span "Crear Item de Auditoria" at bounding box center [173, 72] width 85 height 8
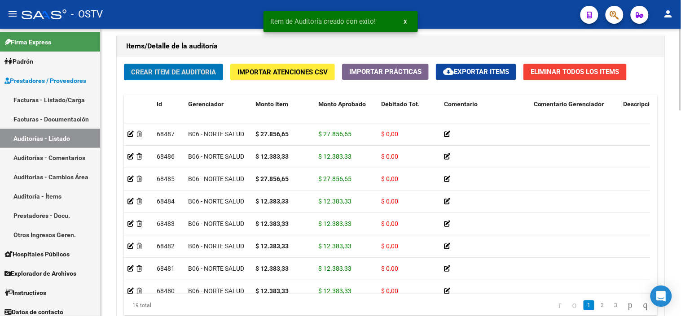
click at [168, 74] on span "Crear Item de Auditoria" at bounding box center [173, 72] width 85 height 8
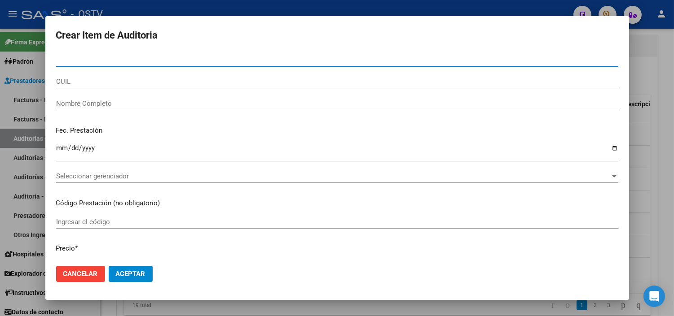
paste input "42795615"
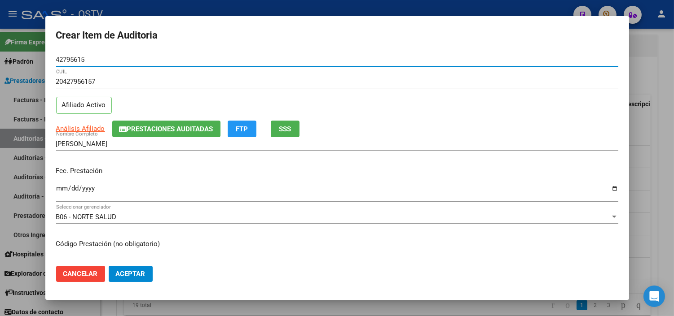
click at [59, 190] on input "Ingresar la fecha" at bounding box center [337, 192] width 562 height 14
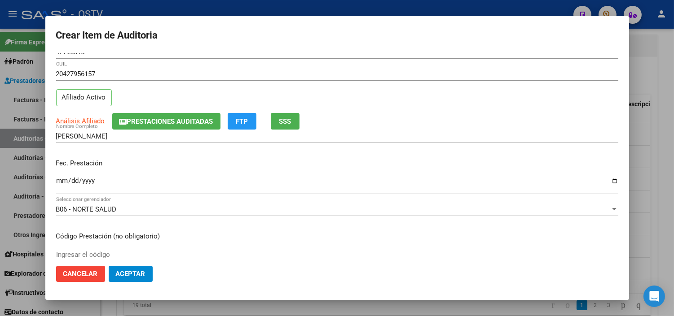
scroll to position [152, 0]
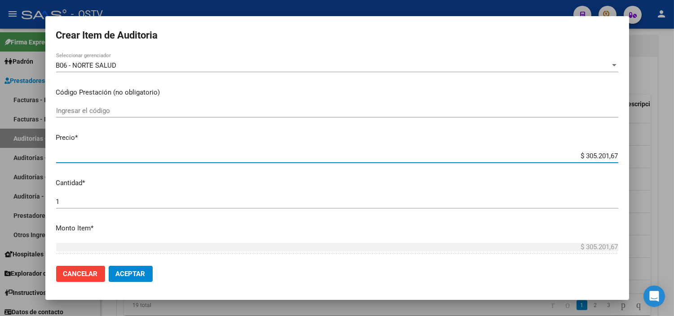
paste input "14.907,03"
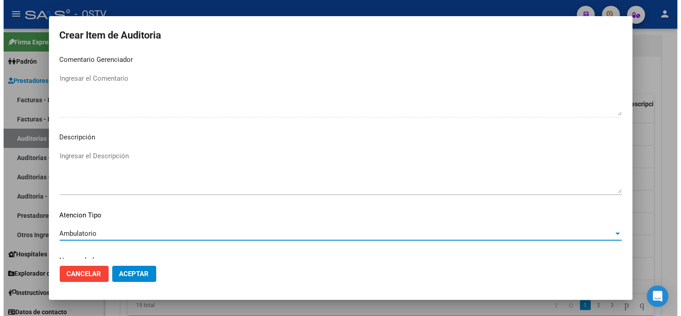
scroll to position [524, 0]
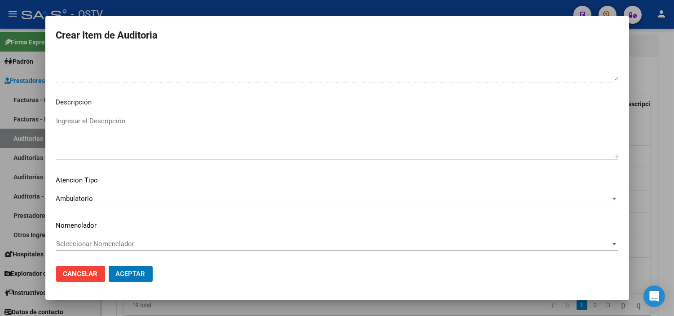
click at [109, 266] on button "Aceptar" at bounding box center [131, 274] width 44 height 16
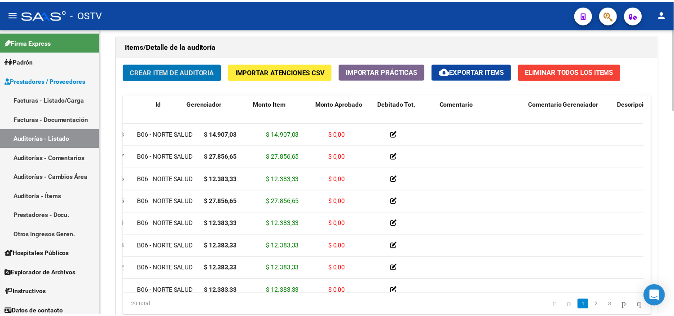
scroll to position [0, 0]
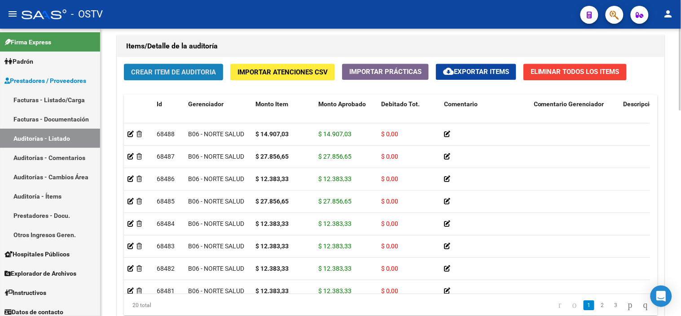
click at [180, 72] on span "Crear Item de Auditoria" at bounding box center [173, 72] width 85 height 8
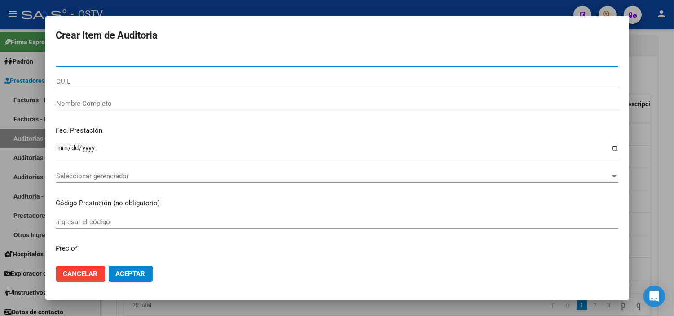
paste input "21745871"
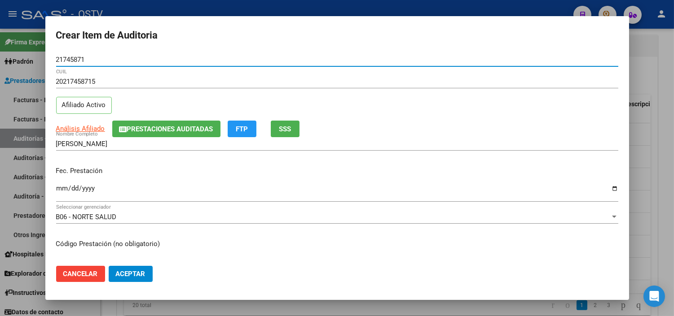
click at [59, 188] on input "Ingresar la fecha" at bounding box center [337, 192] width 562 height 14
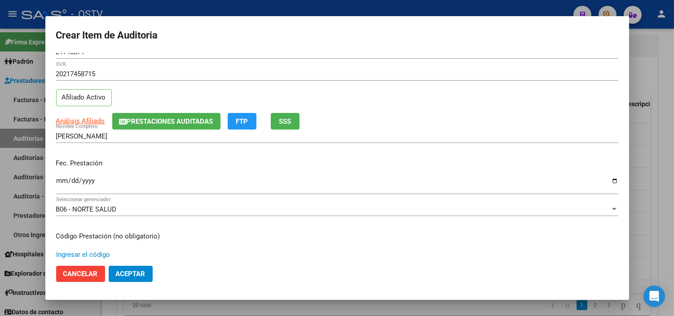
scroll to position [152, 0]
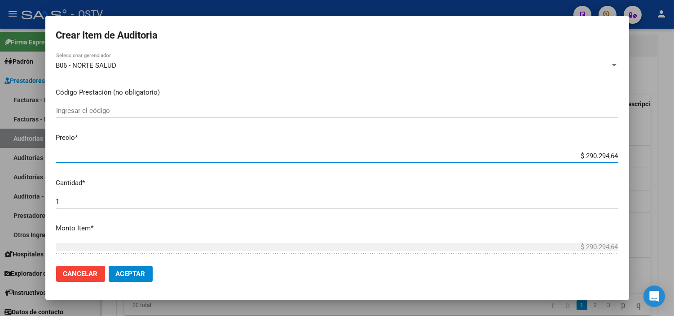
paste input "14.907,03"
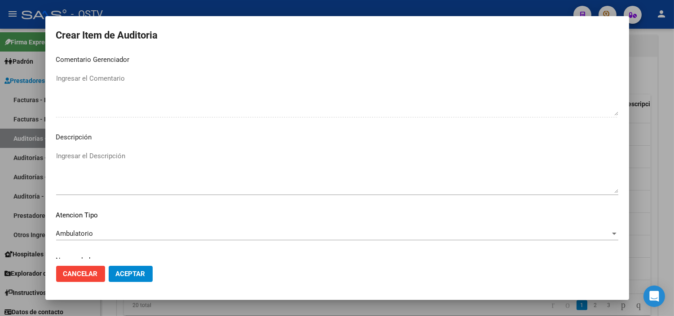
scroll to position [524, 0]
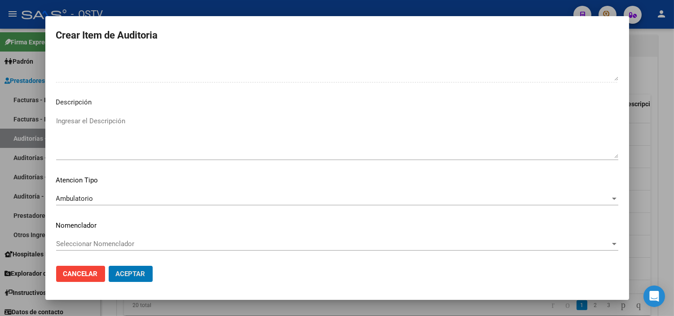
click at [109, 266] on button "Aceptar" at bounding box center [131, 274] width 44 height 16
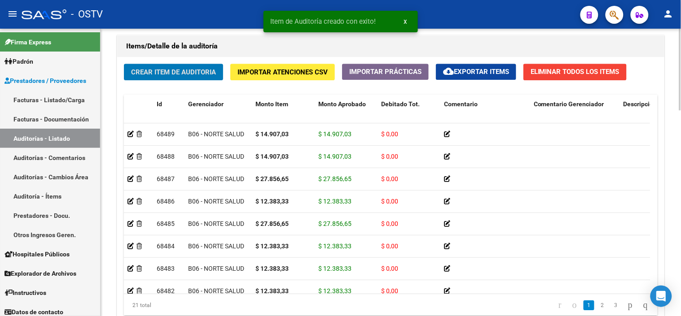
click at [207, 66] on button "Crear Item de Auditoria" at bounding box center [173, 72] width 99 height 17
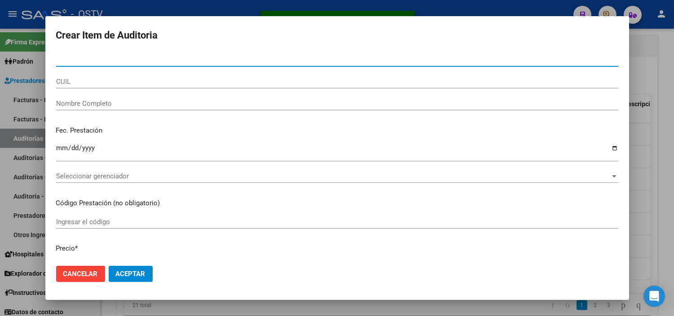
paste input "42525734"
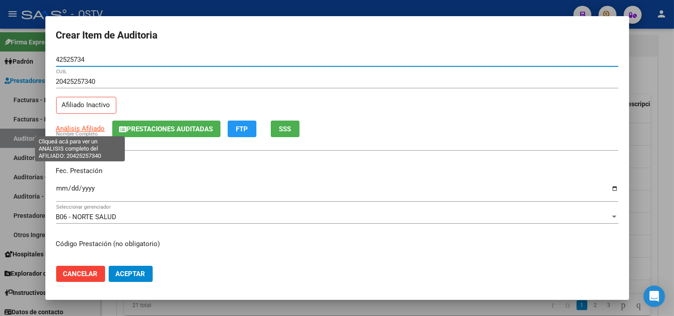
click at [85, 127] on span "Análisis Afiliado" at bounding box center [80, 129] width 49 height 8
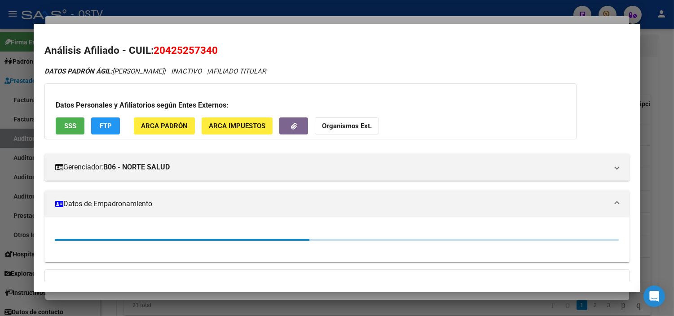
click at [68, 126] on span "SSS" at bounding box center [70, 127] width 12 height 8
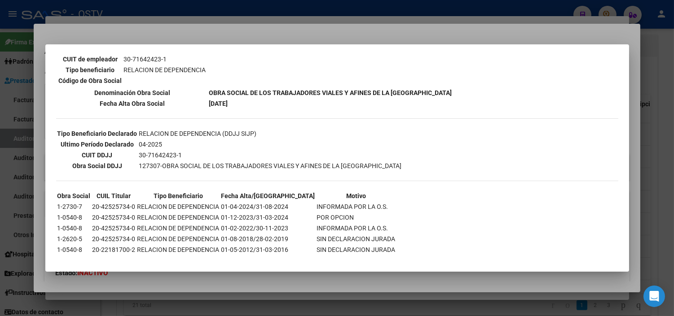
scroll to position [173, 0]
click at [232, 272] on div at bounding box center [337, 158] width 674 height 316
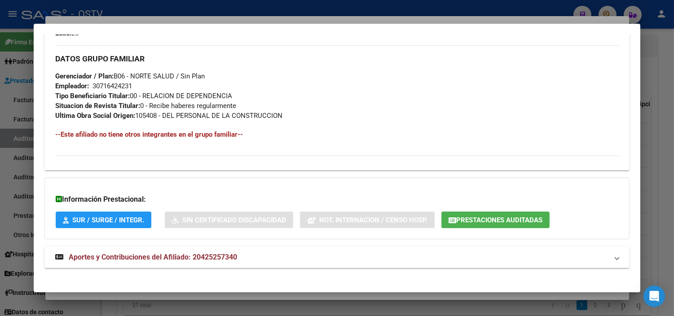
scroll to position [445, 0]
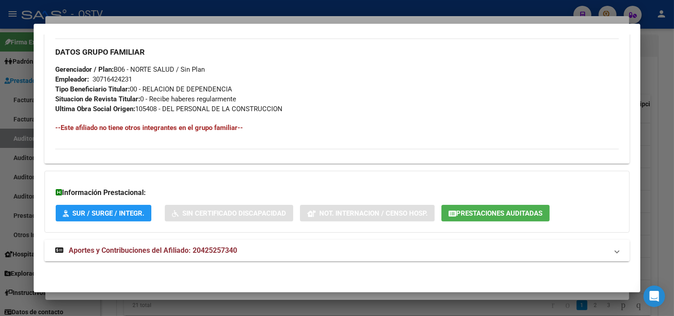
click at [187, 250] on span "Aportes y Contribuciones del Afiliado: 20425257340" at bounding box center [153, 250] width 168 height 9
click at [460, 219] on button "Prestaciones Auditadas" at bounding box center [495, 213] width 108 height 17
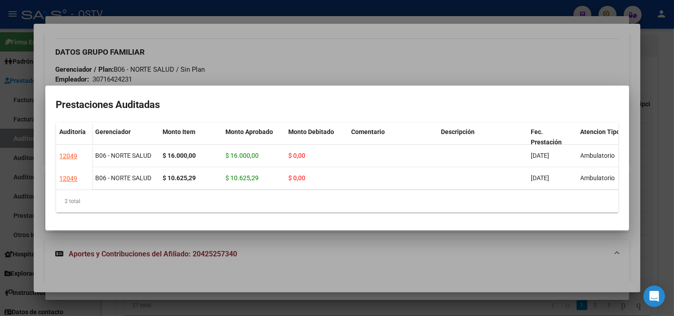
click at [342, 249] on div at bounding box center [337, 158] width 674 height 316
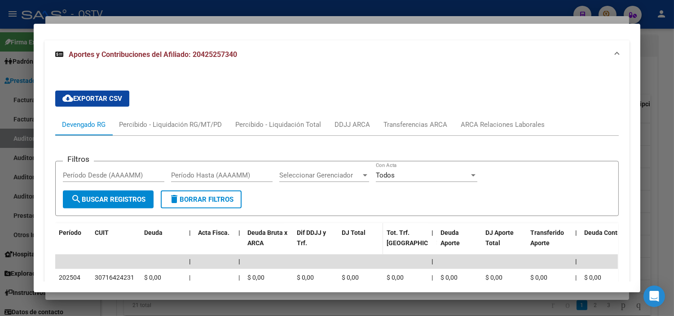
scroll to position [644, 0]
click at [347, 125] on div "DDJJ ARCA" at bounding box center [351, 125] width 35 height 10
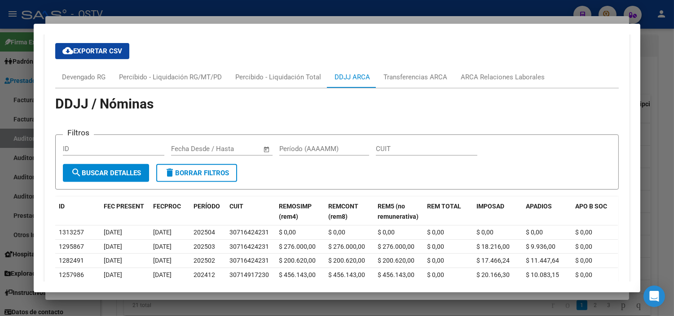
scroll to position [688, 0]
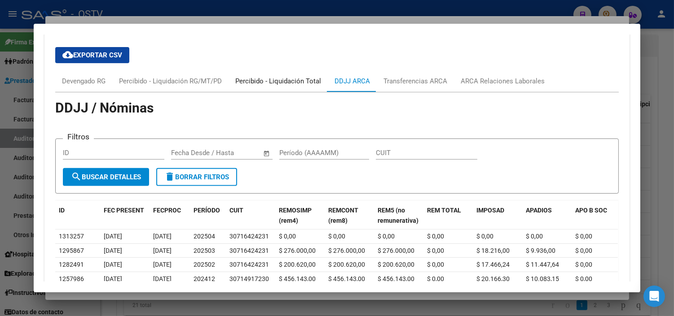
click at [258, 78] on div "Percibido - Liquidación Total" at bounding box center [278, 81] width 86 height 10
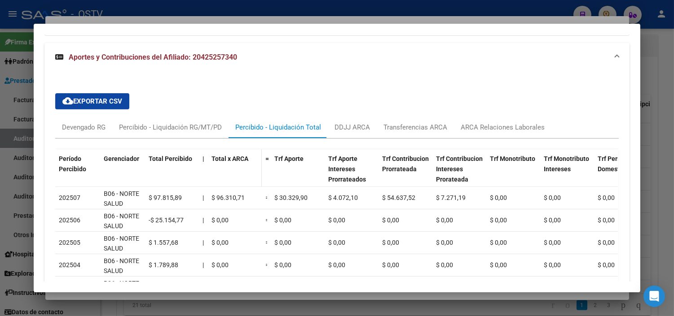
scroll to position [692, 0]
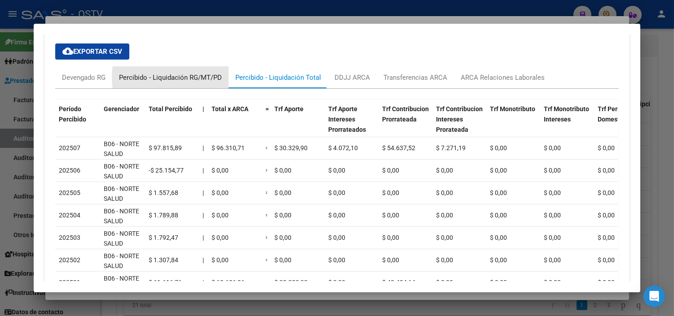
click at [200, 78] on div "Percibido - Liquidación RG/MT/PD" at bounding box center [170, 78] width 103 height 10
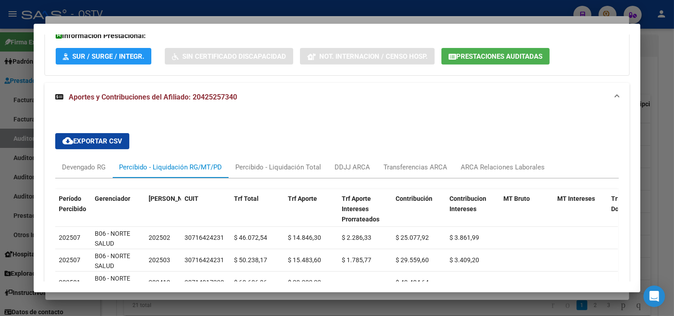
scroll to position [592, 0]
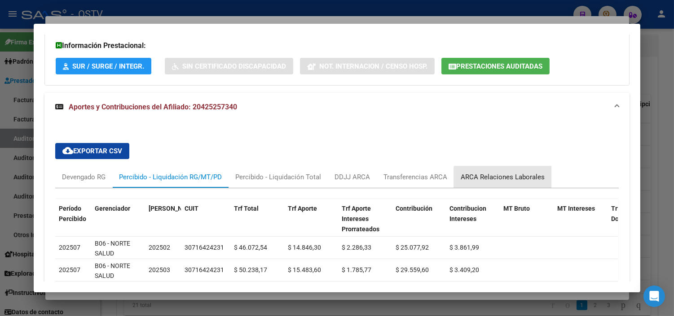
click at [507, 181] on div "ARCA Relaciones Laborales" at bounding box center [502, 177] width 84 height 10
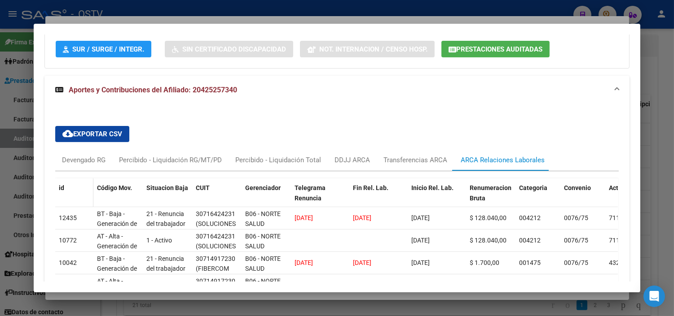
scroll to position [642, 0]
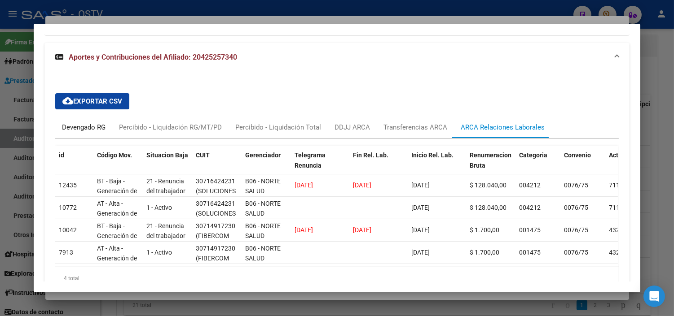
click at [73, 128] on div "Devengado RG" at bounding box center [84, 128] width 44 height 10
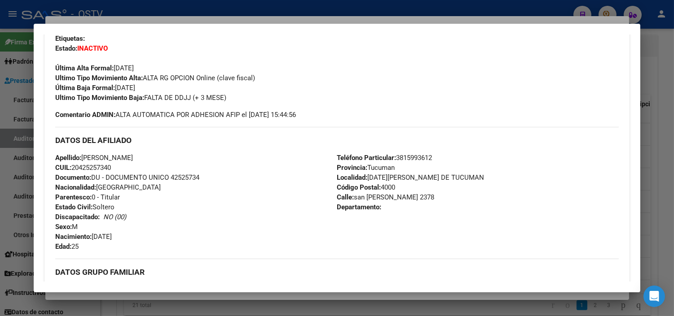
scroll to position [44, 0]
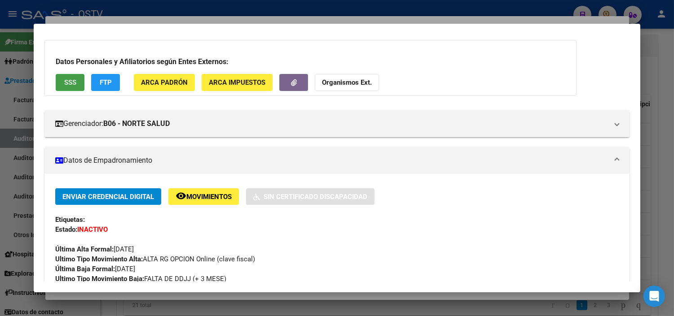
click at [68, 88] on button "SSS" at bounding box center [70, 82] width 29 height 17
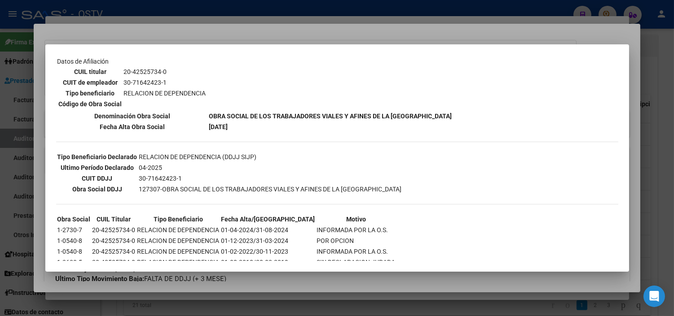
scroll to position [173, 0]
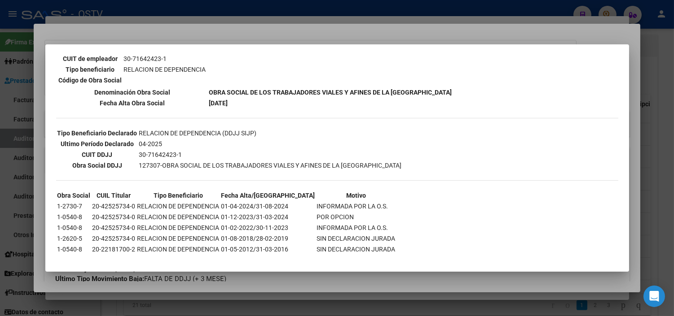
click at [223, 278] on div at bounding box center [337, 158] width 674 height 316
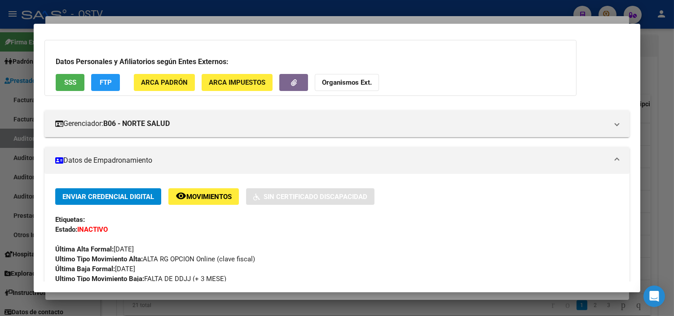
click at [221, 294] on div at bounding box center [337, 158] width 674 height 316
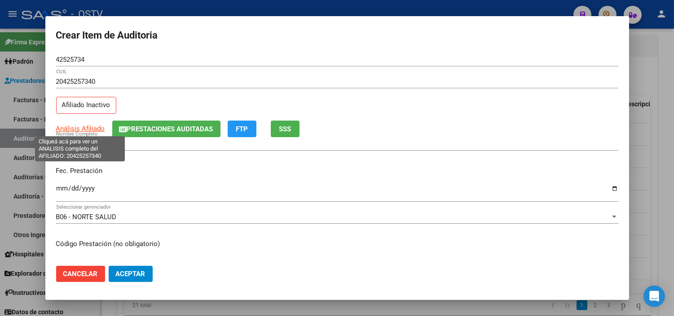
click at [74, 127] on span "Análisis Afiliado" at bounding box center [80, 129] width 49 height 8
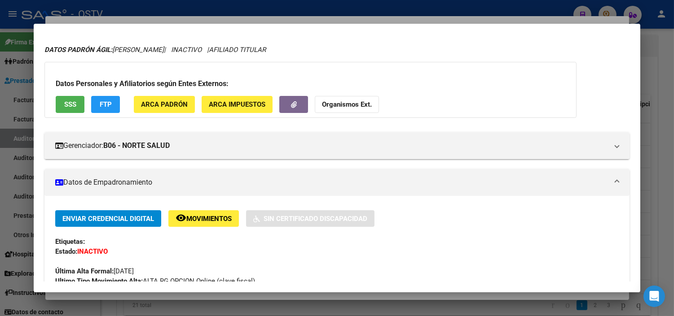
scroll to position [0, 0]
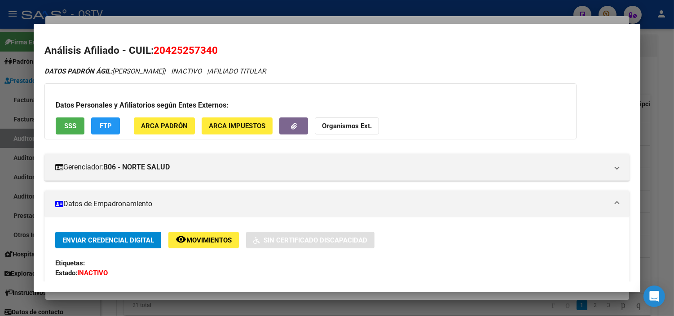
click at [66, 132] on button "SSS" at bounding box center [70, 126] width 29 height 17
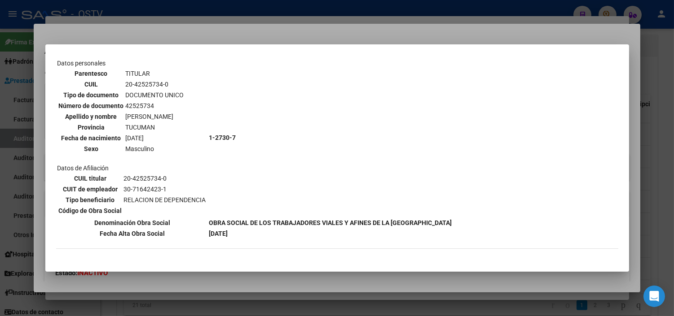
scroll to position [100, 0]
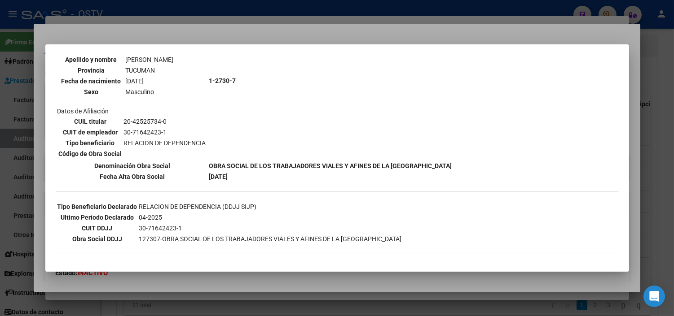
click at [149, 284] on div at bounding box center [337, 158] width 674 height 316
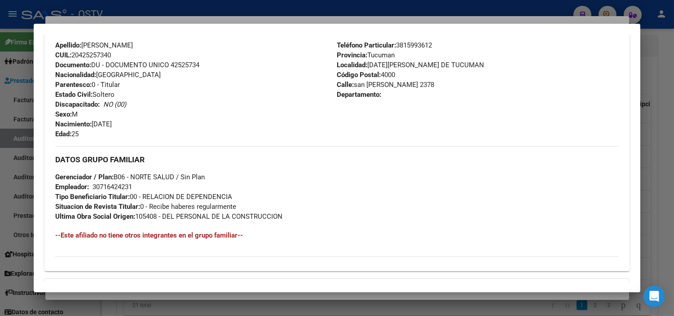
scroll to position [445, 0]
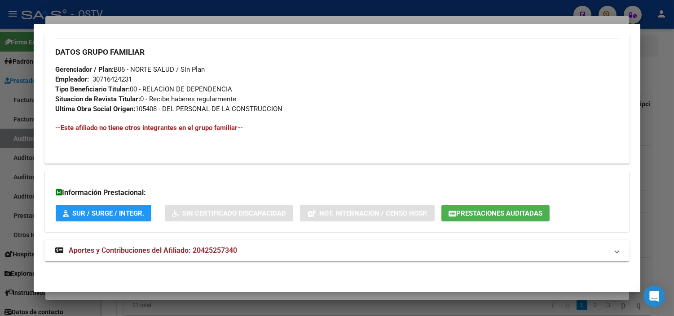
click at [151, 248] on span "Aportes y Contribuciones del Afiliado: 20425257340" at bounding box center [153, 250] width 168 height 9
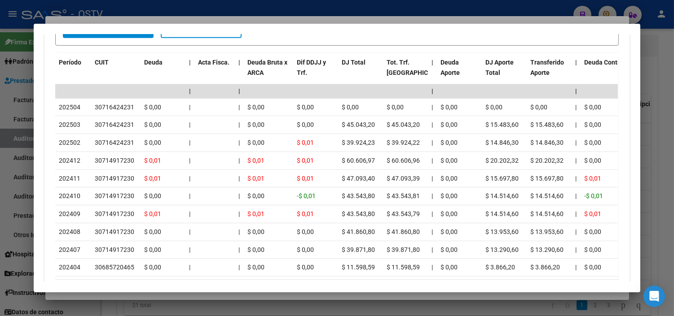
scroll to position [847, 0]
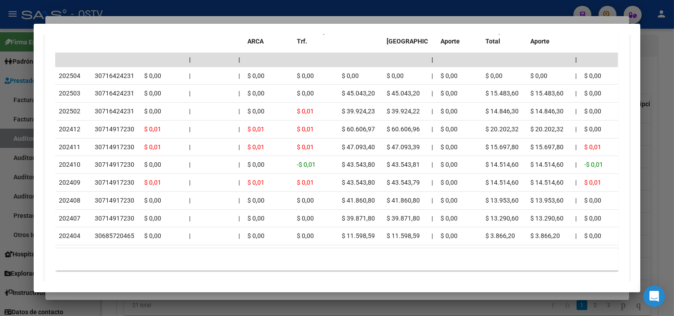
click at [153, 297] on div at bounding box center [337, 158] width 674 height 316
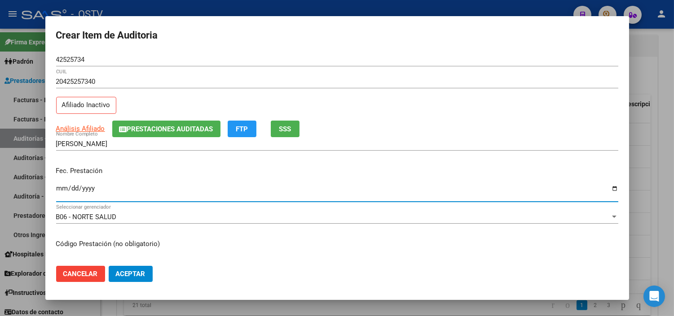
click at [63, 188] on input "Ingresar la fecha" at bounding box center [337, 192] width 562 height 14
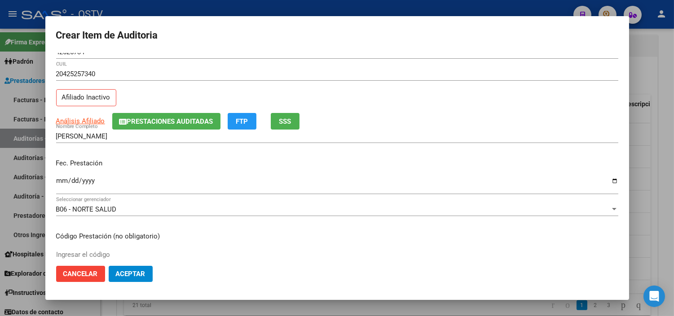
scroll to position [152, 0]
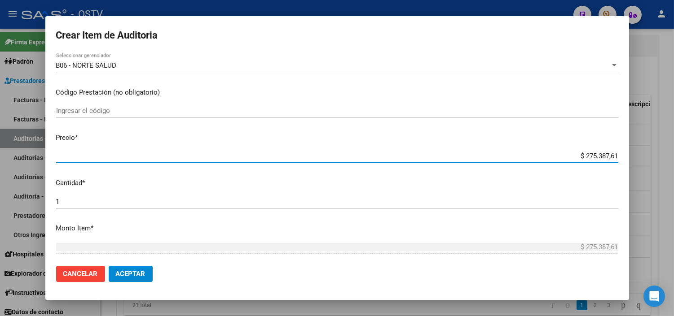
paste input "83.569,95"
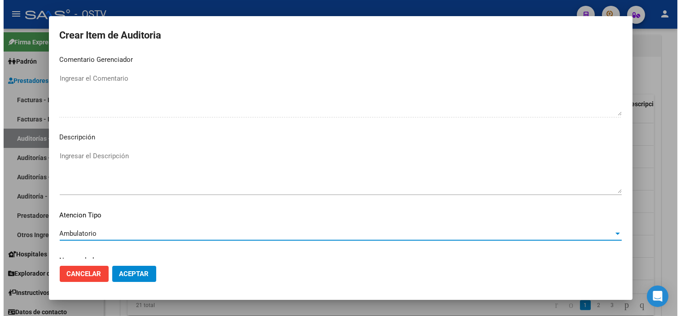
scroll to position [524, 0]
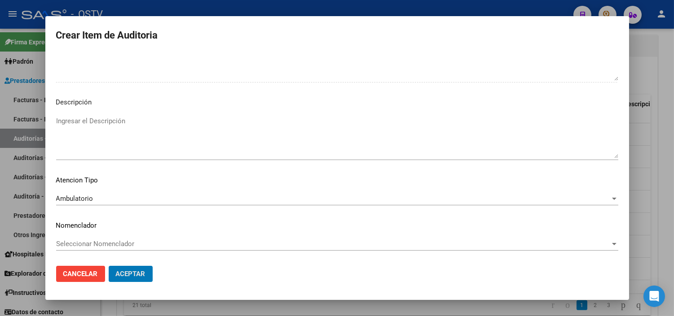
click at [109, 266] on button "Aceptar" at bounding box center [131, 274] width 44 height 16
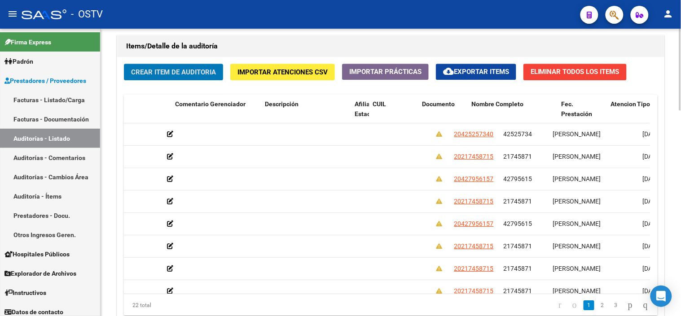
scroll to position [0, 392]
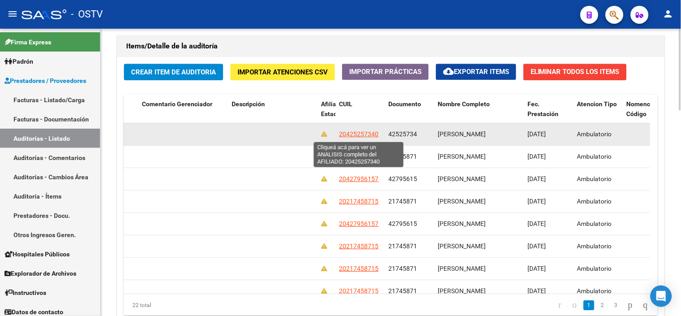
click at [352, 136] on span "20425257340" at bounding box center [358, 134] width 39 height 7
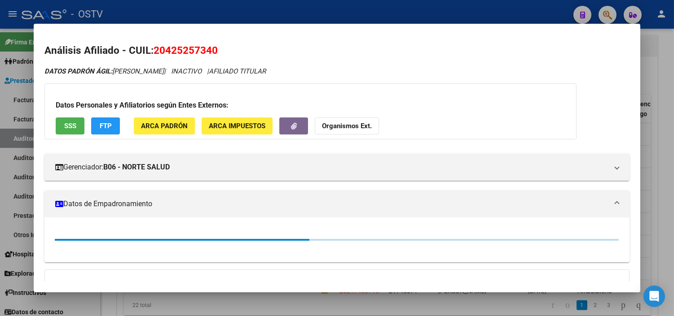
click at [173, 48] on span "20425257340" at bounding box center [185, 50] width 64 height 12
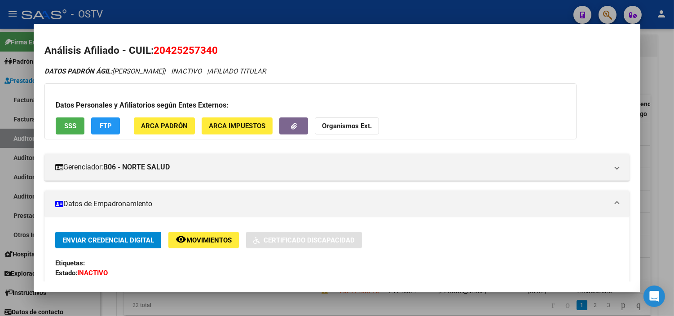
click at [173, 48] on span "20425257340" at bounding box center [185, 50] width 64 height 12
copy span "20425257340"
click at [194, 304] on div at bounding box center [337, 158] width 674 height 316
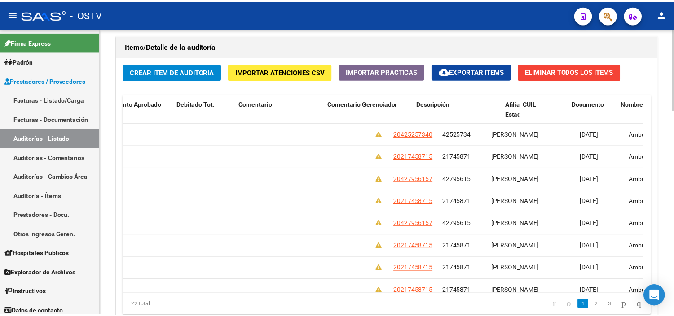
scroll to position [0, 0]
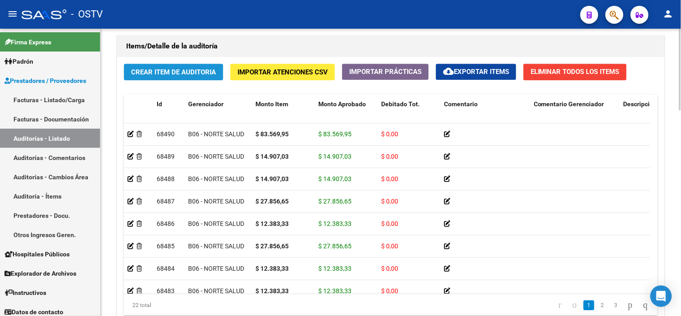
click at [165, 74] on span "Crear Item de Auditoria" at bounding box center [173, 72] width 85 height 8
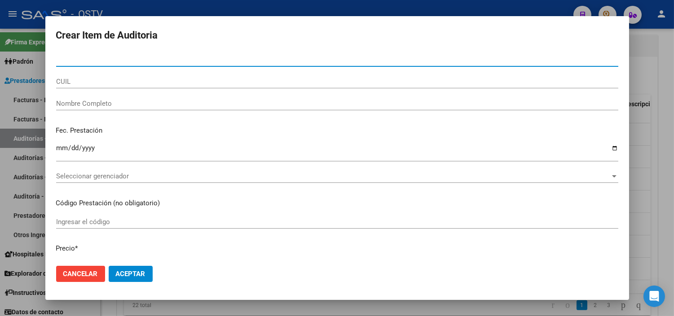
paste input "41983917"
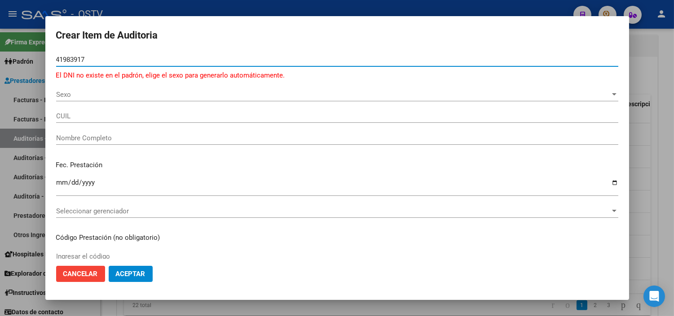
click at [70, 96] on span "Sexo" at bounding box center [333, 95] width 554 height 8
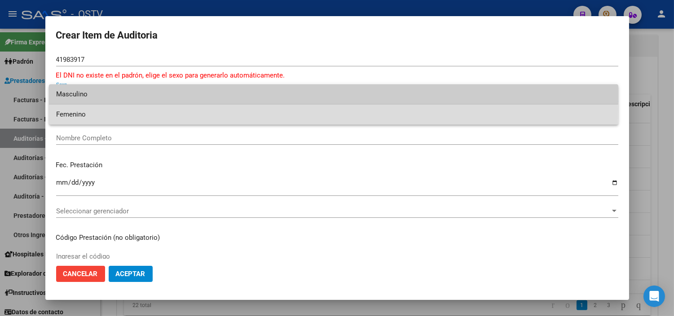
click at [79, 109] on span "Femenino" at bounding box center [333, 115] width 555 height 20
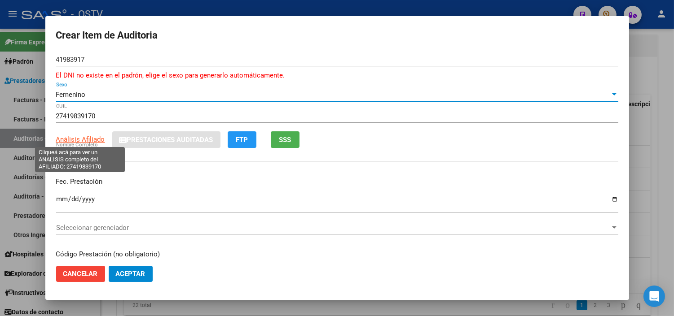
click at [91, 140] on span "Análisis Afiliado" at bounding box center [80, 140] width 49 height 8
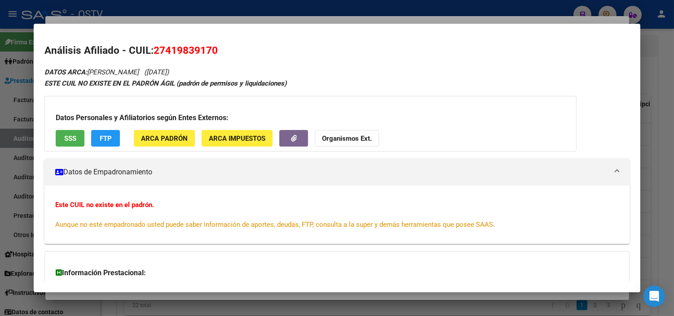
click at [78, 135] on button "SSS" at bounding box center [70, 138] width 29 height 17
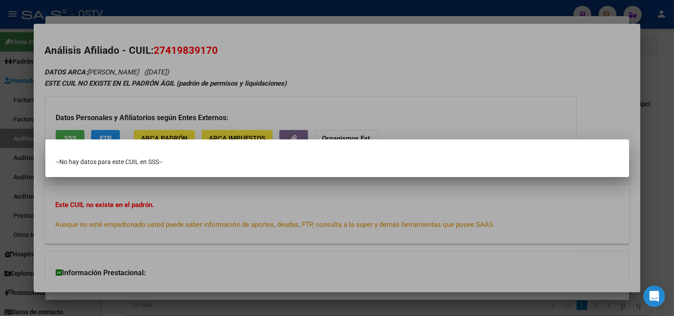
click at [196, 200] on div at bounding box center [337, 158] width 674 height 316
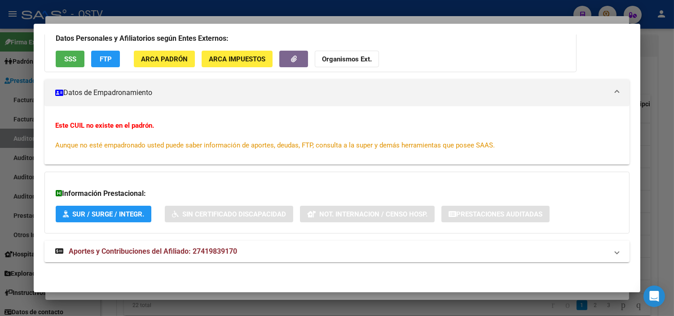
scroll to position [80, 0]
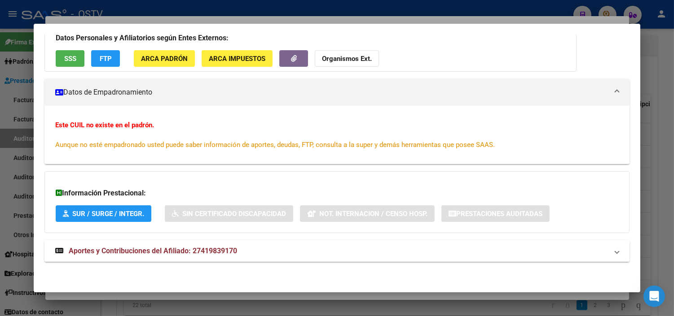
click at [186, 297] on div at bounding box center [337, 158] width 674 height 316
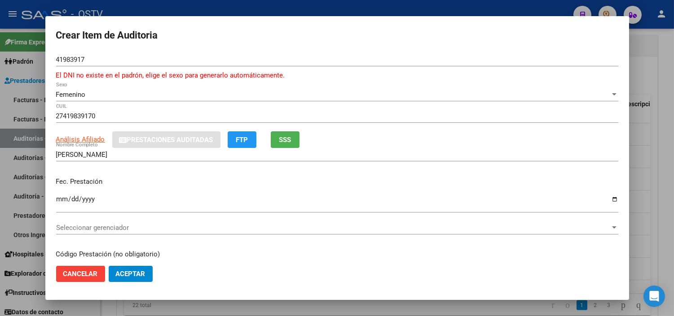
click at [59, 200] on input "Ingresar la fecha" at bounding box center [337, 203] width 562 height 14
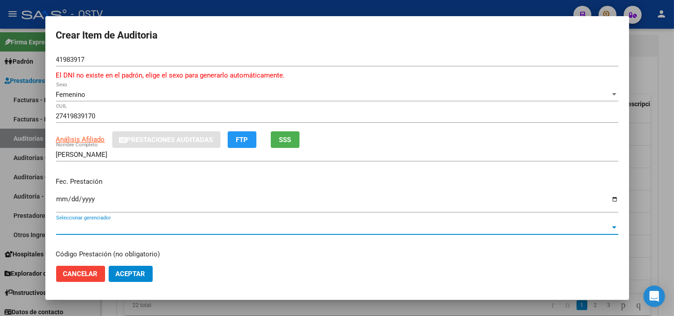
scroll to position [117, 0]
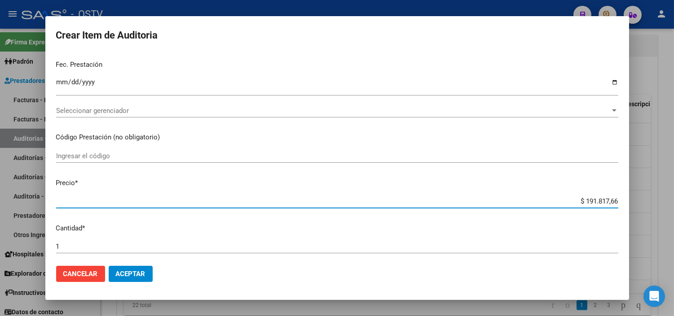
paste input "21.068,05"
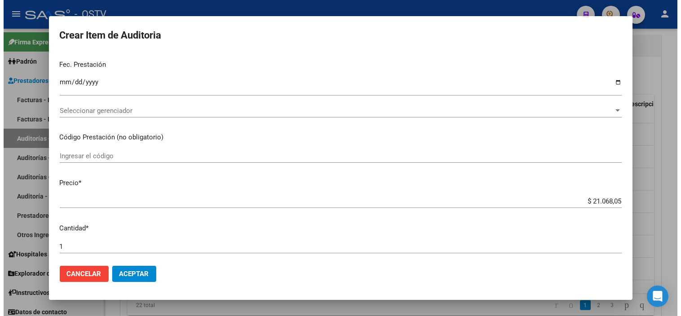
scroll to position [299, 0]
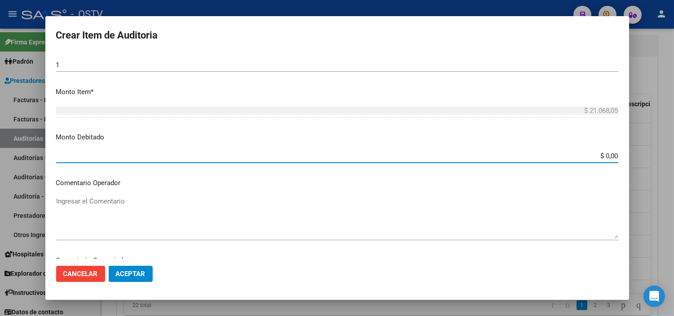
drag, startPoint x: 589, startPoint y: 153, endPoint x: 609, endPoint y: 153, distance: 20.2
click at [609, 153] on input "$ 0,00" at bounding box center [337, 156] width 562 height 8
paste input "21.068,05"
click at [134, 274] on span "Aceptar" at bounding box center [131, 274] width 30 height 8
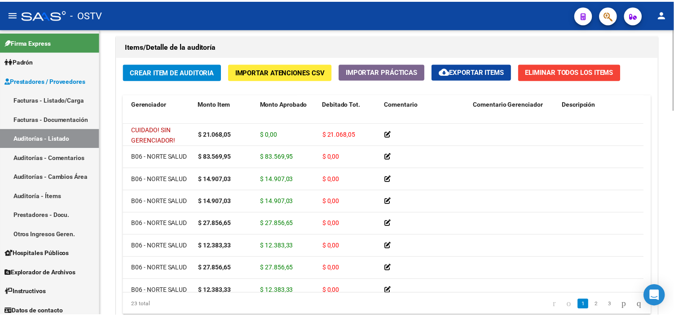
scroll to position [0, 0]
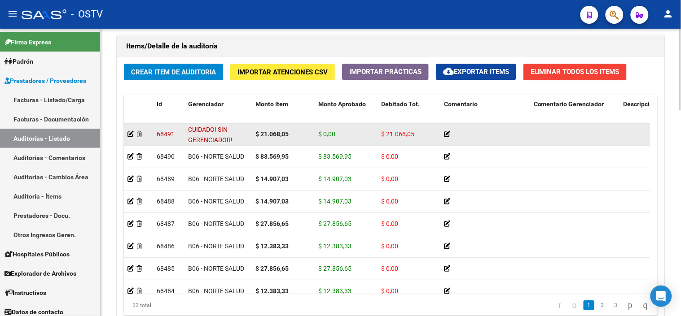
click at [447, 136] on icon at bounding box center [447, 134] width 6 height 6
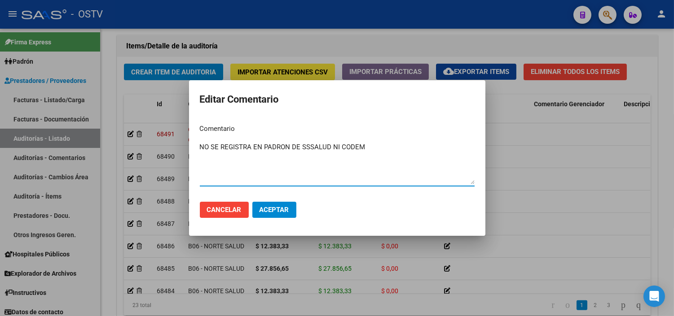
click at [263, 212] on span "Aceptar" at bounding box center [274, 210] width 30 height 8
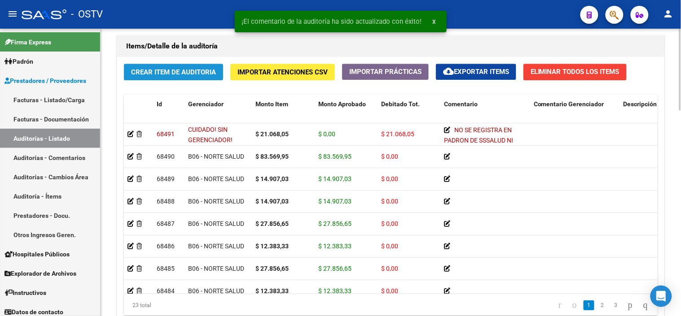
click at [190, 72] on span "Crear Item de Auditoria" at bounding box center [173, 72] width 85 height 8
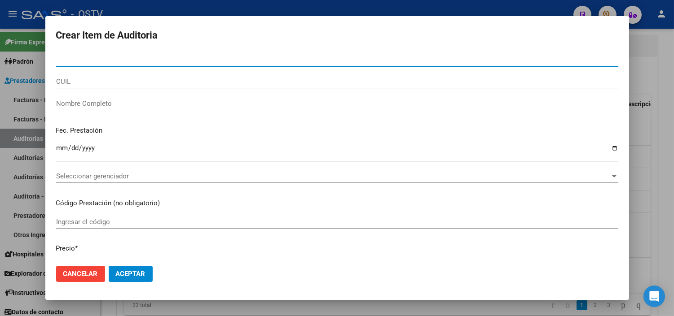
paste input "22664673"
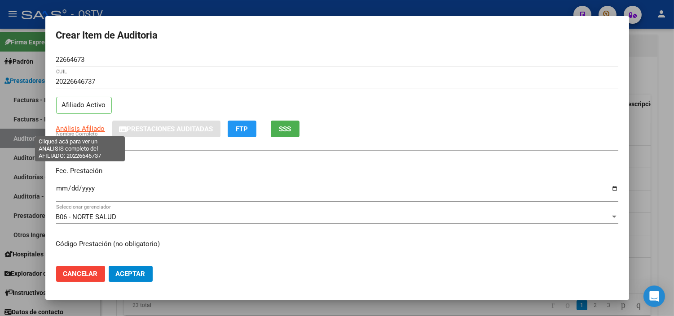
click at [82, 129] on span "Análisis Afiliado" at bounding box center [80, 129] width 49 height 8
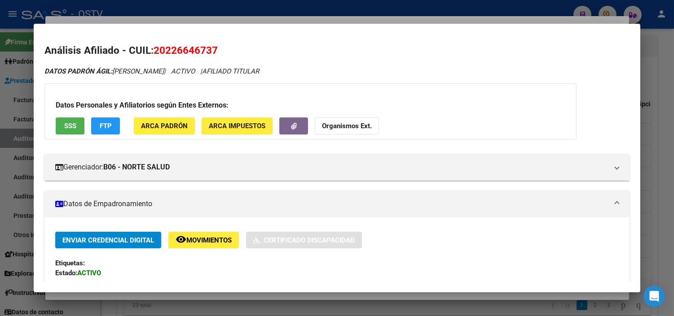
click at [67, 127] on span "SSS" at bounding box center [70, 127] width 12 height 8
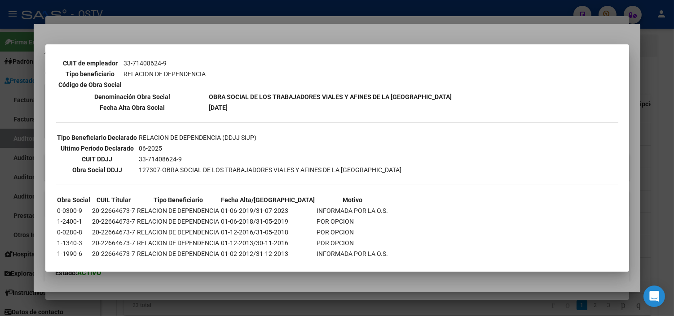
scroll to position [183, 0]
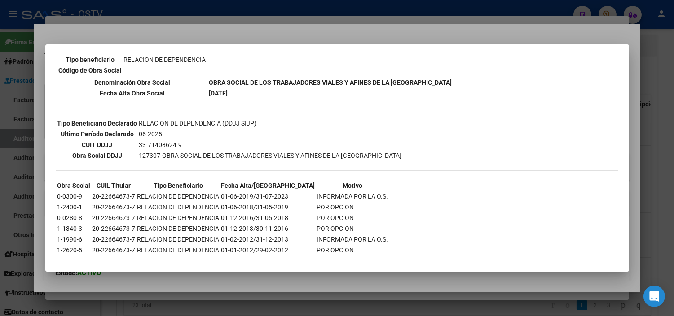
click at [179, 285] on div at bounding box center [337, 158] width 674 height 316
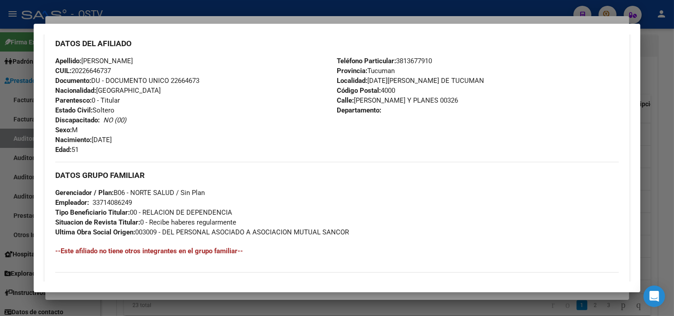
scroll to position [425, 0]
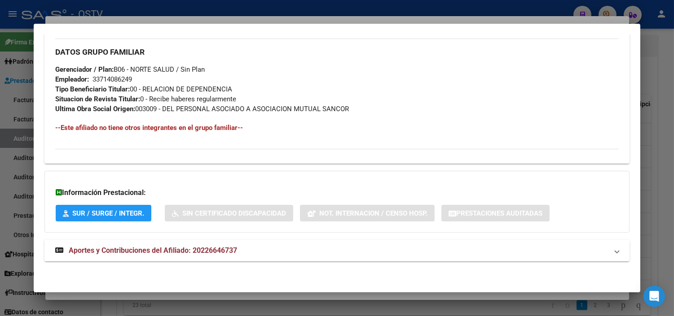
click at [140, 252] on span "Aportes y Contribuciones del Afiliado: 20226646737" at bounding box center [153, 250] width 168 height 9
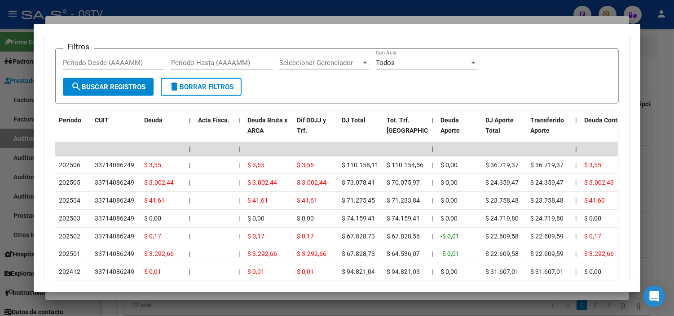
scroll to position [750, 0]
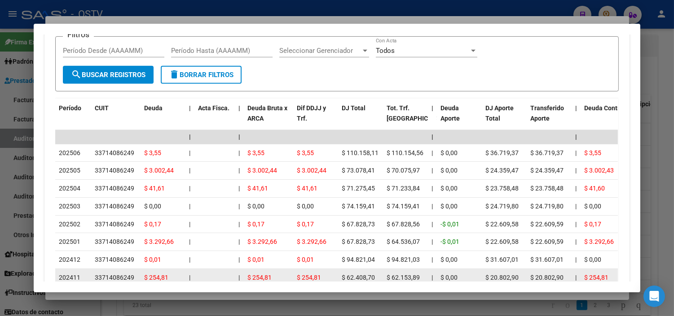
drag, startPoint x: 127, startPoint y: 294, endPoint x: 117, endPoint y: 277, distance: 19.9
click at [127, 295] on div at bounding box center [337, 158] width 674 height 316
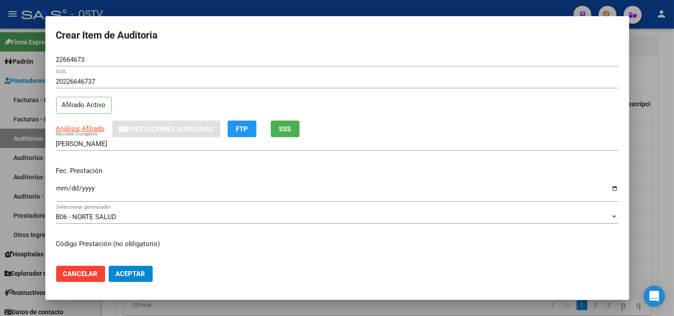
click at [63, 188] on input "Ingresar la fecha" at bounding box center [337, 192] width 562 height 14
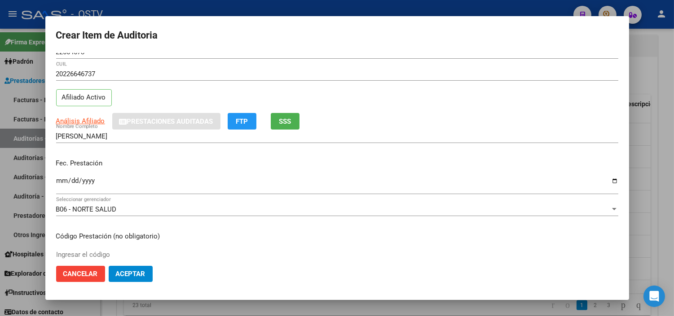
scroll to position [152, 0]
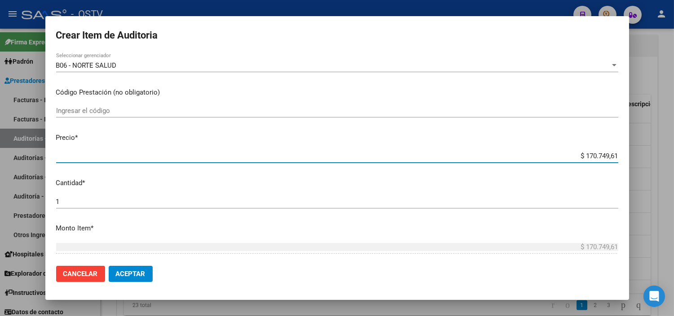
paste input "27.856,65"
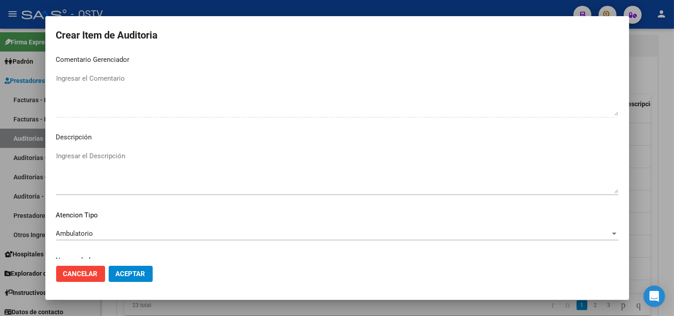
scroll to position [524, 0]
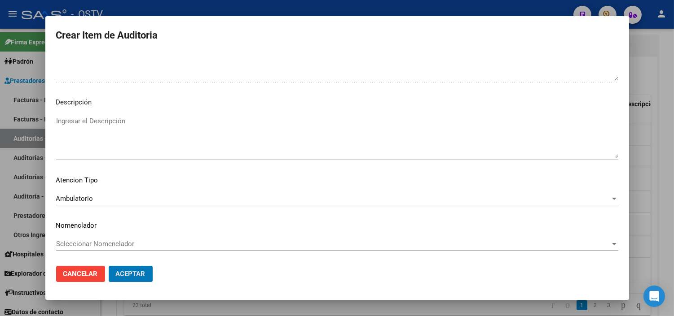
click at [109, 266] on button "Aceptar" at bounding box center [131, 274] width 44 height 16
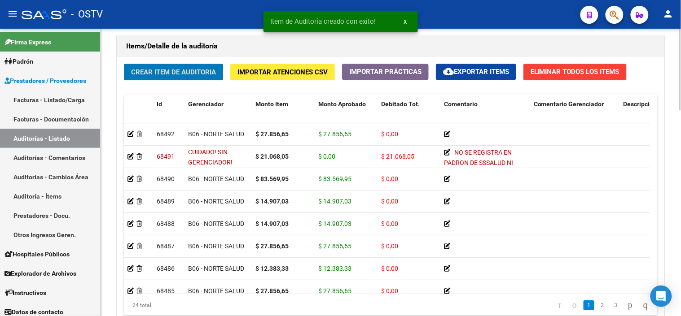
click at [156, 73] on span "Crear Item de Auditoria" at bounding box center [173, 72] width 85 height 8
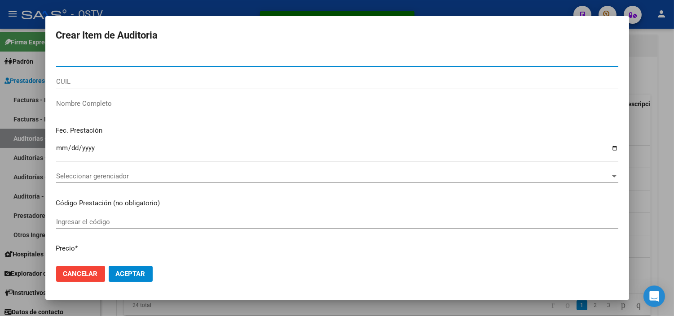
paste input "22664673"
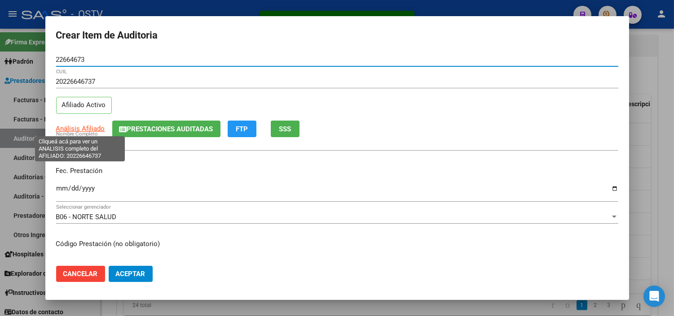
click at [69, 129] on span "Análisis Afiliado" at bounding box center [80, 129] width 49 height 8
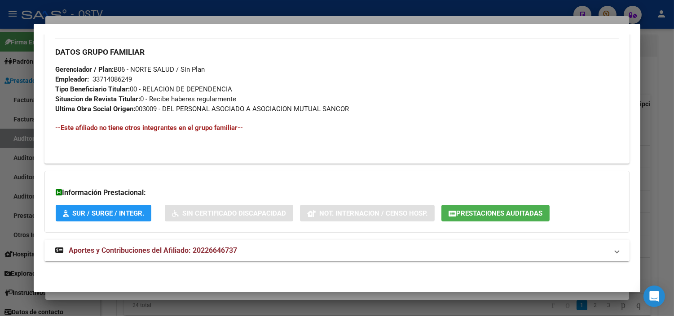
click at [113, 254] on span "Aportes y Contribuciones del Afiliado: 20226646737" at bounding box center [153, 250] width 168 height 9
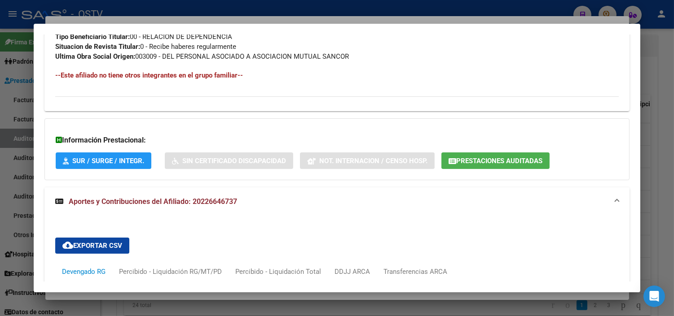
scroll to position [700, 0]
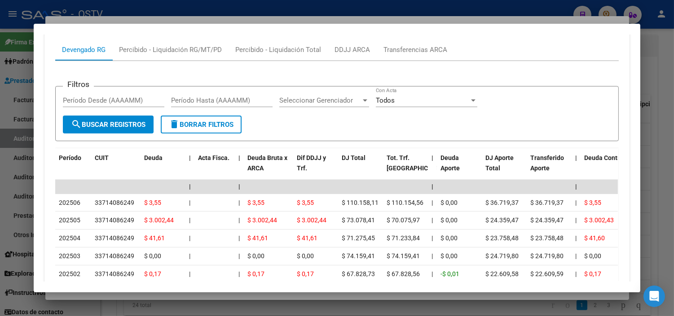
click at [125, 298] on div at bounding box center [337, 158] width 674 height 316
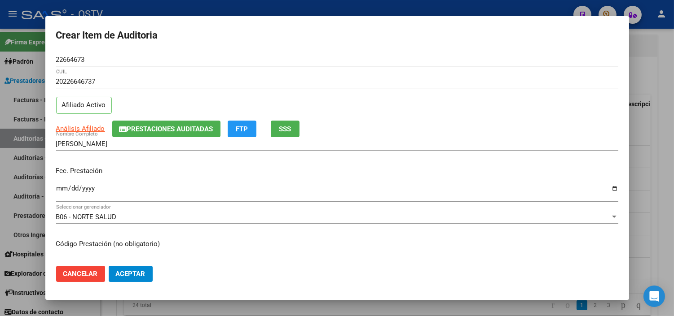
click at [59, 186] on input "Ingresar la fecha" at bounding box center [337, 192] width 562 height 14
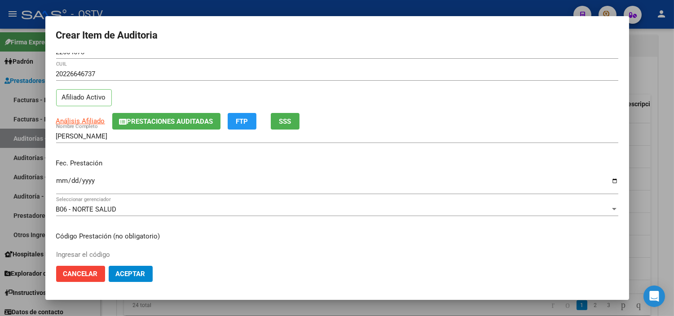
scroll to position [152, 0]
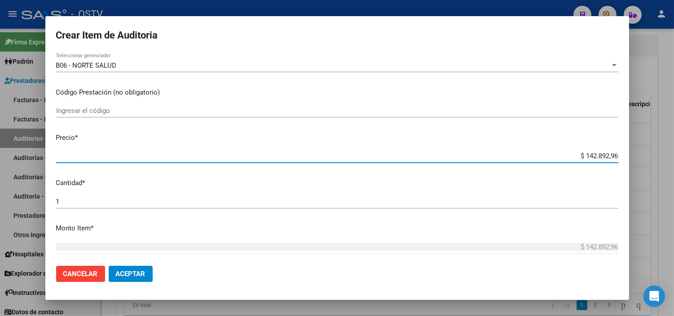
paste input "27.856,65"
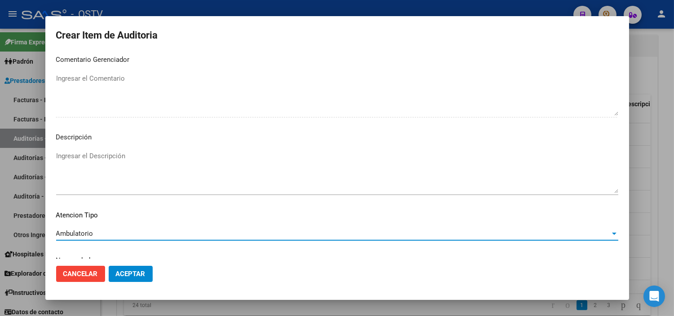
scroll to position [524, 0]
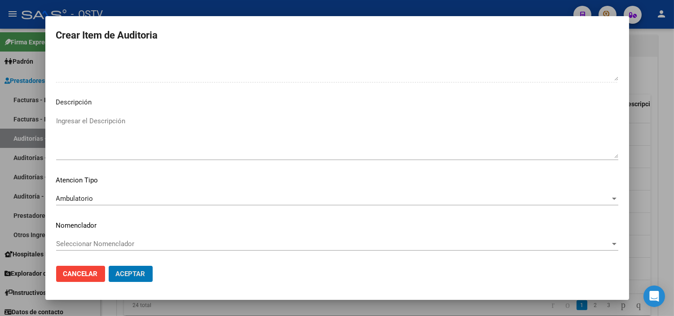
click at [109, 266] on button "Aceptar" at bounding box center [131, 274] width 44 height 16
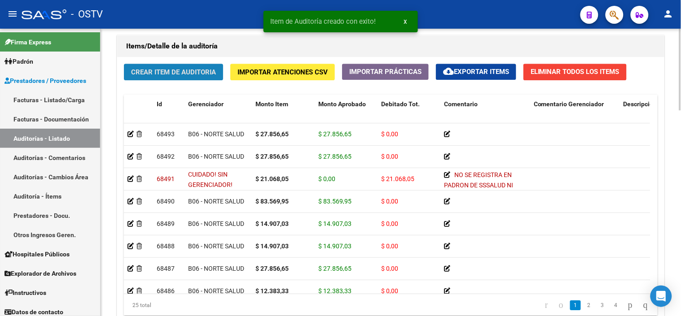
click at [166, 74] on span "Crear Item de Auditoria" at bounding box center [173, 72] width 85 height 8
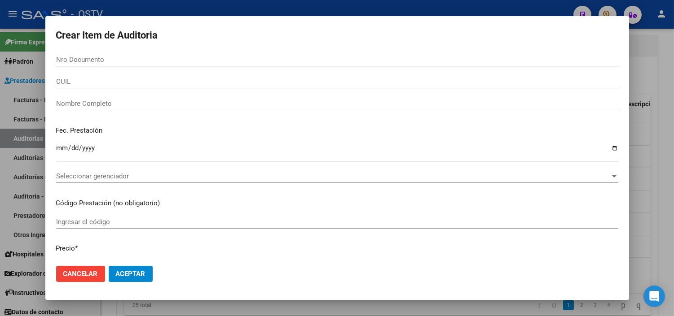
click at [65, 59] on div "Crear Item de Auditoria Nro Documento CUIL Nombre Completo Fec. Prestación Ingr…" at bounding box center [336, 158] width 583 height 284
click at [96, 314] on div at bounding box center [337, 158] width 674 height 316
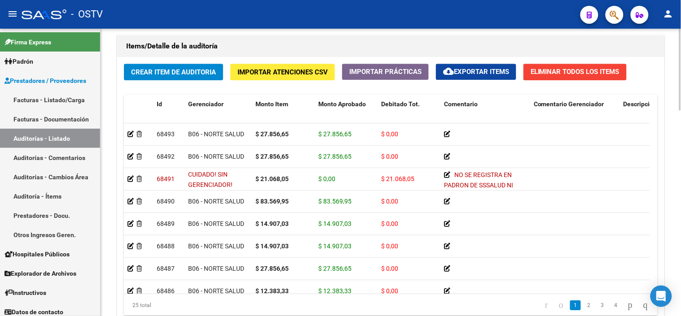
click at [178, 69] on span "Crear Item de Auditoria" at bounding box center [173, 72] width 85 height 8
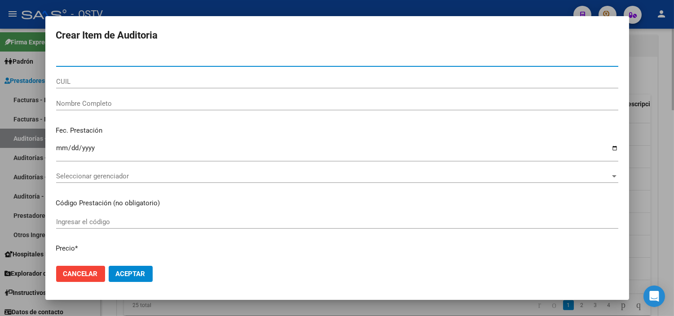
paste input "22664673"
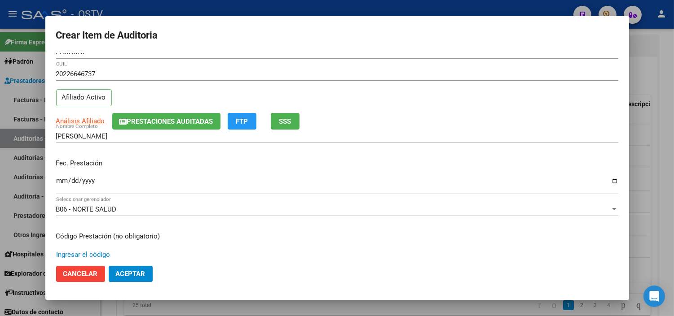
scroll to position [152, 0]
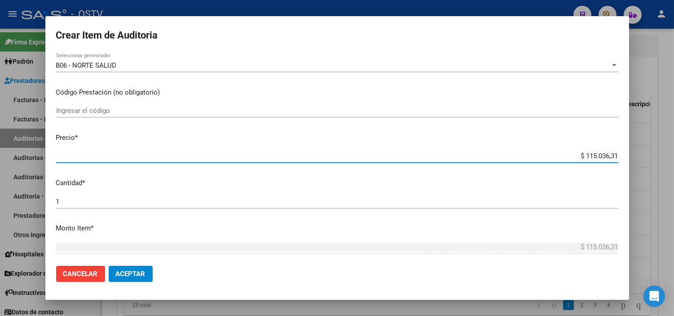
paste input "12.383,33"
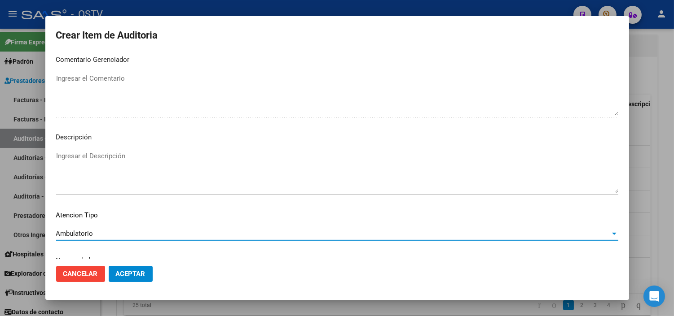
scroll to position [524, 0]
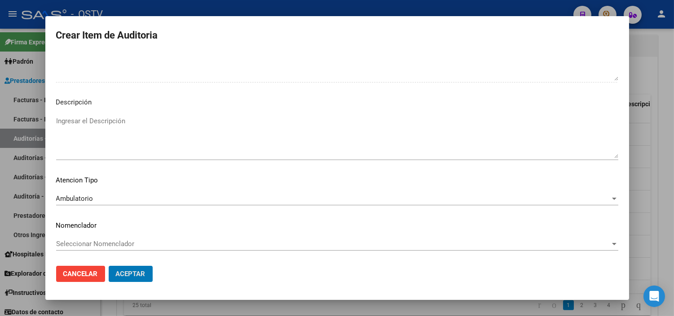
click at [109, 266] on button "Aceptar" at bounding box center [131, 274] width 44 height 16
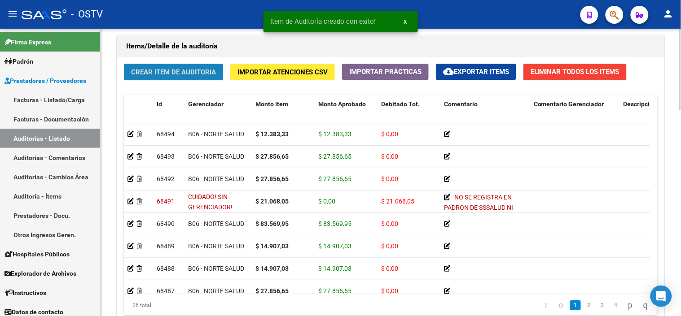
click at [145, 72] on span "Crear Item de Auditoria" at bounding box center [173, 72] width 85 height 8
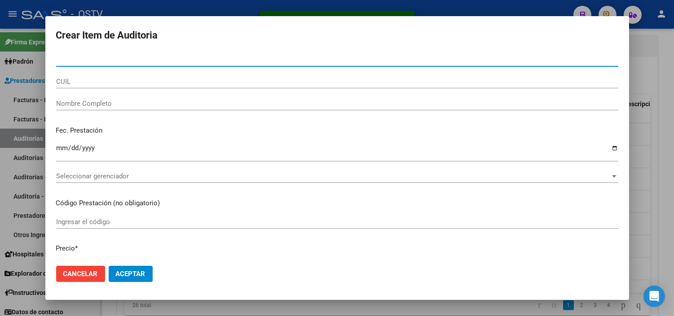
paste input "22664673"
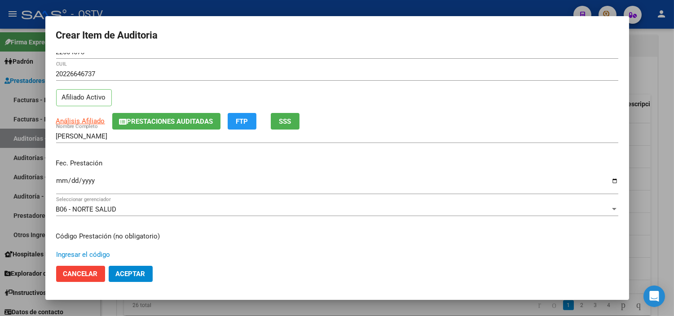
scroll to position [152, 0]
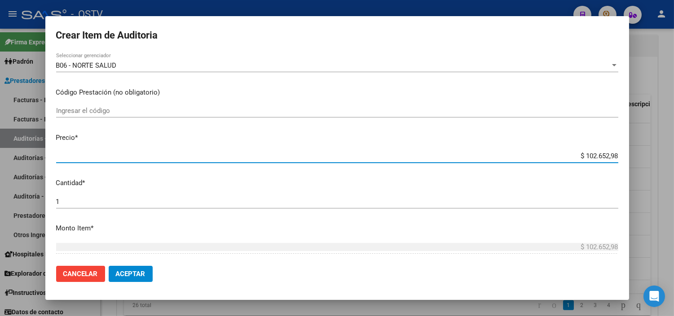
paste input "12.383,33"
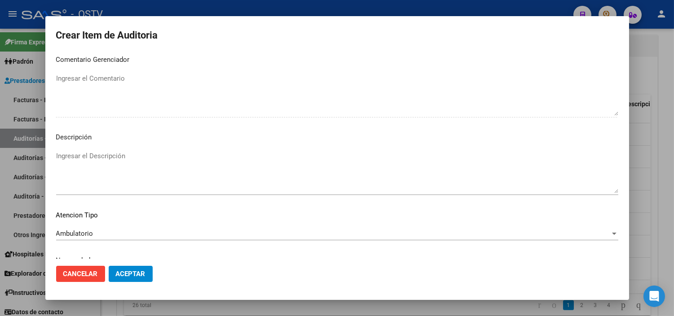
scroll to position [524, 0]
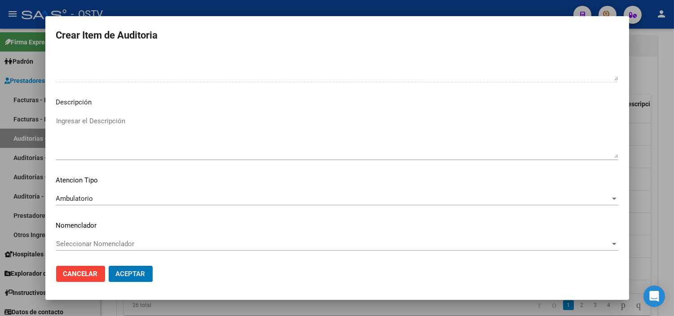
click at [109, 266] on button "Aceptar" at bounding box center [131, 274] width 44 height 16
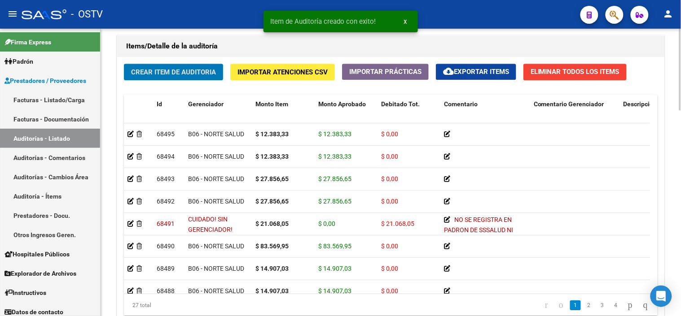
click at [144, 74] on span "Crear Item de Auditoria" at bounding box center [173, 72] width 85 height 8
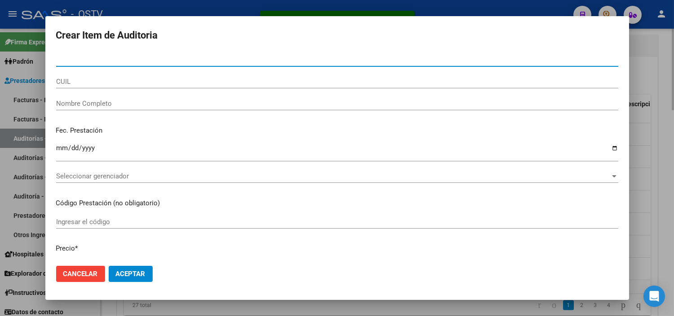
paste input "22664673"
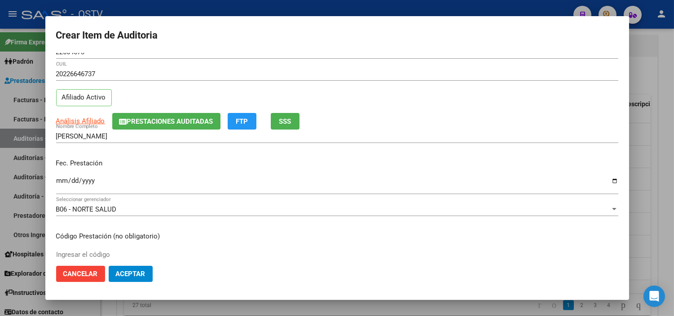
scroll to position [152, 0]
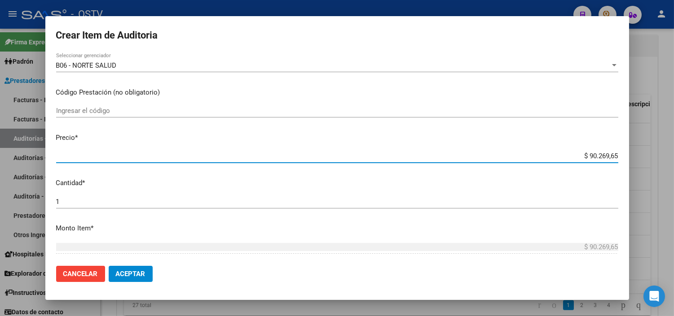
paste input "12.383,33"
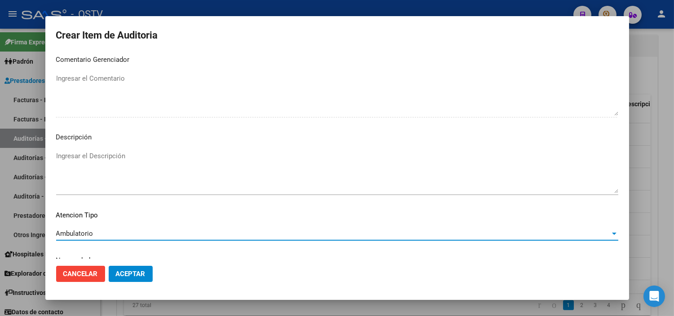
scroll to position [524, 0]
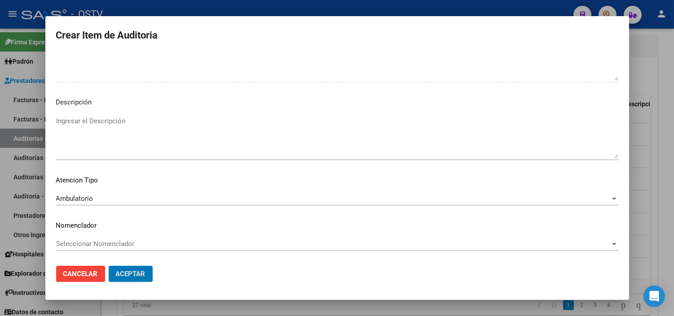
click at [109, 266] on button "Aceptar" at bounding box center [131, 274] width 44 height 16
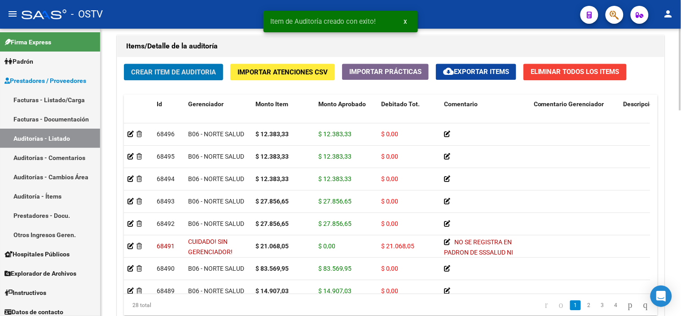
click at [153, 73] on span "Crear Item de Auditoria" at bounding box center [173, 72] width 85 height 8
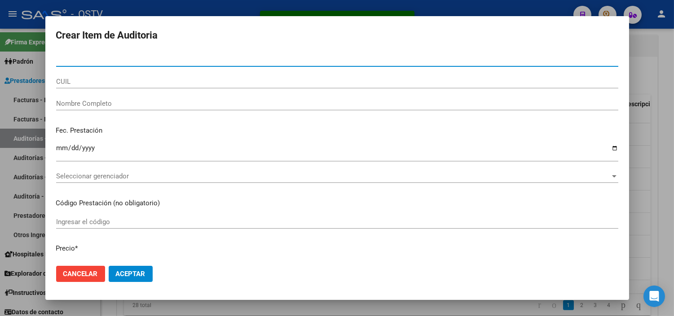
paste input "22664673"
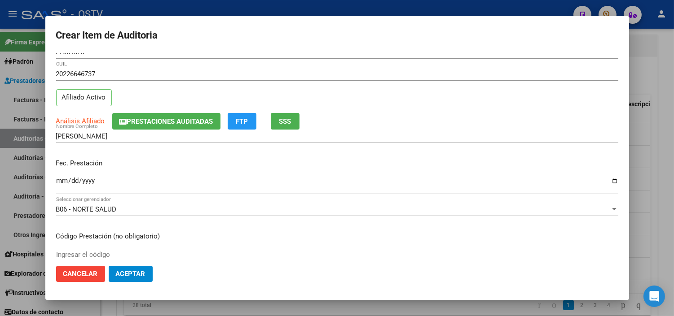
scroll to position [152, 0]
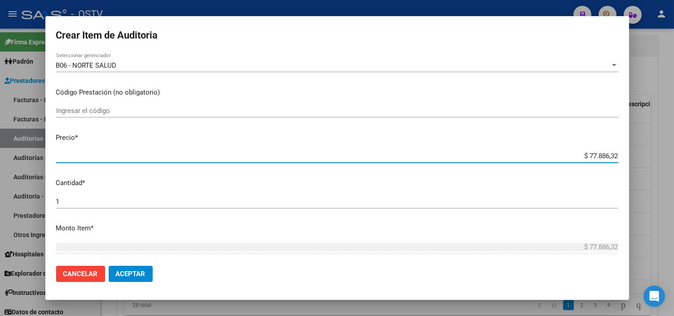
paste input "12.383,33"
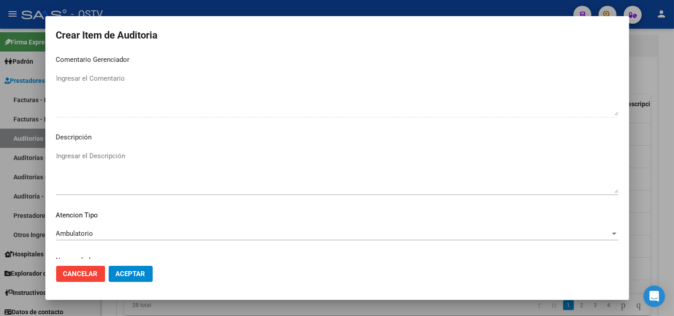
scroll to position [524, 0]
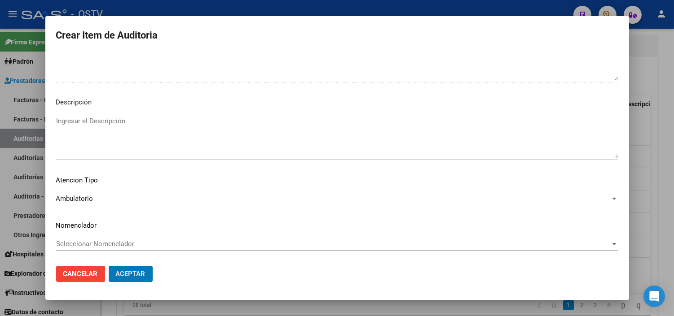
click at [109, 266] on button "Aceptar" at bounding box center [131, 274] width 44 height 16
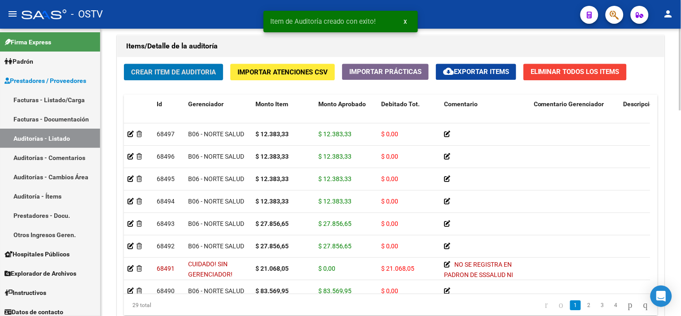
click at [153, 66] on button "Crear Item de Auditoria" at bounding box center [173, 72] width 99 height 17
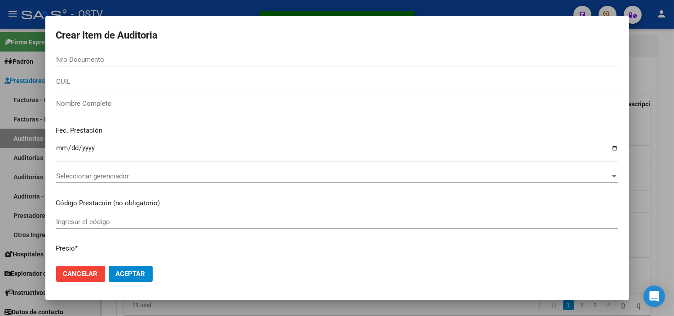
paste input "22664673"
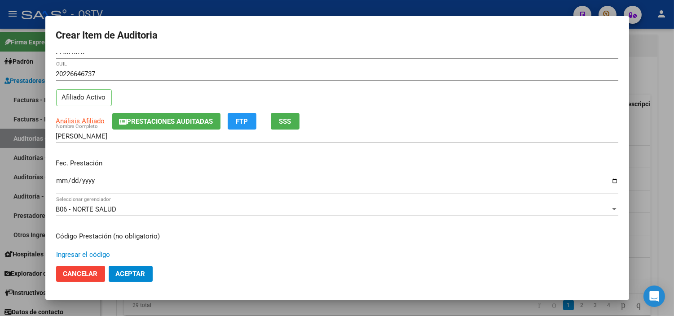
scroll to position [152, 0]
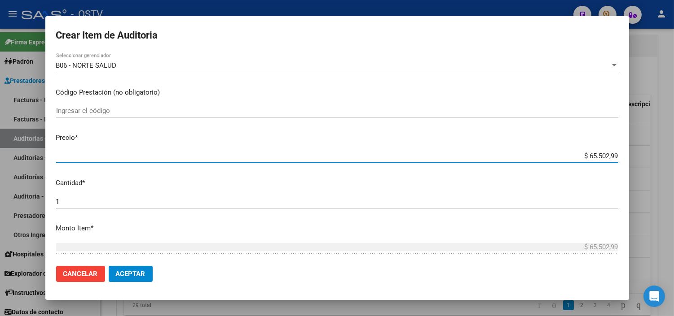
paste input "12.383,33"
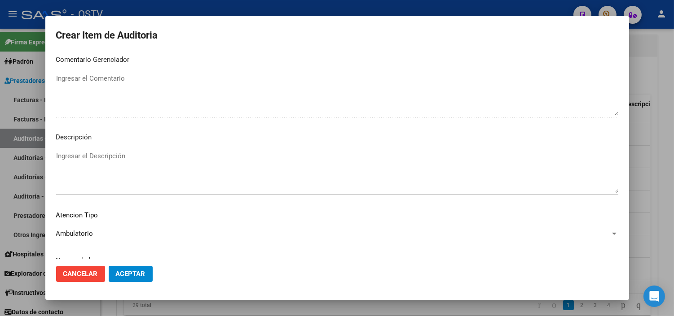
scroll to position [524, 0]
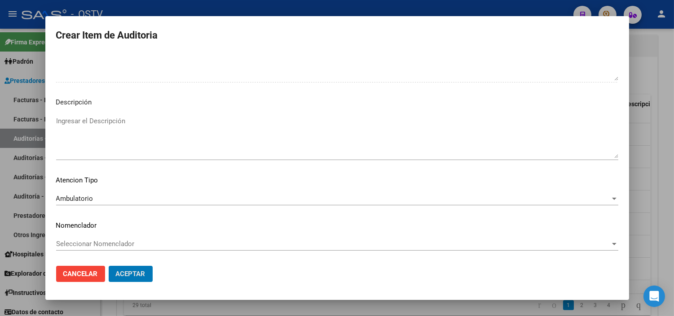
click at [109, 266] on button "Aceptar" at bounding box center [131, 274] width 44 height 16
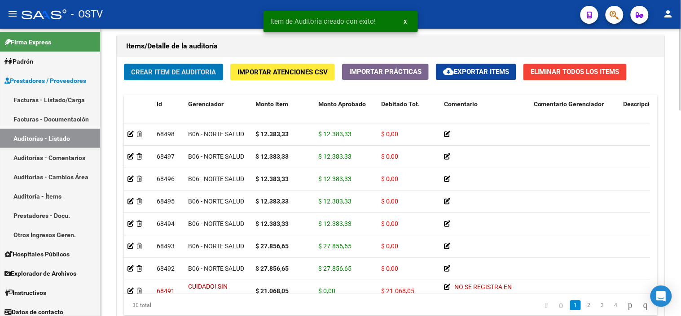
click at [141, 76] on span "Crear Item de Auditoria" at bounding box center [173, 72] width 85 height 8
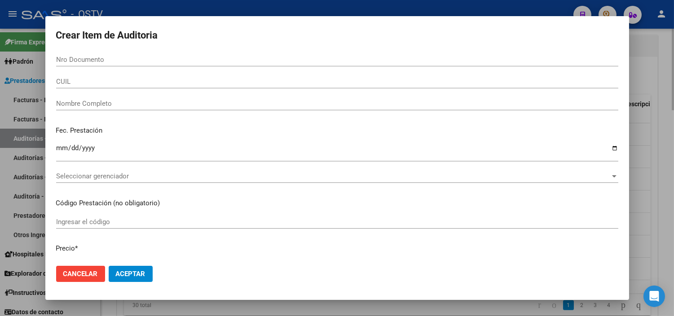
paste input "21745871"
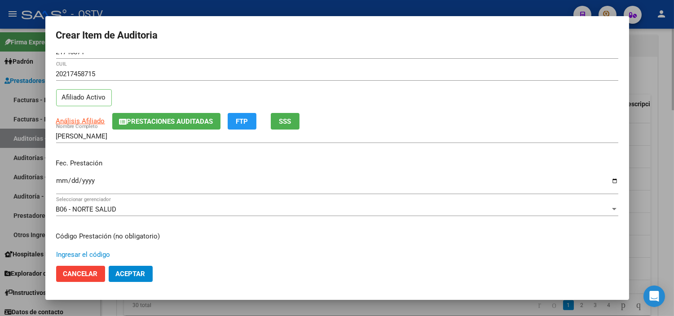
scroll to position [152, 0]
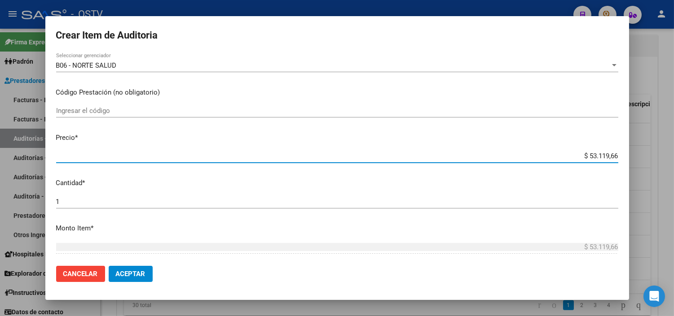
paste input "12.383,33"
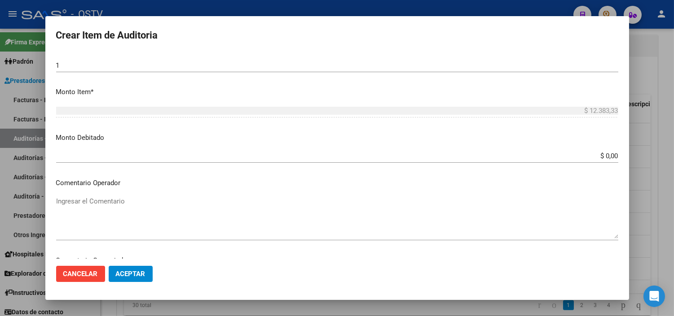
scroll to position [489, 0]
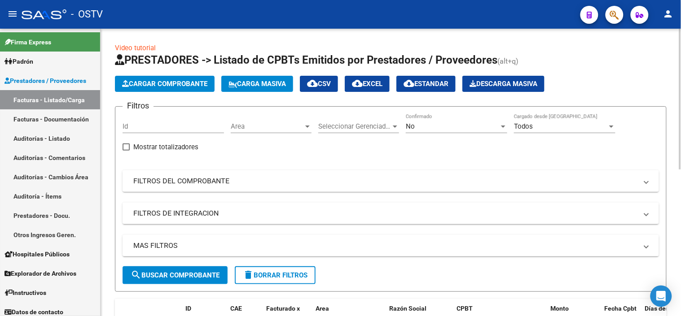
scroll to position [100, 0]
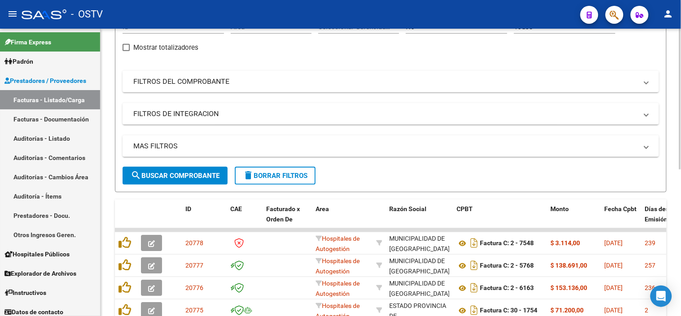
click at [328, 76] on mat-expansion-panel-header "FILTROS DEL COMPROBANTE" at bounding box center [391, 82] width 536 height 22
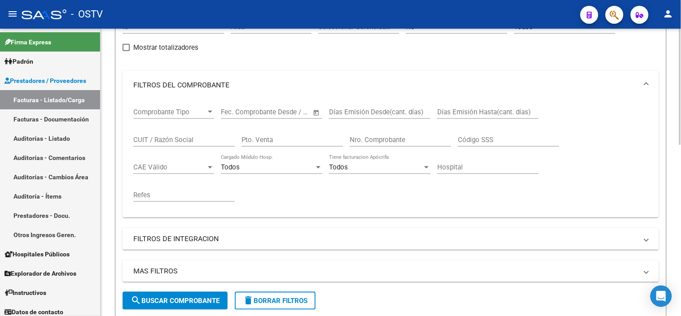
click at [370, 142] on input "Nro. Comprobante" at bounding box center [400, 140] width 101 height 8
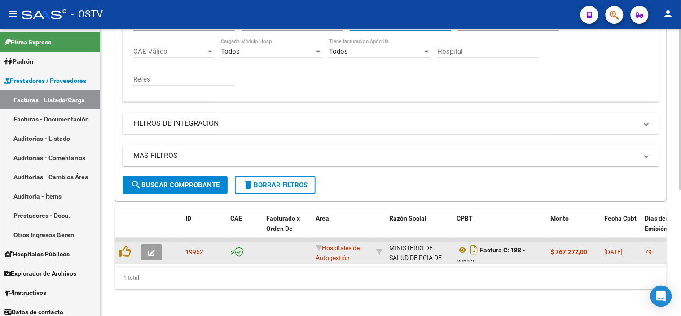
scroll to position [225, 0]
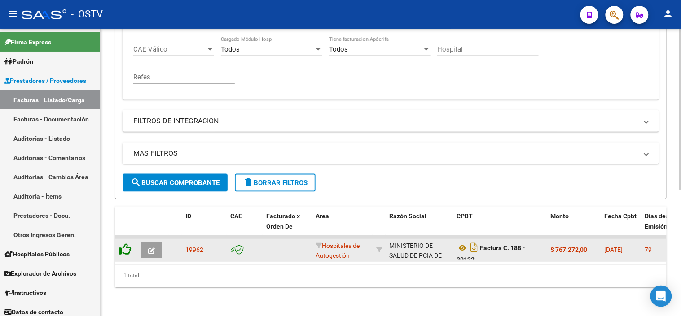
type input "20122"
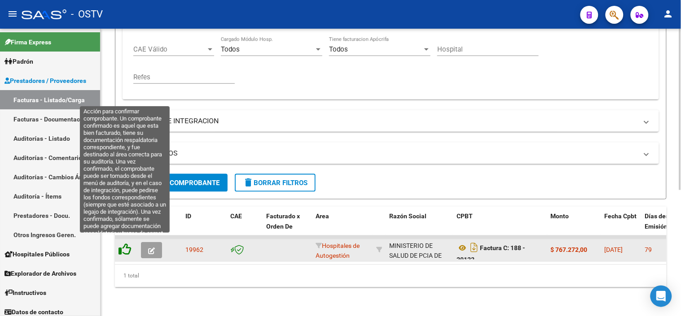
click at [124, 244] on icon at bounding box center [124, 250] width 13 height 13
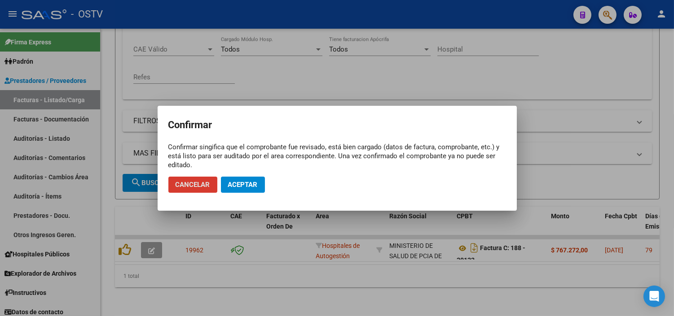
click at [233, 184] on span "Aceptar" at bounding box center [243, 185] width 30 height 8
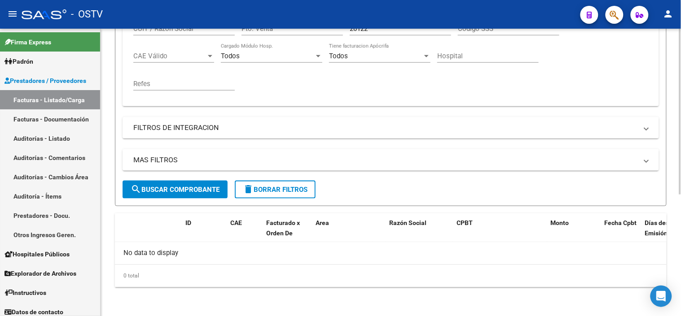
scroll to position [211, 0]
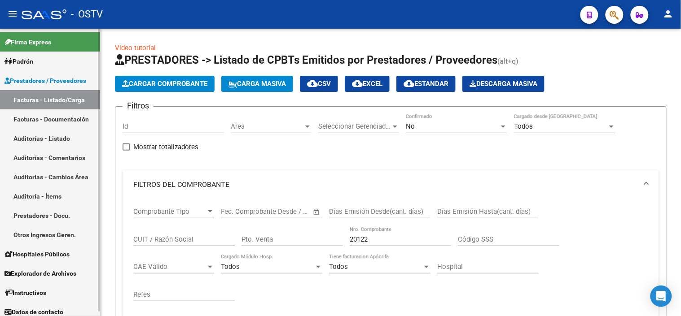
scroll to position [211, 0]
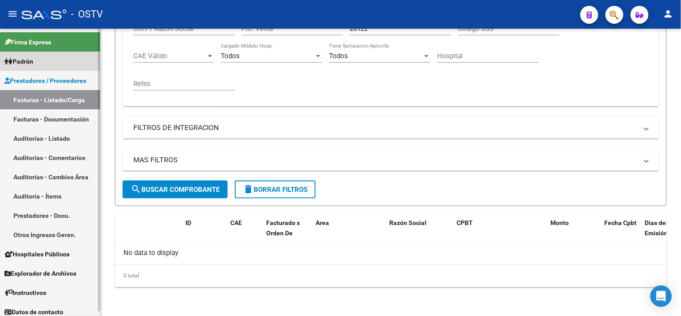
click at [45, 59] on link "Padrón" at bounding box center [50, 61] width 100 height 19
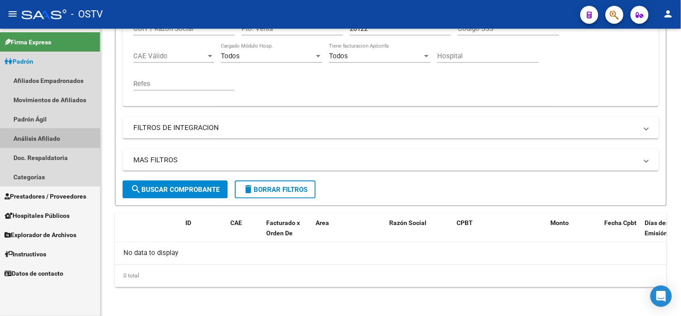
click at [41, 137] on link "Análisis Afiliado" at bounding box center [50, 138] width 100 height 19
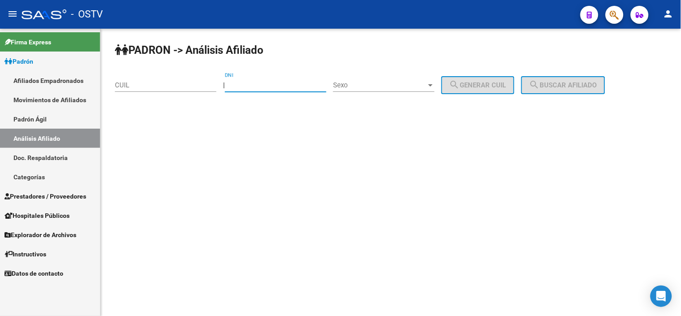
click at [316, 84] on input "DNI" at bounding box center [275, 85] width 101 height 8
paste input "39726355"
type input "39726355"
click at [377, 85] on span "Sexo" at bounding box center [379, 85] width 93 height 8
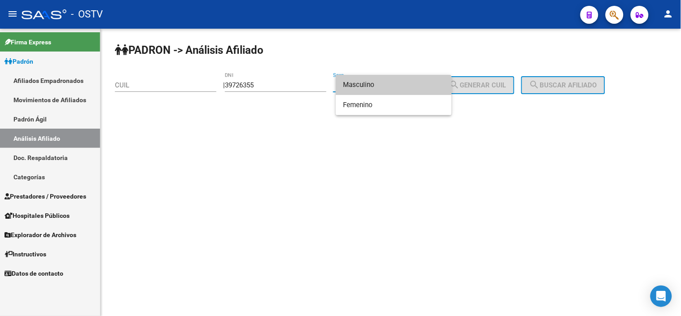
click at [385, 86] on span "Masculino" at bounding box center [393, 85] width 101 height 20
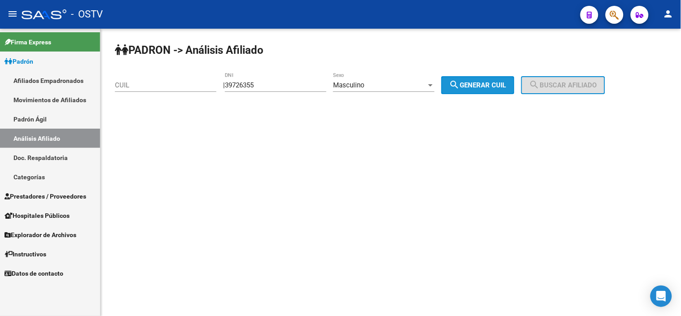
click at [460, 84] on mat-icon "search" at bounding box center [454, 84] width 11 height 11
type input "20-39726355-0"
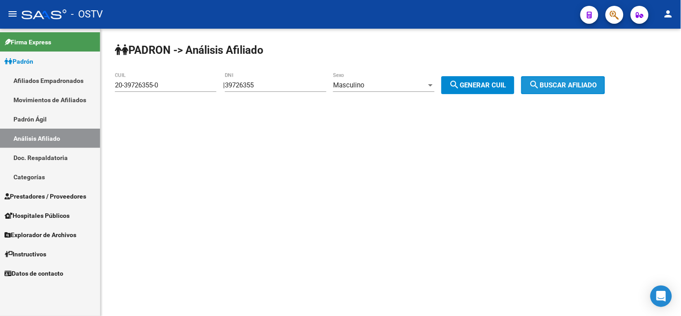
click at [563, 84] on span "search Buscar afiliado" at bounding box center [563, 85] width 68 height 8
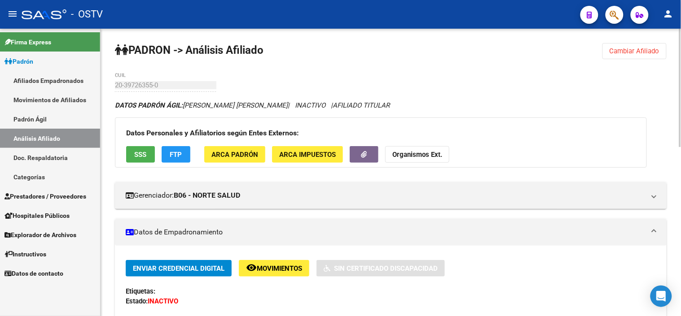
click at [140, 152] on span "SSS" at bounding box center [141, 155] width 12 height 8
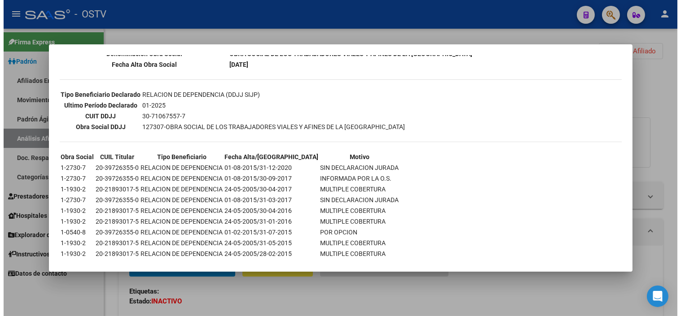
scroll to position [214, 0]
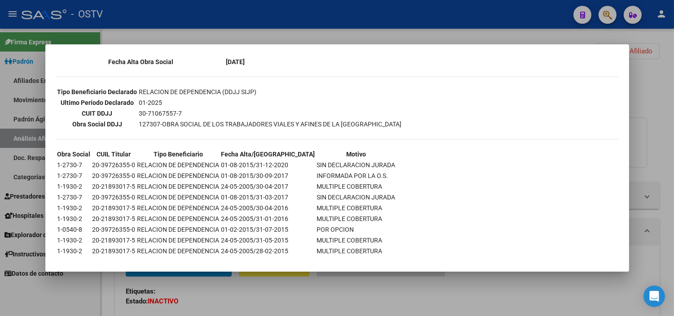
click at [205, 293] on div at bounding box center [337, 158] width 674 height 316
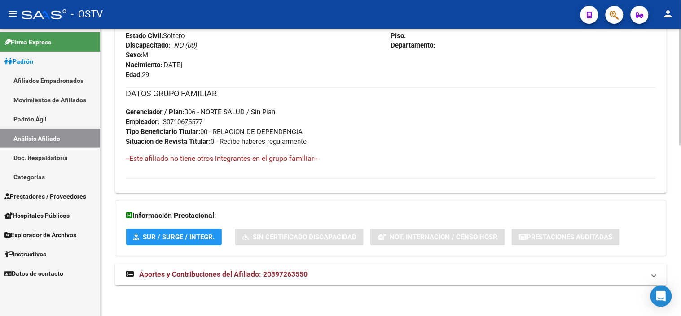
scroll to position [420, 0]
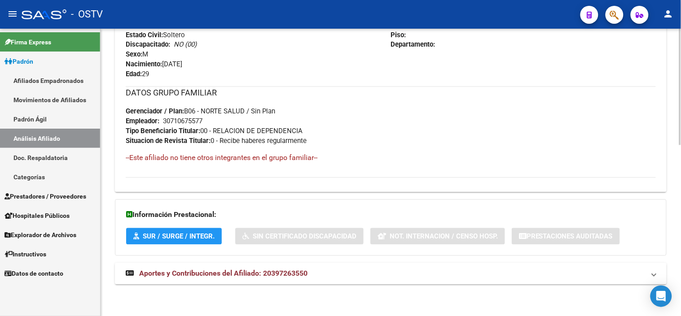
click at [205, 279] on strong "Aportes y Contribuciones del Afiliado: 20397263550" at bounding box center [217, 274] width 182 height 10
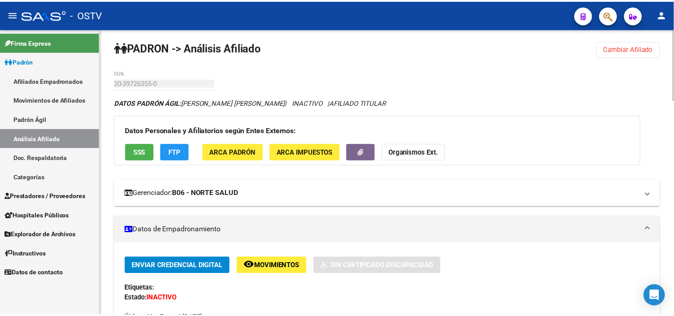
scroll to position [0, 0]
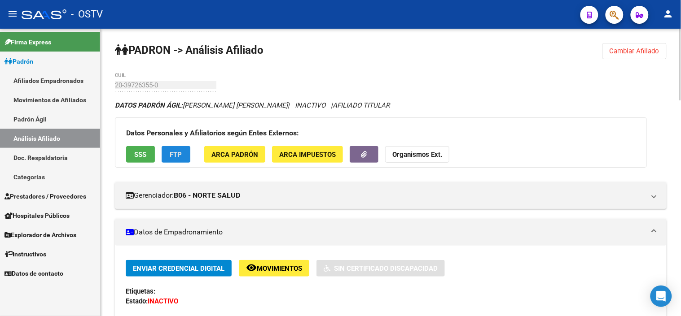
click at [186, 158] on button "FTP" at bounding box center [176, 154] width 29 height 17
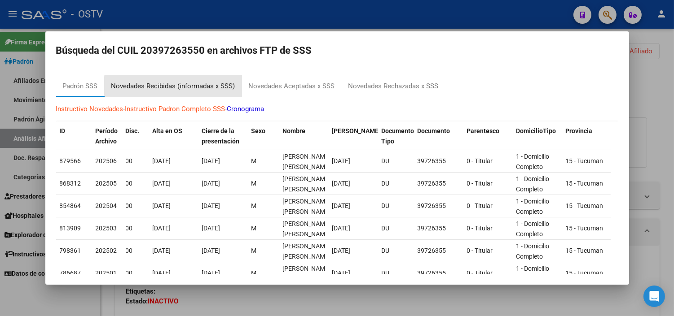
click at [180, 88] on div "Novedades Recibidas (informadas x SSS)" at bounding box center [173, 86] width 124 height 10
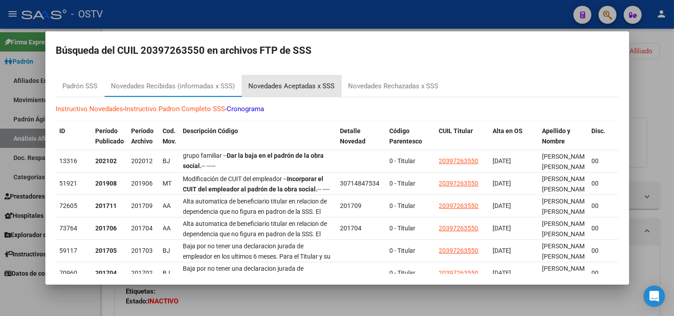
click at [271, 84] on div "Novedades Aceptadas x SSS" at bounding box center [292, 86] width 86 height 10
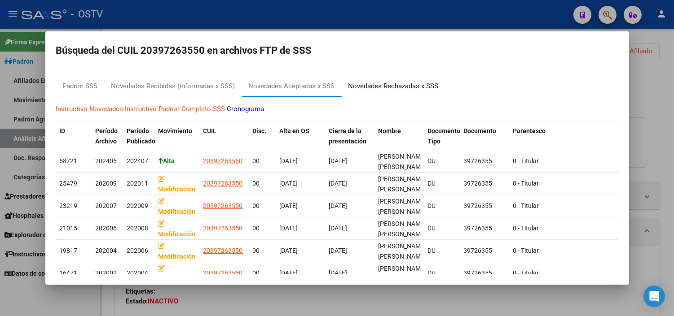
click at [382, 83] on div "Novedades Rechazadas x SSS" at bounding box center [393, 86] width 90 height 10
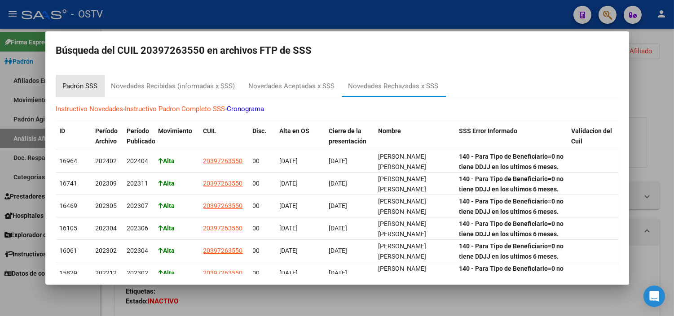
click at [94, 87] on div "Padrón SSS" at bounding box center [80, 86] width 35 height 10
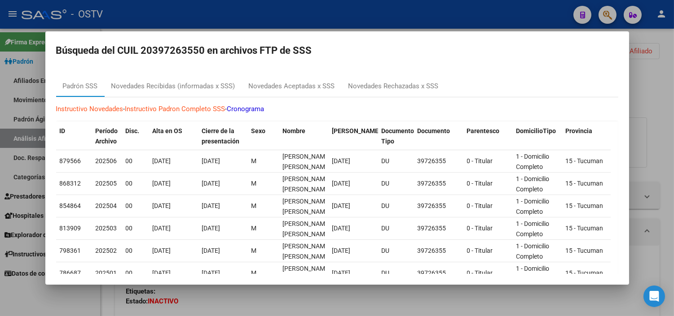
click at [213, 307] on div at bounding box center [337, 158] width 674 height 316
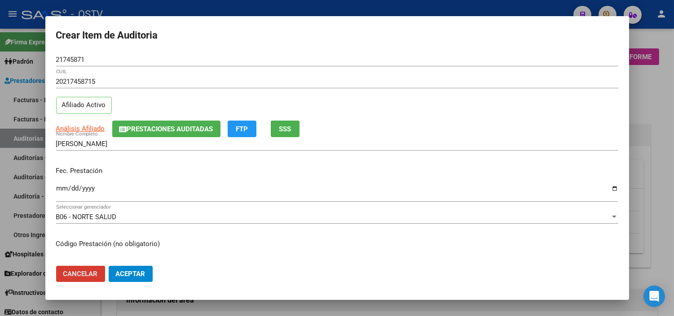
scroll to position [524, 0]
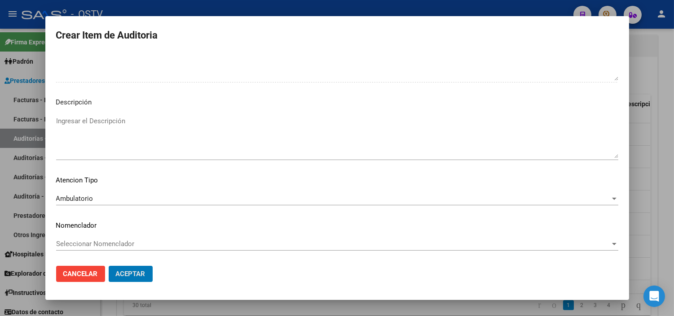
click at [109, 266] on button "Aceptar" at bounding box center [131, 274] width 44 height 16
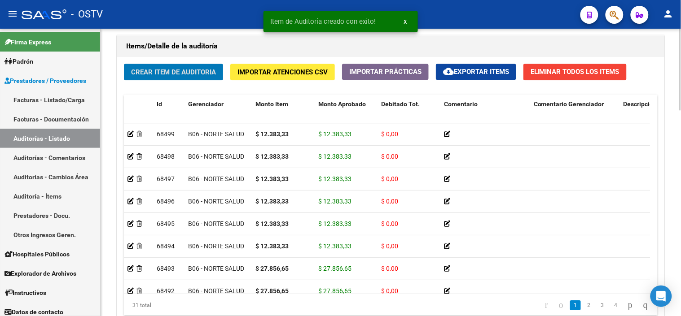
click at [157, 74] on span "Crear Item de Auditoria" at bounding box center [173, 72] width 85 height 8
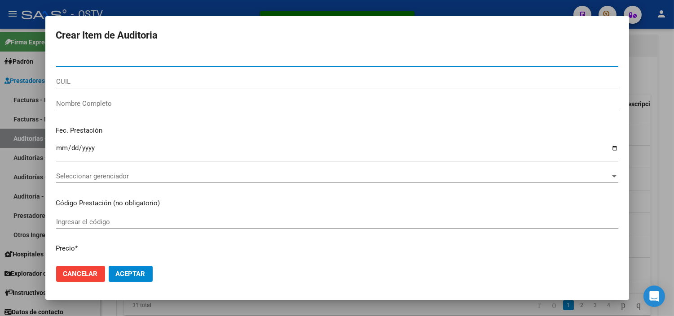
paste input "36839745"
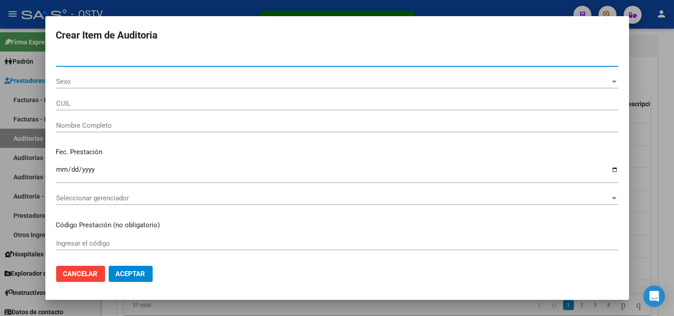
type input "36839745"
type input "20368397459"
type input "TORANZO GUSTAVO ALEXIS"
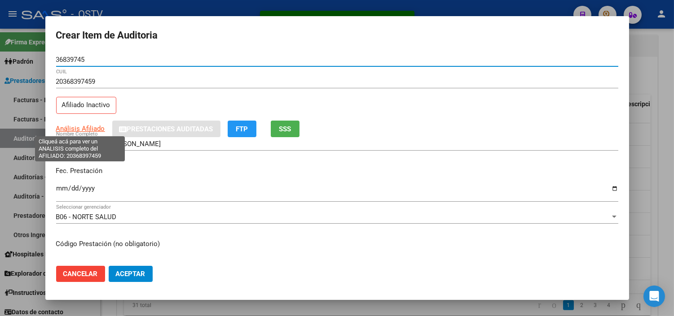
type input "36839745"
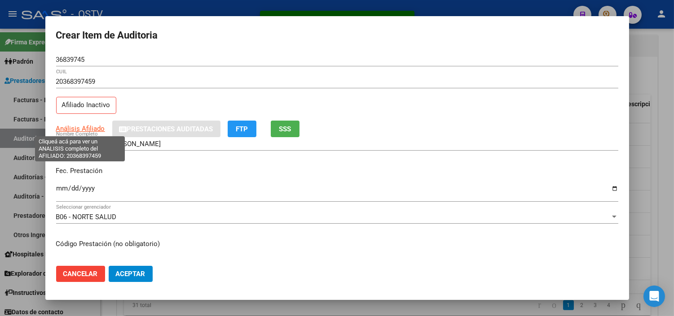
click at [74, 126] on span "Análisis Afiliado" at bounding box center [80, 129] width 49 height 8
type textarea "20368397459"
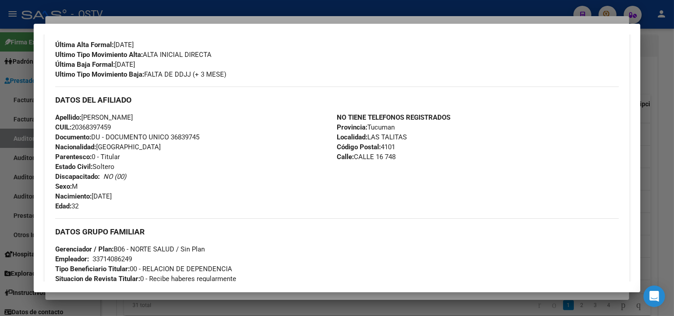
scroll to position [418, 0]
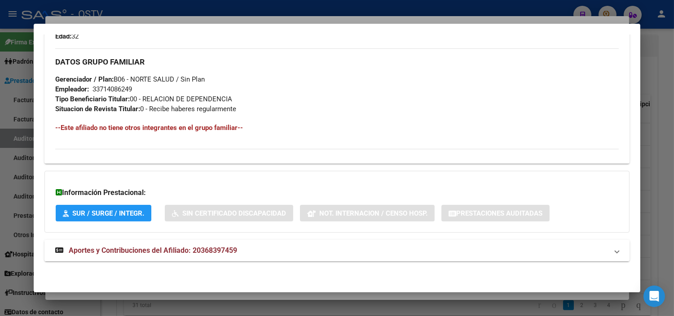
click at [144, 254] on span "Aportes y Contribuciones del Afiliado: 20368397459" at bounding box center [153, 250] width 168 height 9
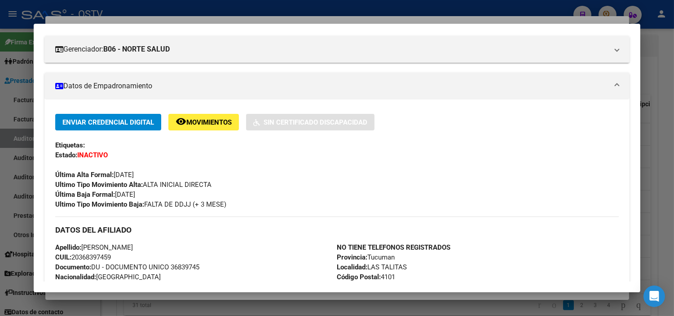
scroll to position [0, 0]
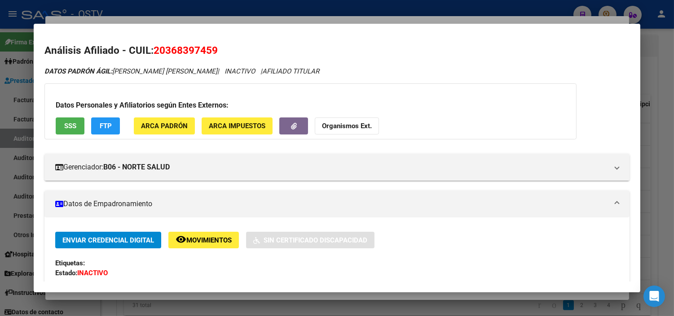
click at [71, 124] on span "SSS" at bounding box center [70, 127] width 12 height 8
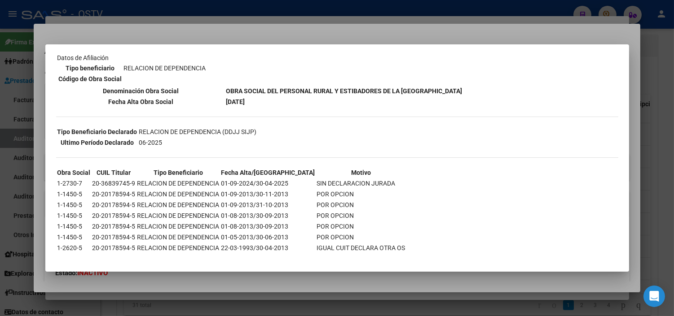
scroll to position [88, 0]
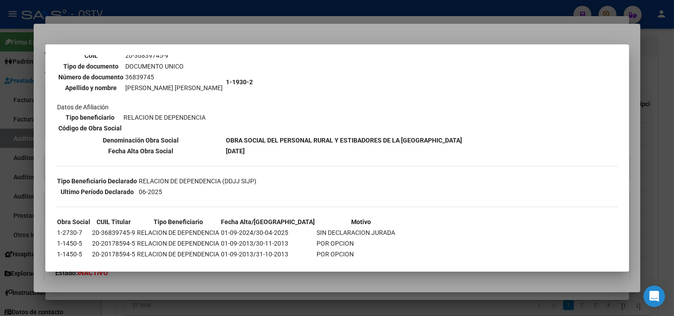
drag, startPoint x: 253, startPoint y: 223, endPoint x: 364, endPoint y: 223, distance: 110.8
click at [364, 228] on tr "1-2730-7 20-36839745-9 RELACION DE DEPENDENCIA 01-09-2024/30-04-2025 SIN DECLAR…" at bounding box center [231, 233] width 349 height 10
copy tr "30-04-2025 SIN DECLARACION JURADA"
click at [176, 277] on div at bounding box center [337, 158] width 674 height 316
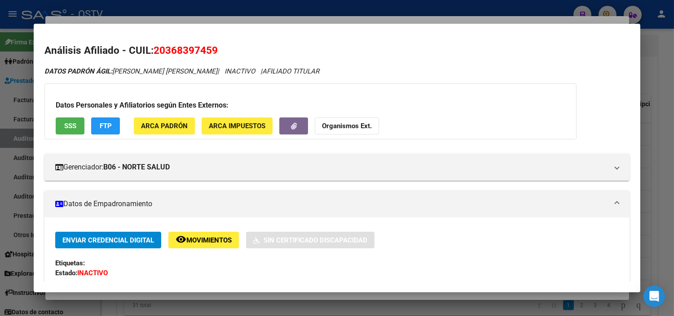
click at [131, 293] on div at bounding box center [337, 158] width 674 height 316
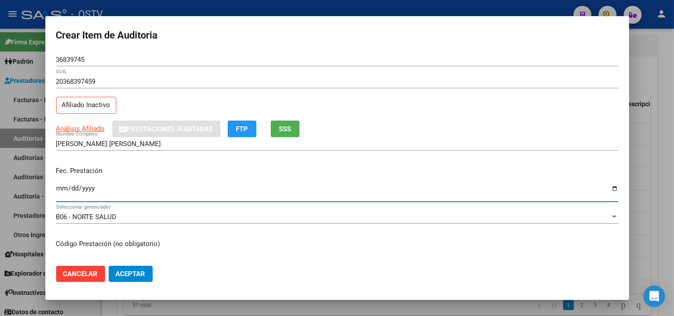
click at [59, 187] on input "Ingresar la fecha" at bounding box center [337, 192] width 562 height 14
type input "2025-05-23"
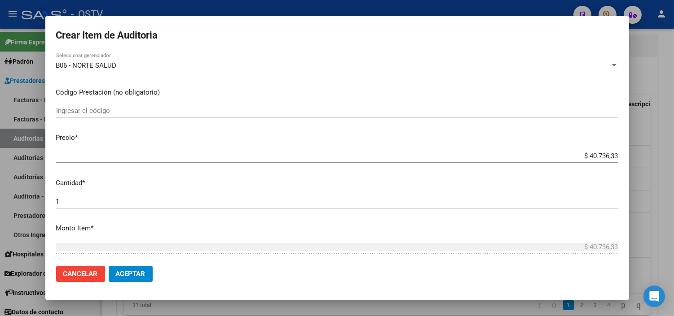
scroll to position [288, 0]
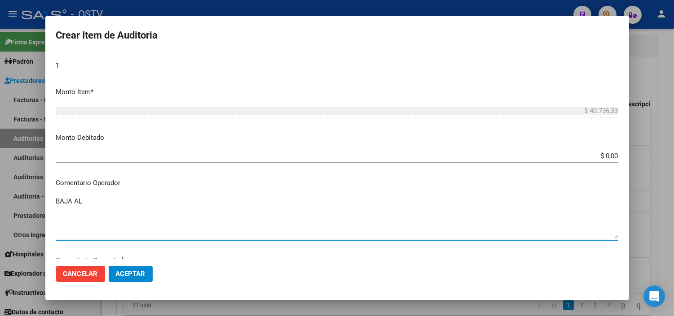
paste textarea "30-04-2025 SIN DECLARACION JURADA"
type textarea "BAJA AL 30-04-2025 SIN DECLARACION JURADA"
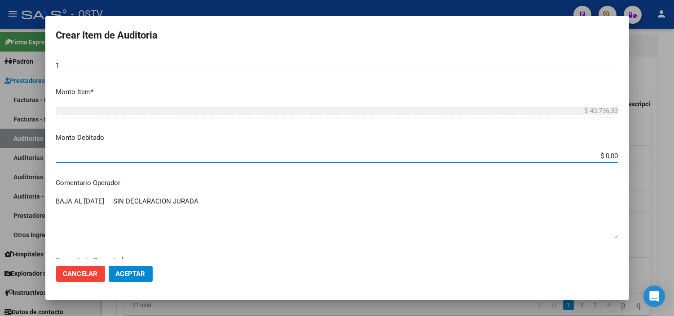
drag, startPoint x: 585, startPoint y: 155, endPoint x: 625, endPoint y: 155, distance: 39.9
click at [625, 155] on mat-dialog-content "36839745 Nro Documento 20368397459 CUIL Afiliado Inactivo Análisis Afiliado Pre…" at bounding box center [336, 156] width 583 height 206
paste input "40.736,33"
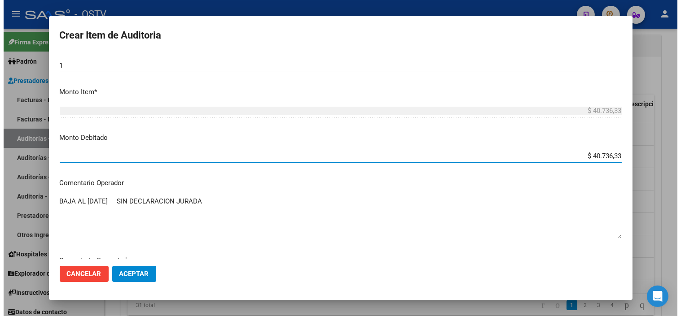
scroll to position [338, 0]
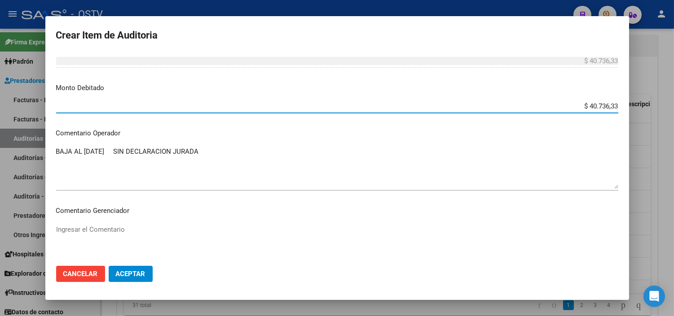
type input "$ 40.736,33"
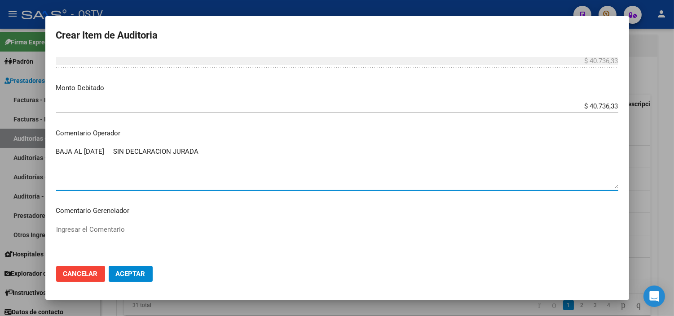
click at [210, 158] on textarea "BAJA AL 30-04-2025 SIN DECLARACION JURADA" at bounding box center [337, 168] width 562 height 42
paste textarea "1-1930-2"
type textarea "BAJA AL 30-04-2025 SIN DECLARACION JURADA - RNOS 1-1930-2"
click at [146, 276] on button "Aceptar" at bounding box center [131, 274] width 44 height 16
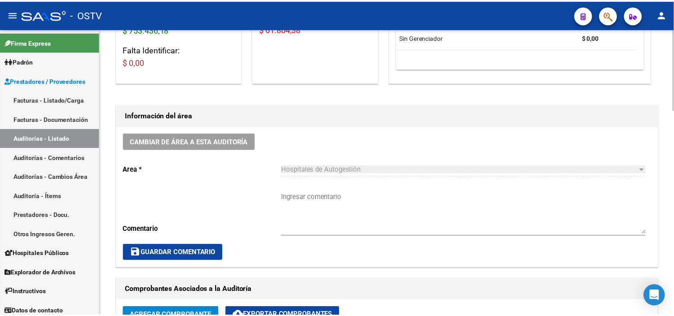
scroll to position [0, 0]
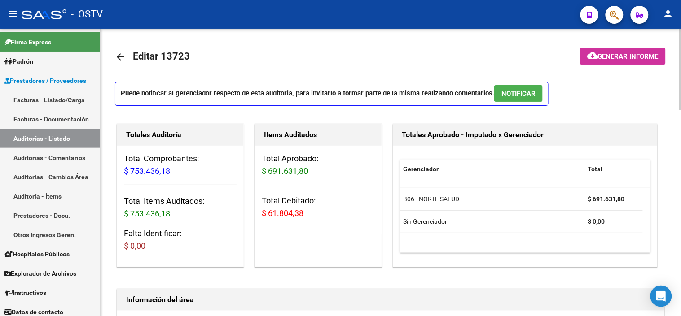
click at [533, 91] on span "NOTIFICAR" at bounding box center [518, 94] width 34 height 8
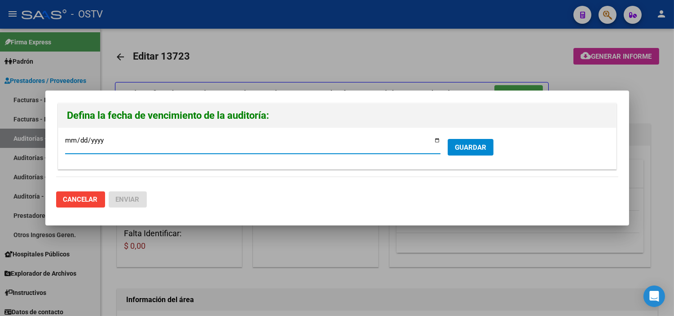
click at [467, 144] on span "GUARDAR" at bounding box center [470, 148] width 31 height 8
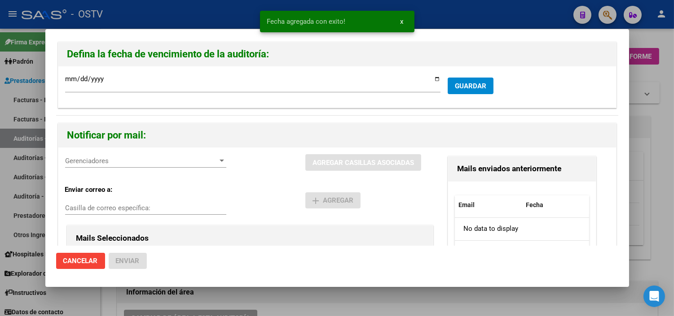
click at [185, 162] on span "Gerenciadores" at bounding box center [141, 161] width 153 height 8
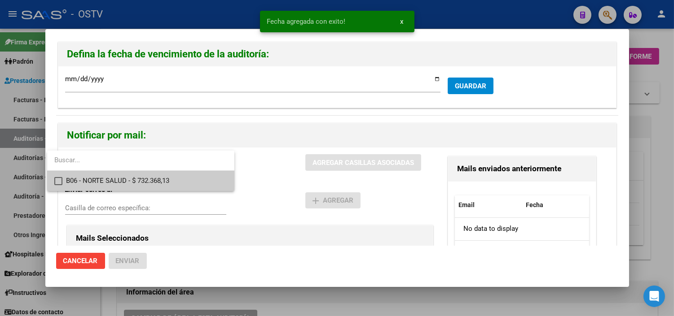
drag, startPoint x: 179, startPoint y: 174, endPoint x: 179, endPoint y: 181, distance: 6.7
click at [179, 175] on span "B06 - NORTE SALUD - $ 732.368,13" at bounding box center [146, 181] width 161 height 20
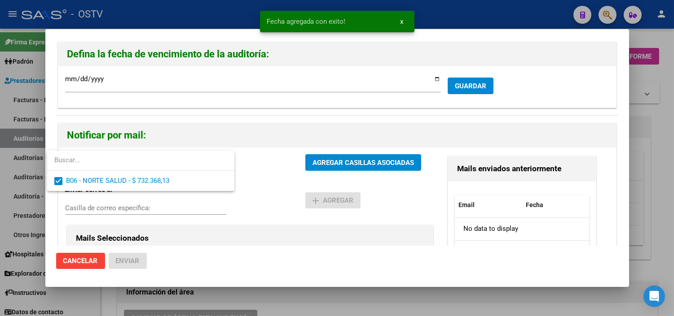
click at [326, 163] on div at bounding box center [337, 158] width 674 height 316
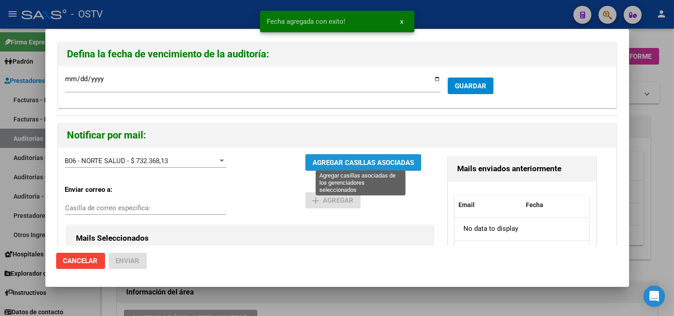
click at [326, 163] on span "AGREGAR CASILLAS ASOCIADAS" at bounding box center [362, 163] width 101 height 8
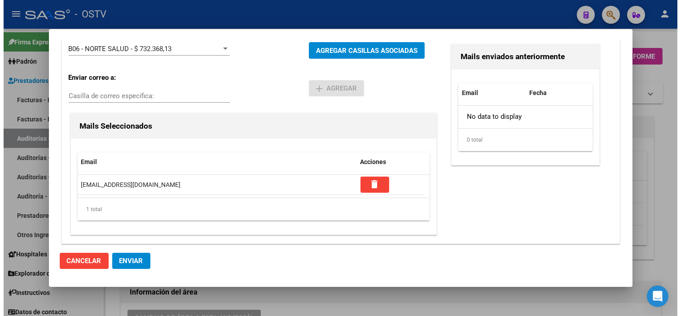
scroll to position [113, 0]
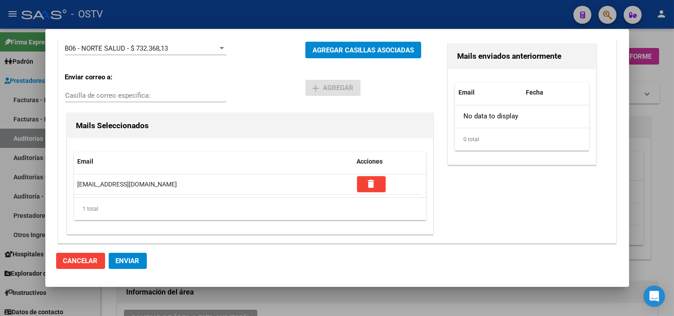
click at [128, 263] on span "Enviar" at bounding box center [128, 261] width 24 height 8
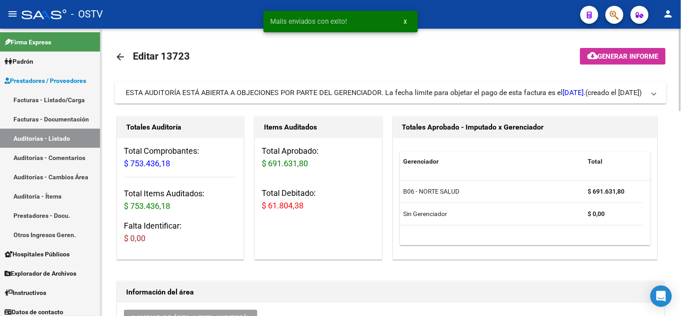
click at [645, 61] on button "cloud_download Generar informe" at bounding box center [623, 56] width 86 height 17
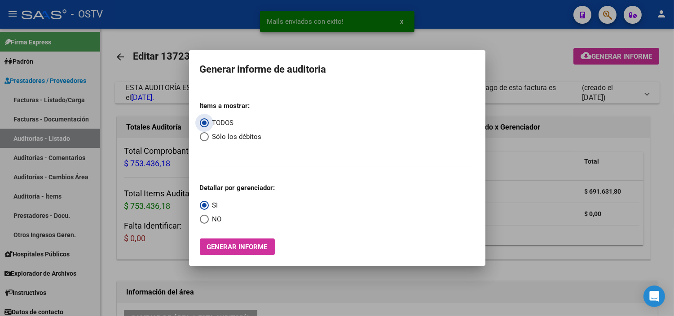
click at [236, 132] on span "Sólo los débitos" at bounding box center [235, 137] width 53 height 10
click at [209, 132] on input "Sólo los débitos" at bounding box center [204, 136] width 9 height 9
radio input "true"
click at [203, 221] on span "Select an option" at bounding box center [204, 219] width 9 height 9
click at [203, 221] on input "NO" at bounding box center [204, 219] width 9 height 9
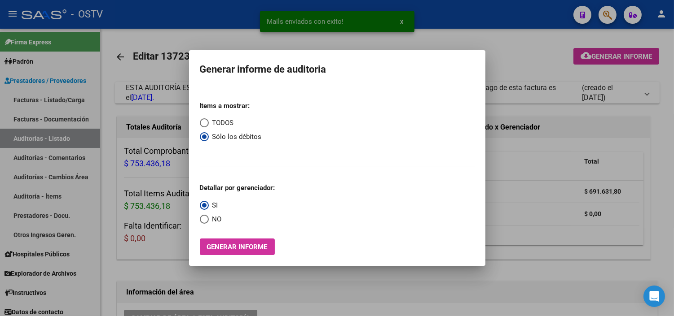
radio input "true"
click at [215, 244] on span "Generar informe" at bounding box center [237, 247] width 61 height 8
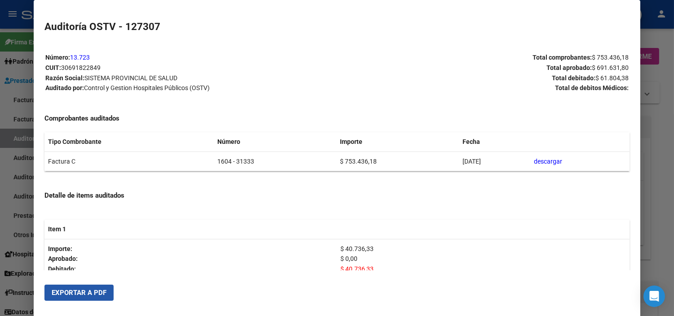
click at [85, 289] on span "Exportar a PDF" at bounding box center [79, 293] width 55 height 8
click at [653, 217] on div at bounding box center [337, 158] width 674 height 316
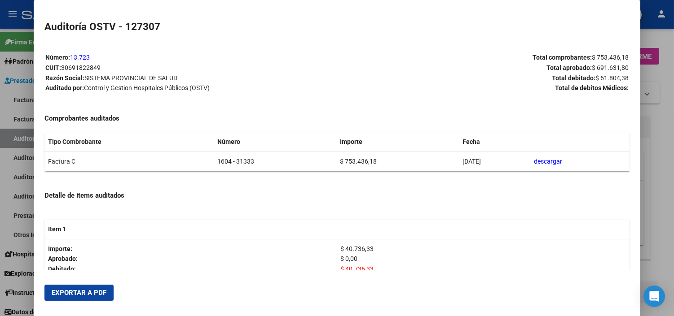
click at [653, 217] on div at bounding box center [337, 158] width 674 height 316
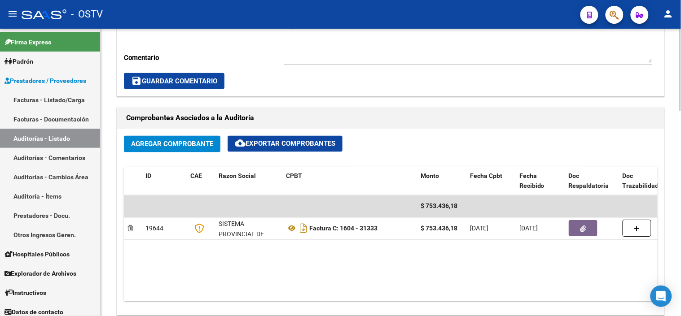
scroll to position [299, 0]
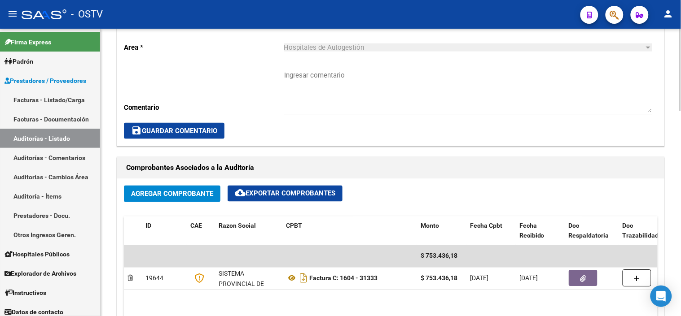
click at [307, 81] on textarea "Ingresar comentario" at bounding box center [468, 91] width 368 height 42
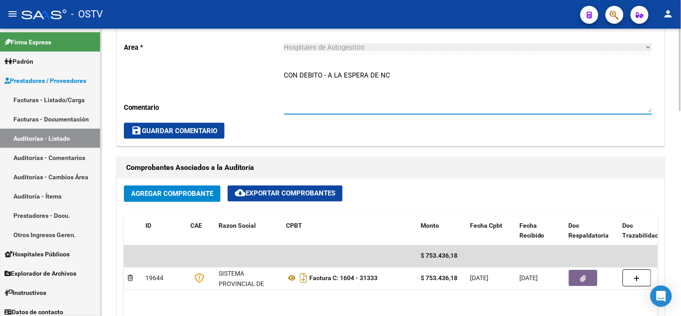
type textarea "CON DEBITO - A LA ESPERA DE NC"
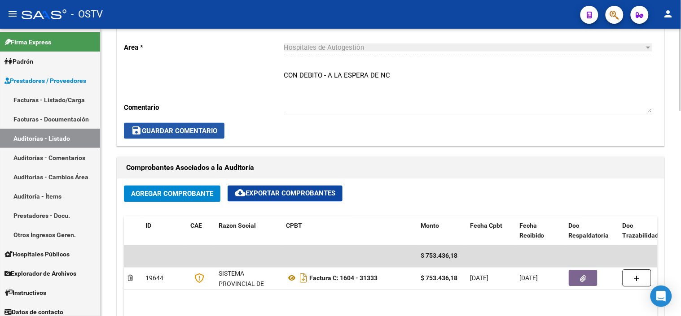
click at [205, 131] on span "save Guardar Comentario" at bounding box center [174, 131] width 86 height 8
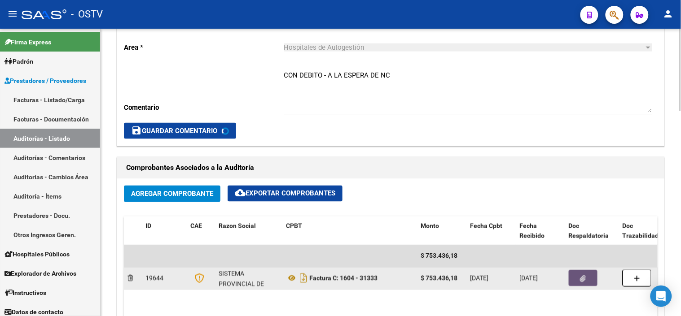
click at [590, 281] on button "button" at bounding box center [583, 279] width 29 height 16
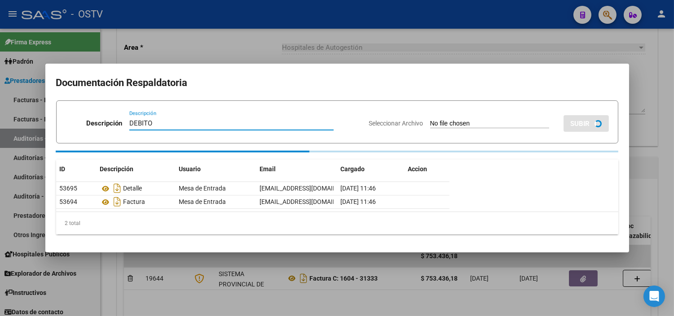
type input "DEBITO"
click at [430, 120] on input "Seleccionar Archivo" at bounding box center [489, 124] width 119 height 9
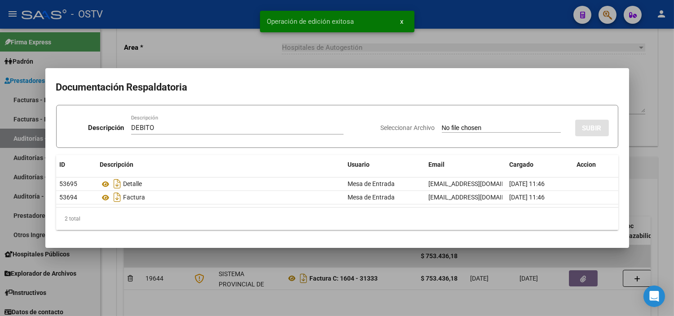
type input "C:\fakepath\DEBITO FC 1604-31333.pdf"
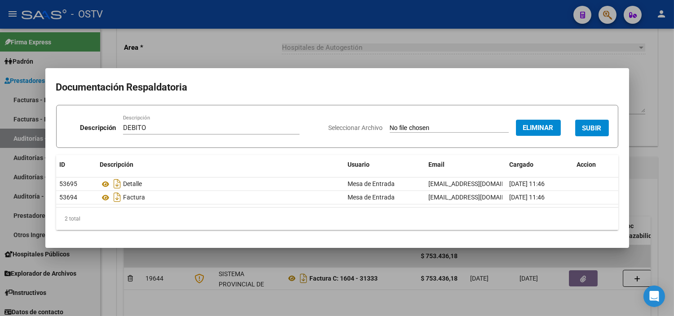
click at [593, 127] on span "SUBIR" at bounding box center [591, 128] width 19 height 8
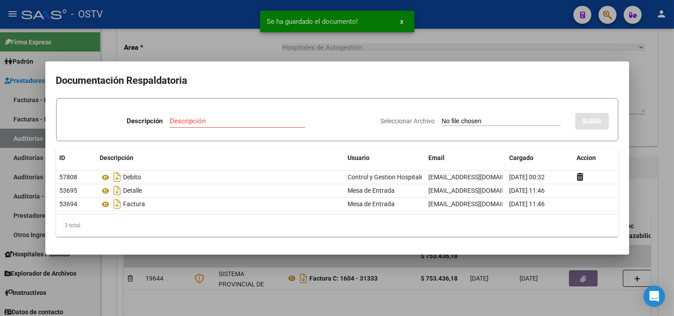
click at [642, 146] on div at bounding box center [337, 158] width 674 height 316
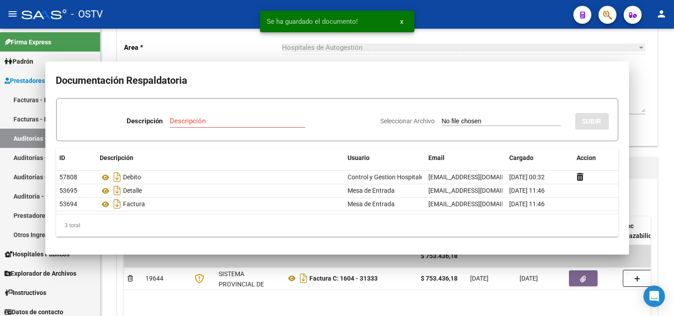
click at [642, 146] on div "Información del área Cambiar de área a esta auditoría Area * Hospitales de Auto…" at bounding box center [387, 64] width 544 height 167
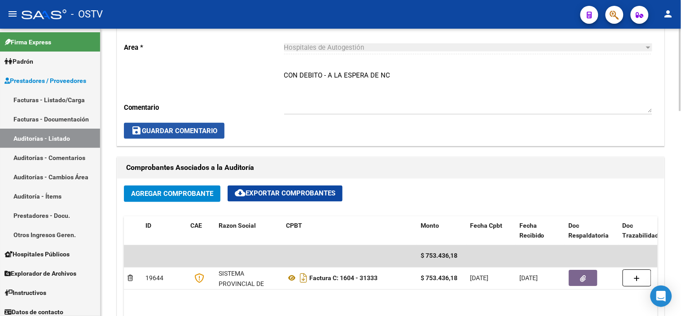
click at [174, 134] on span "save Guardar Comentario" at bounding box center [174, 131] width 86 height 8
